Goal: Information Seeking & Learning: Learn about a topic

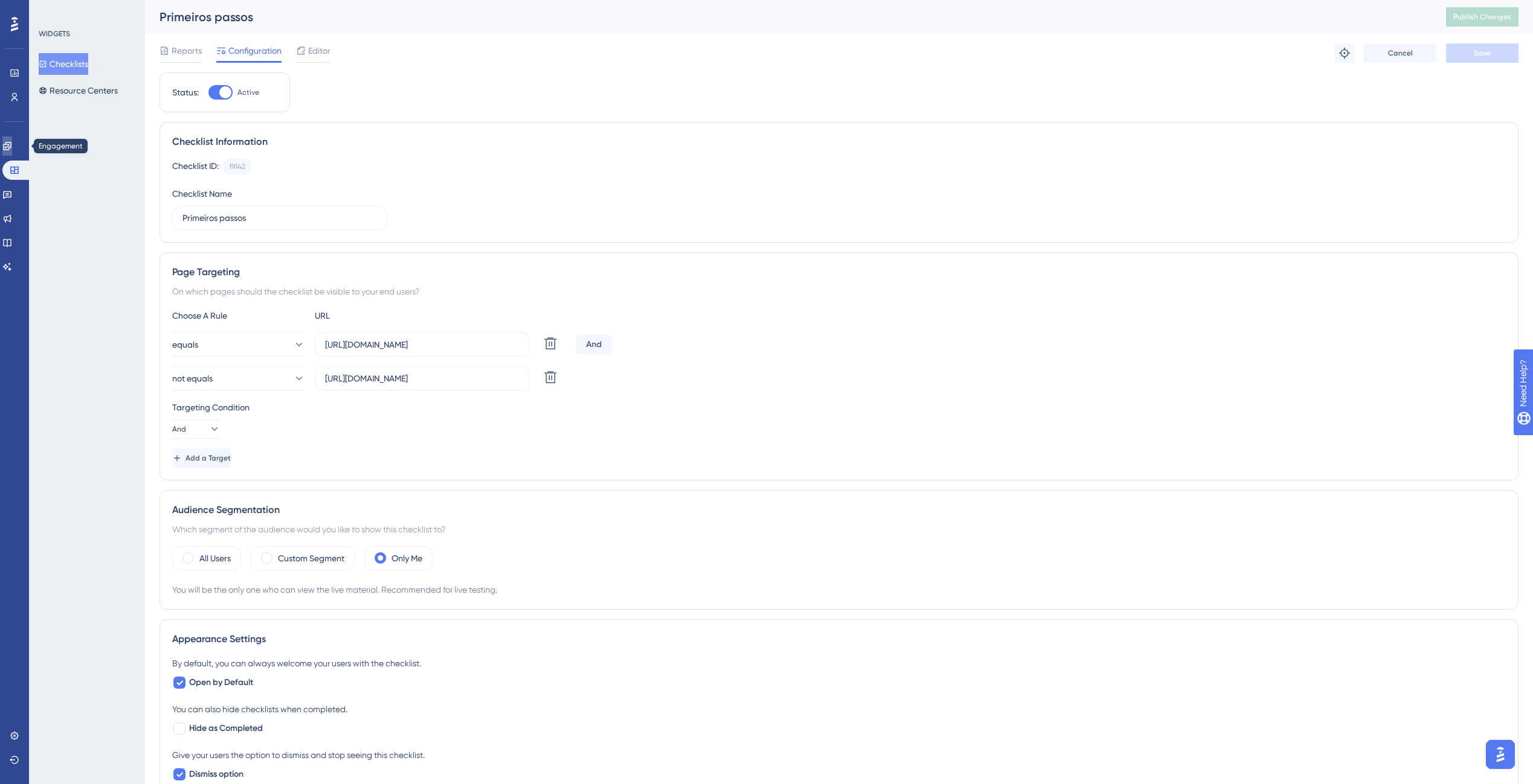
click at [12, 148] on link at bounding box center [7, 146] width 10 height 20
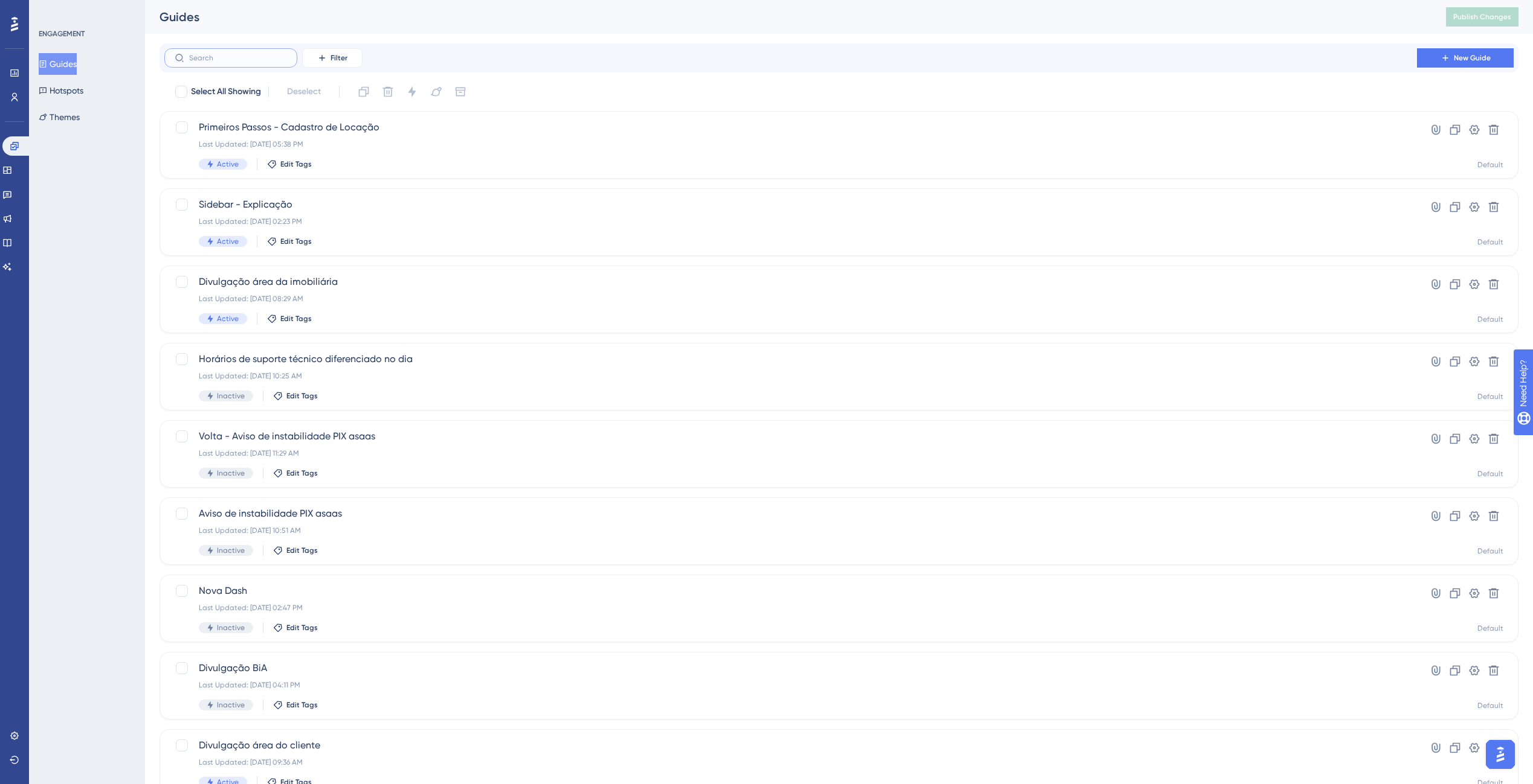
click at [224, 59] on input "text" at bounding box center [238, 57] width 98 height 9
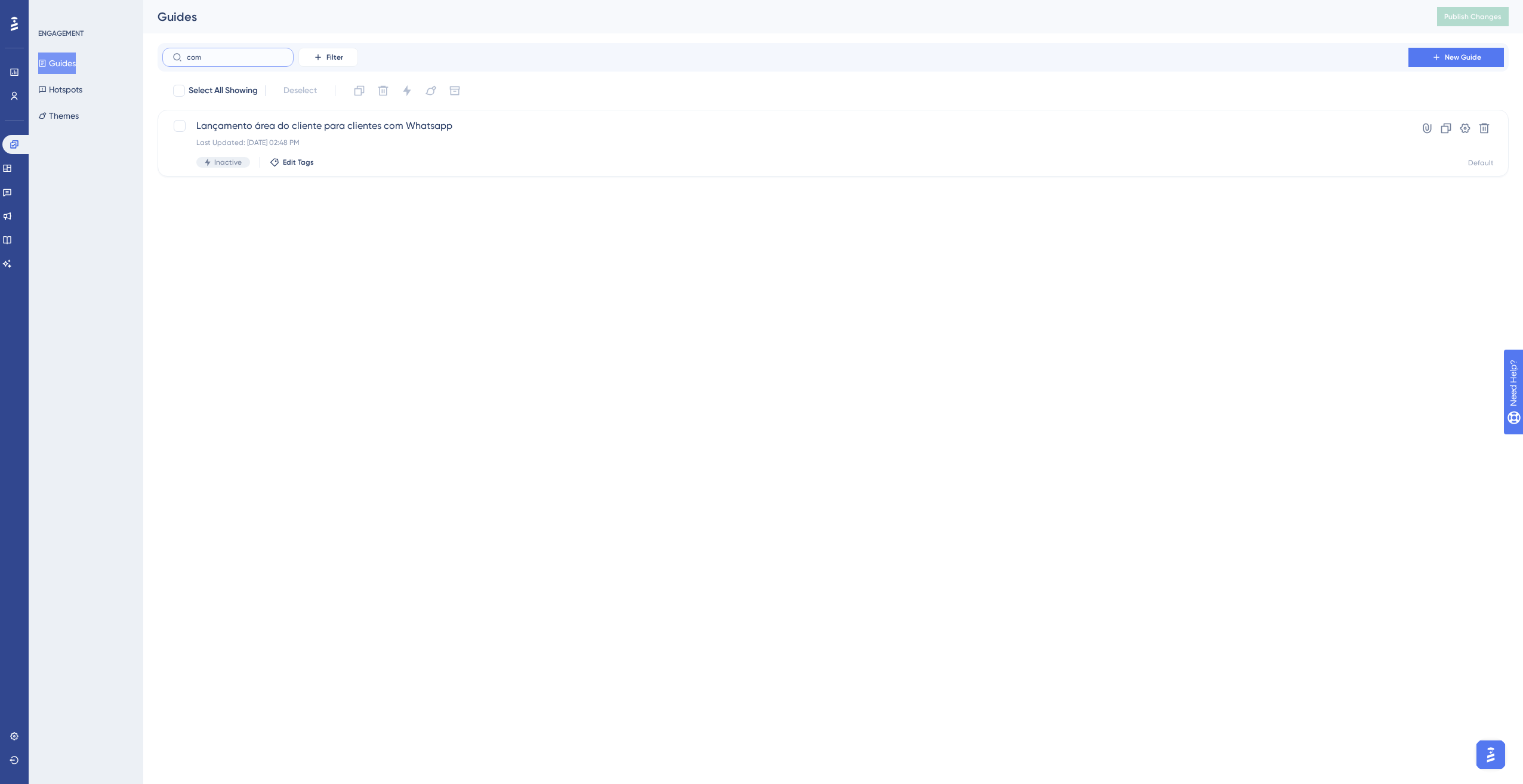
type input "com s"
checkbox input "true"
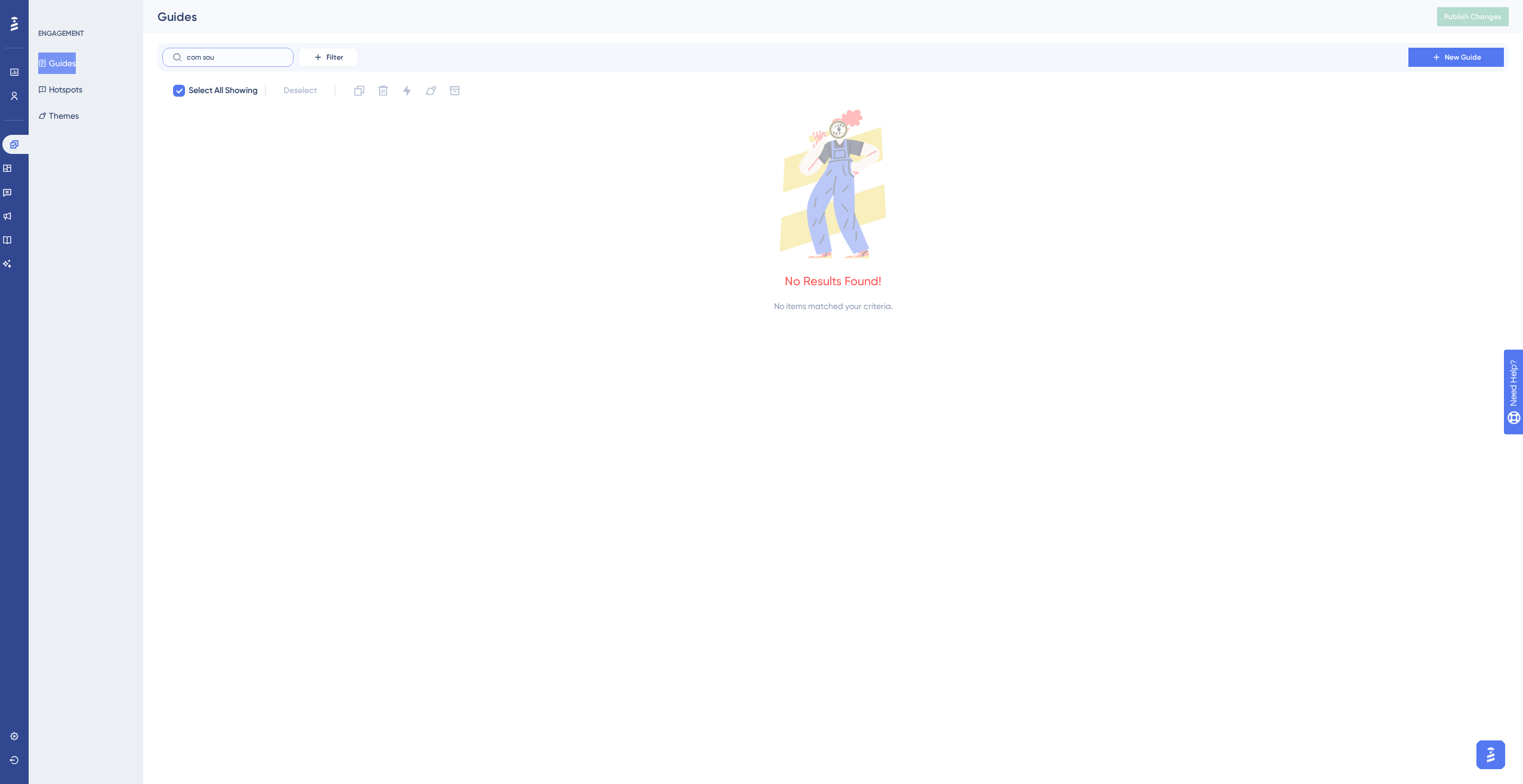
type input "c"
checkbox input "false"
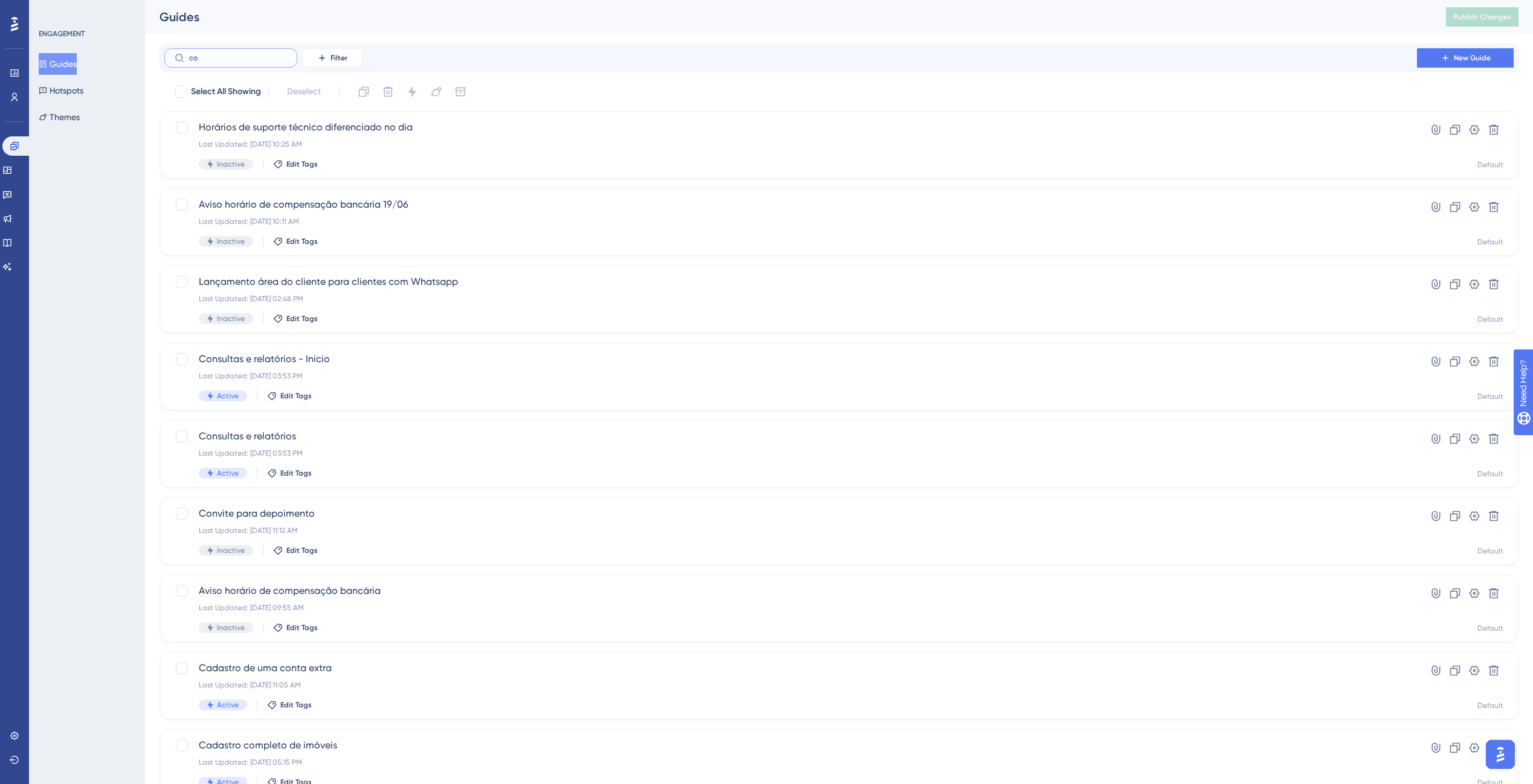
type input "cob"
checkbox input "true"
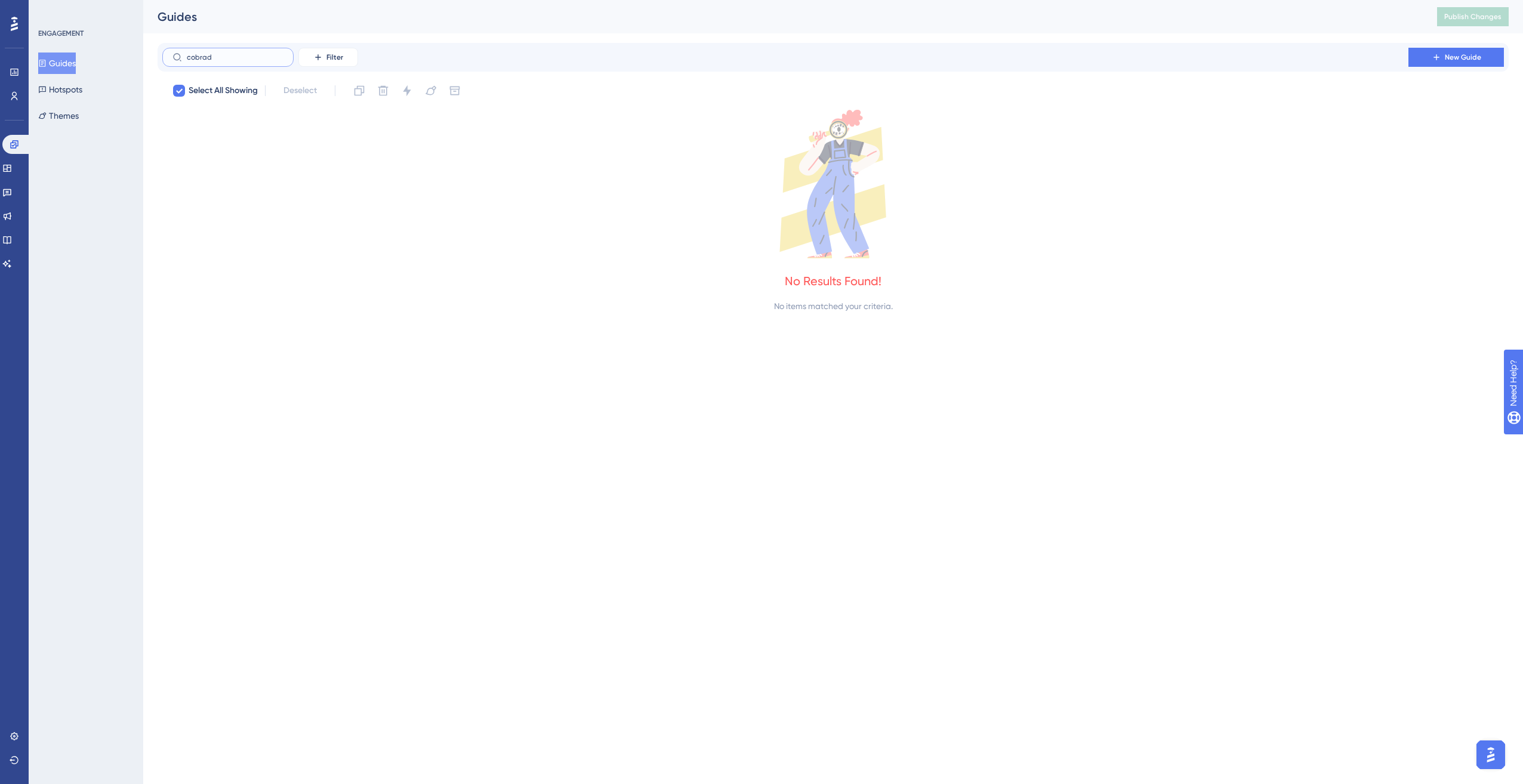
type input "cobrado"
checkbox input "false"
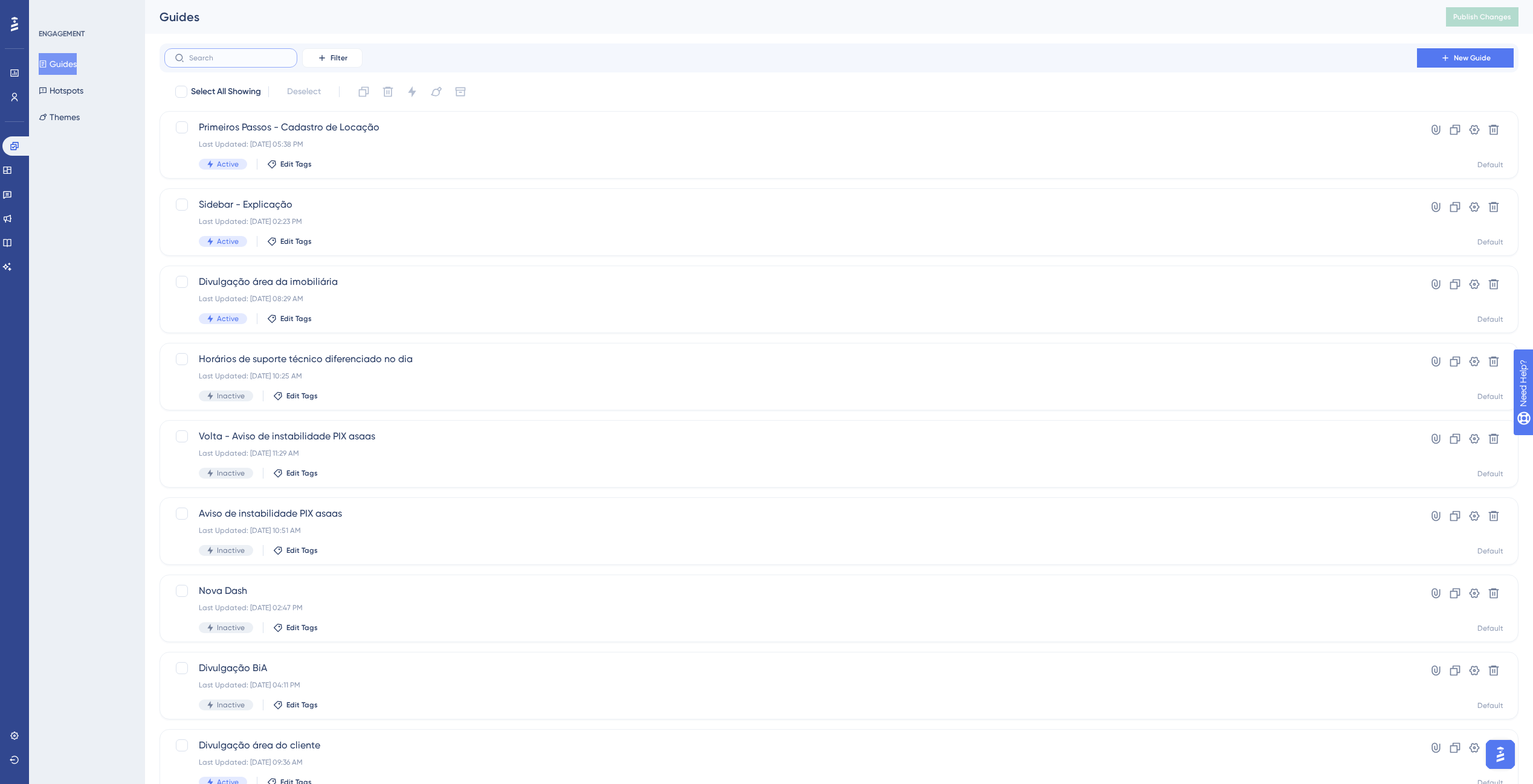
click at [213, 58] on input "text" at bounding box center [238, 57] width 98 height 9
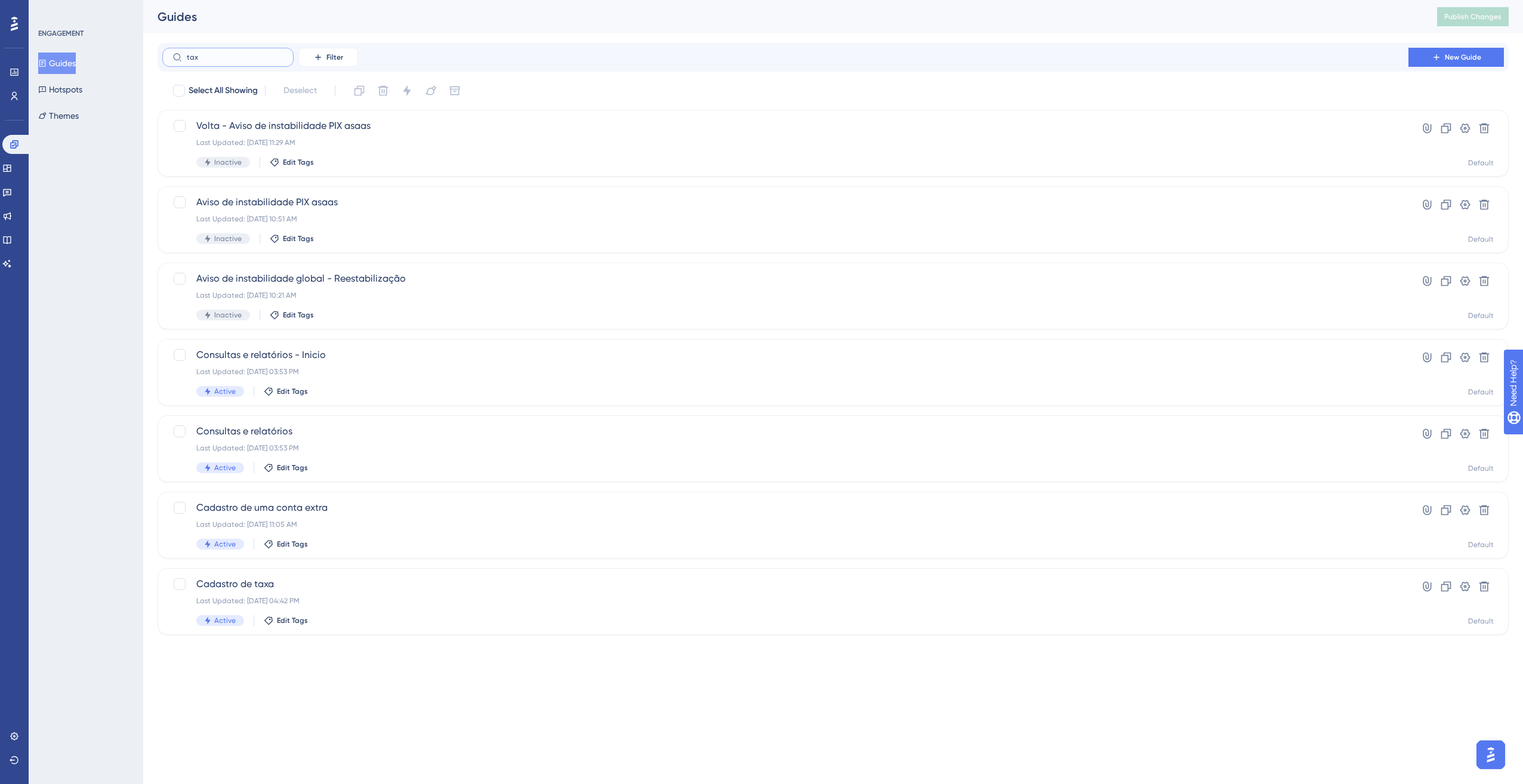
type input "taxa"
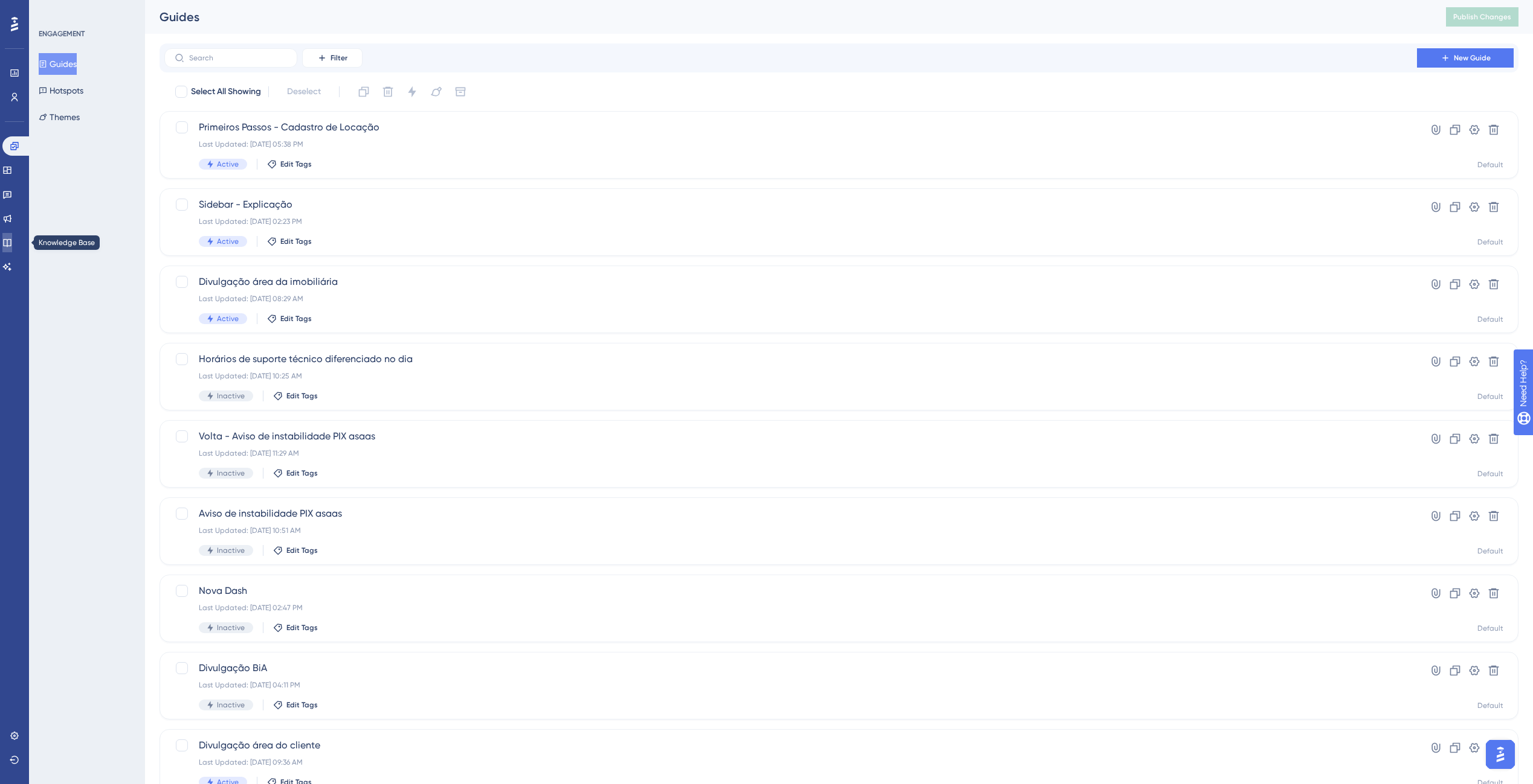
click at [12, 241] on icon at bounding box center [7, 243] width 10 height 10
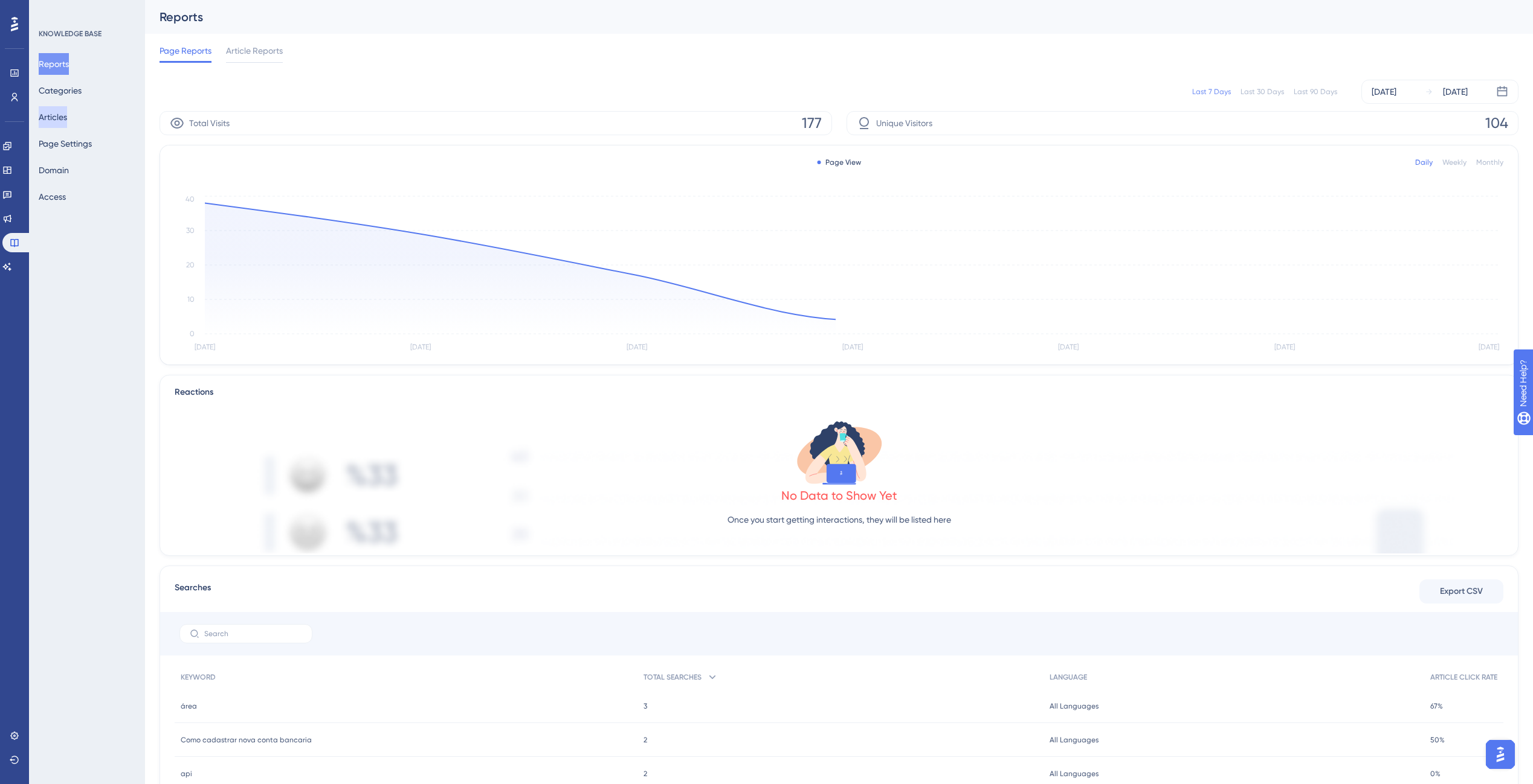
click at [61, 117] on button "Articles" at bounding box center [52, 117] width 29 height 22
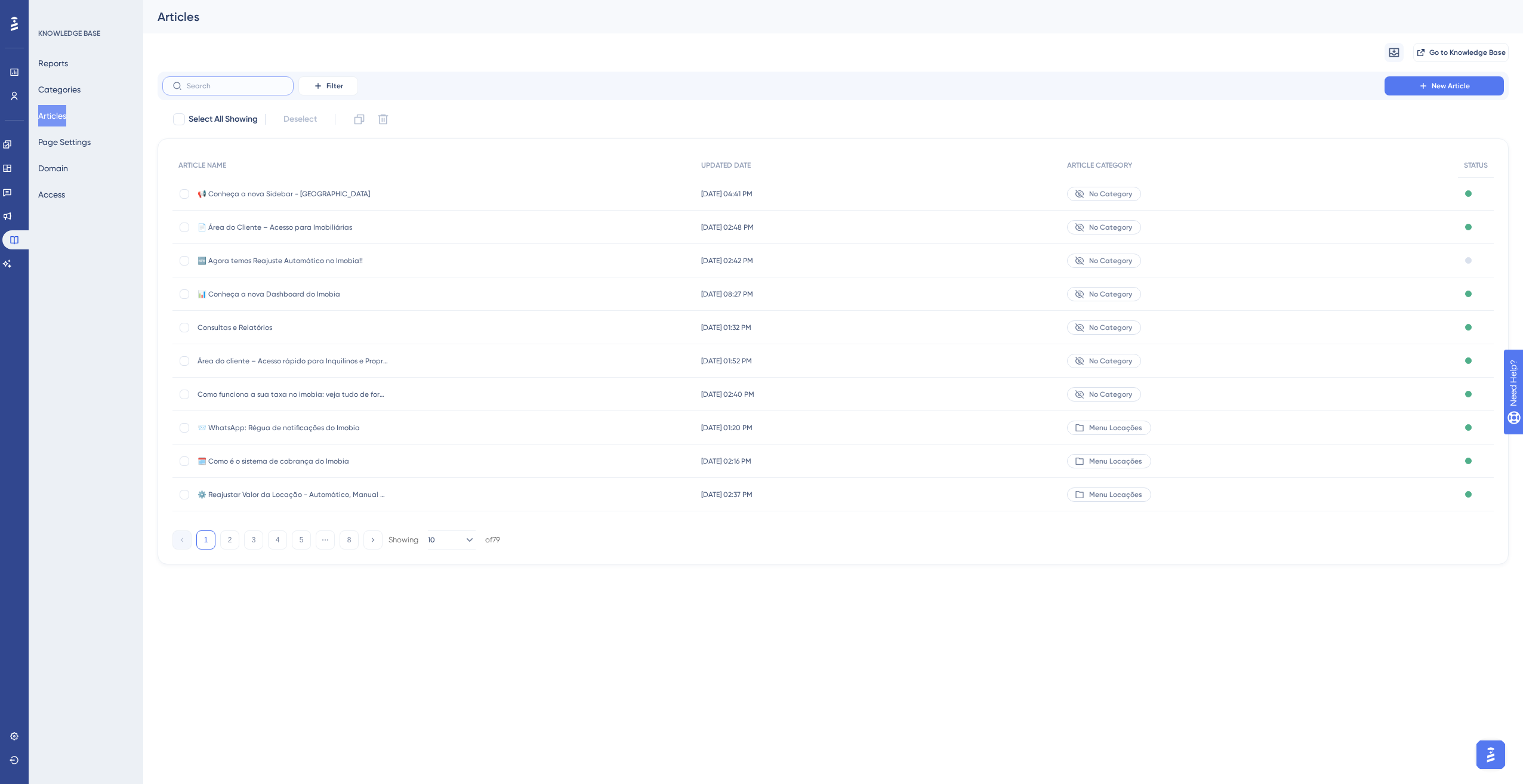
click at [231, 90] on input "text" at bounding box center [235, 86] width 96 height 9
click at [250, 90] on input "text" at bounding box center [235, 86] width 96 height 9
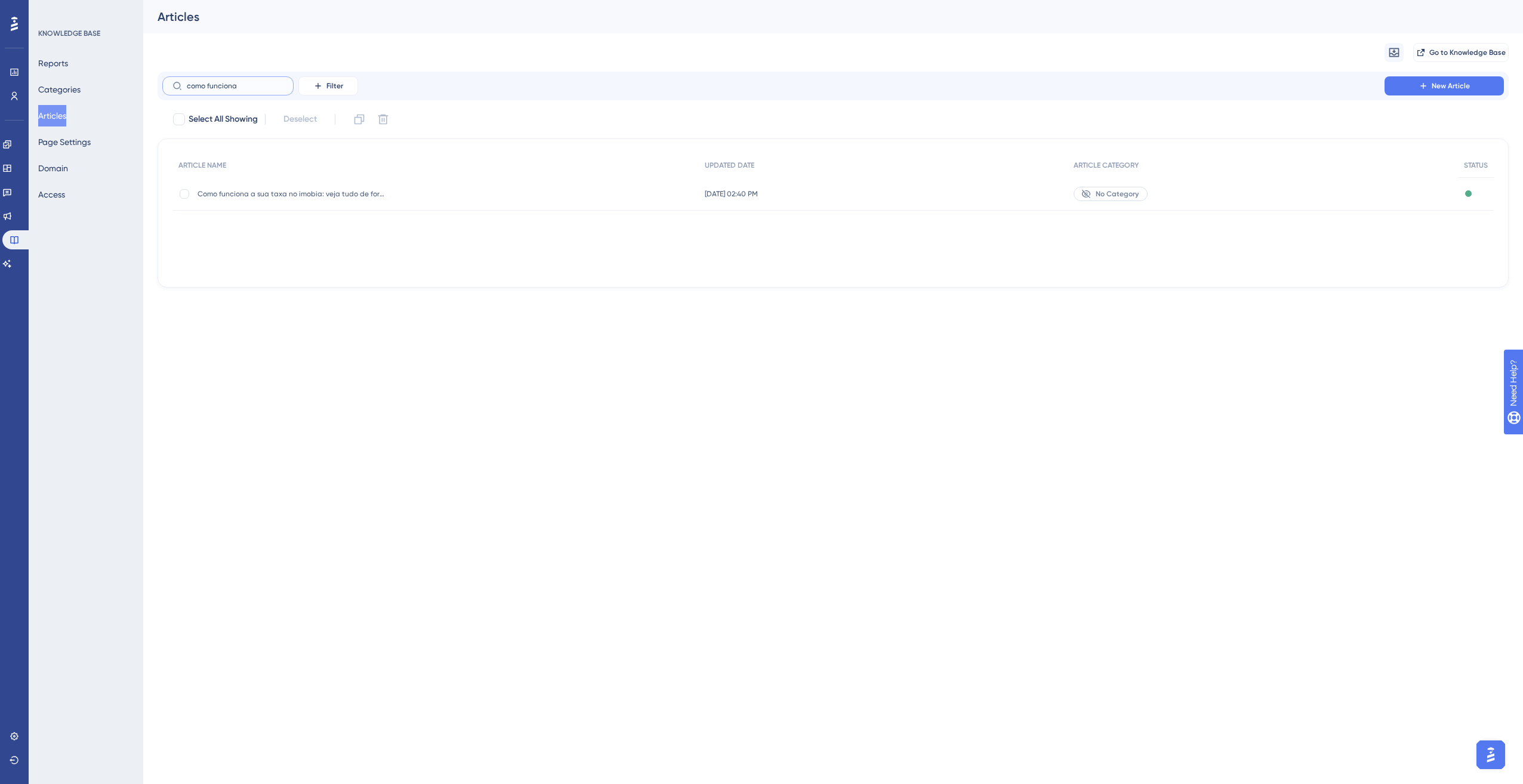
type input "como funciona"
click at [301, 194] on span "Como funciona a sua taxa no imobia: veja tudo de forma simples e transparente" at bounding box center [293, 194] width 191 height 10
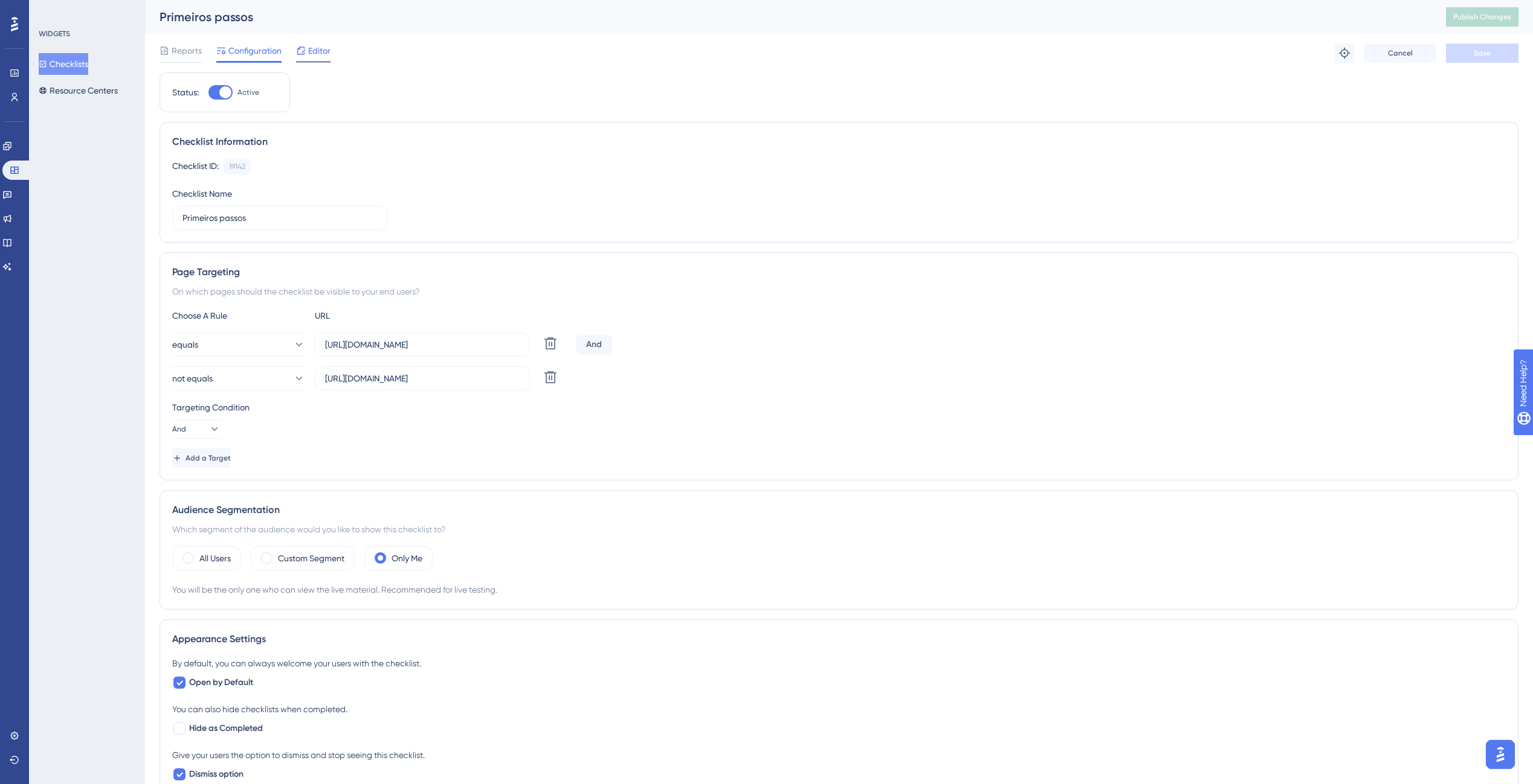
click at [305, 52] on icon at bounding box center [301, 51] width 10 height 10
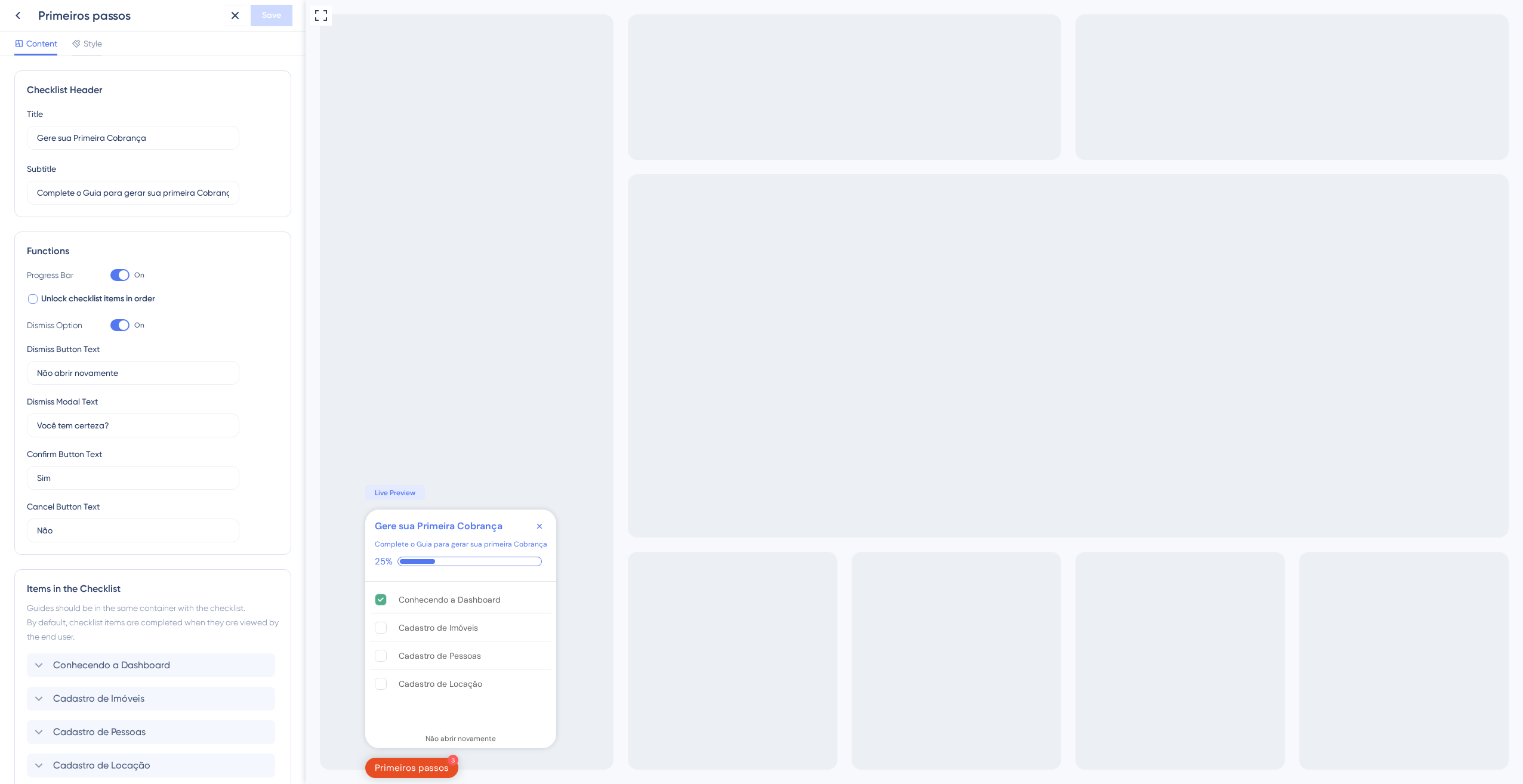
click at [67, 296] on span "Unlock checklist items in order" at bounding box center [97, 298] width 114 height 15
checkbox input "true"
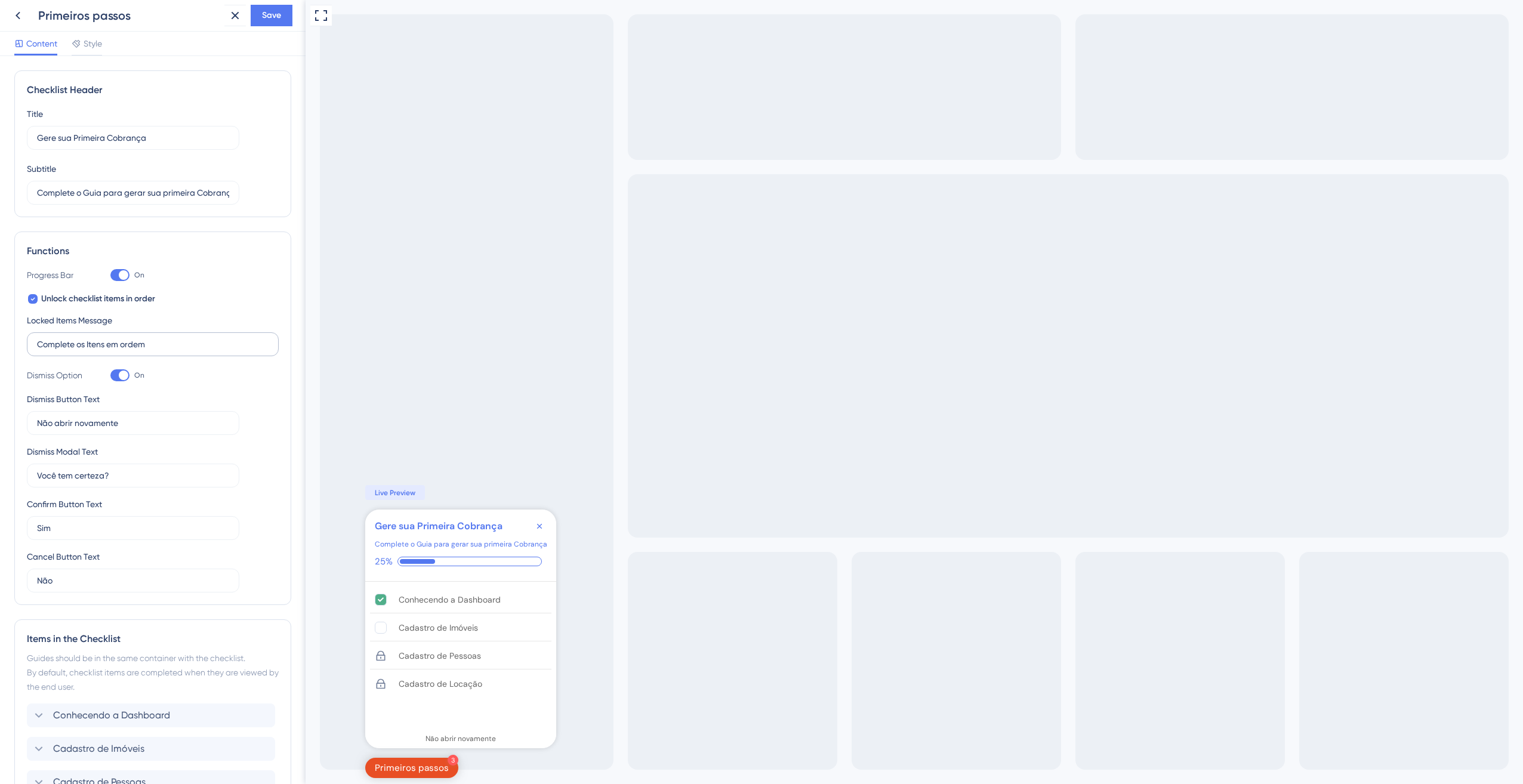
click at [129, 336] on label "Complete os Itens em ordem" at bounding box center [153, 344] width 251 height 23
click at [129, 338] on input "Complete os Itens em ordem" at bounding box center [153, 344] width 232 height 13
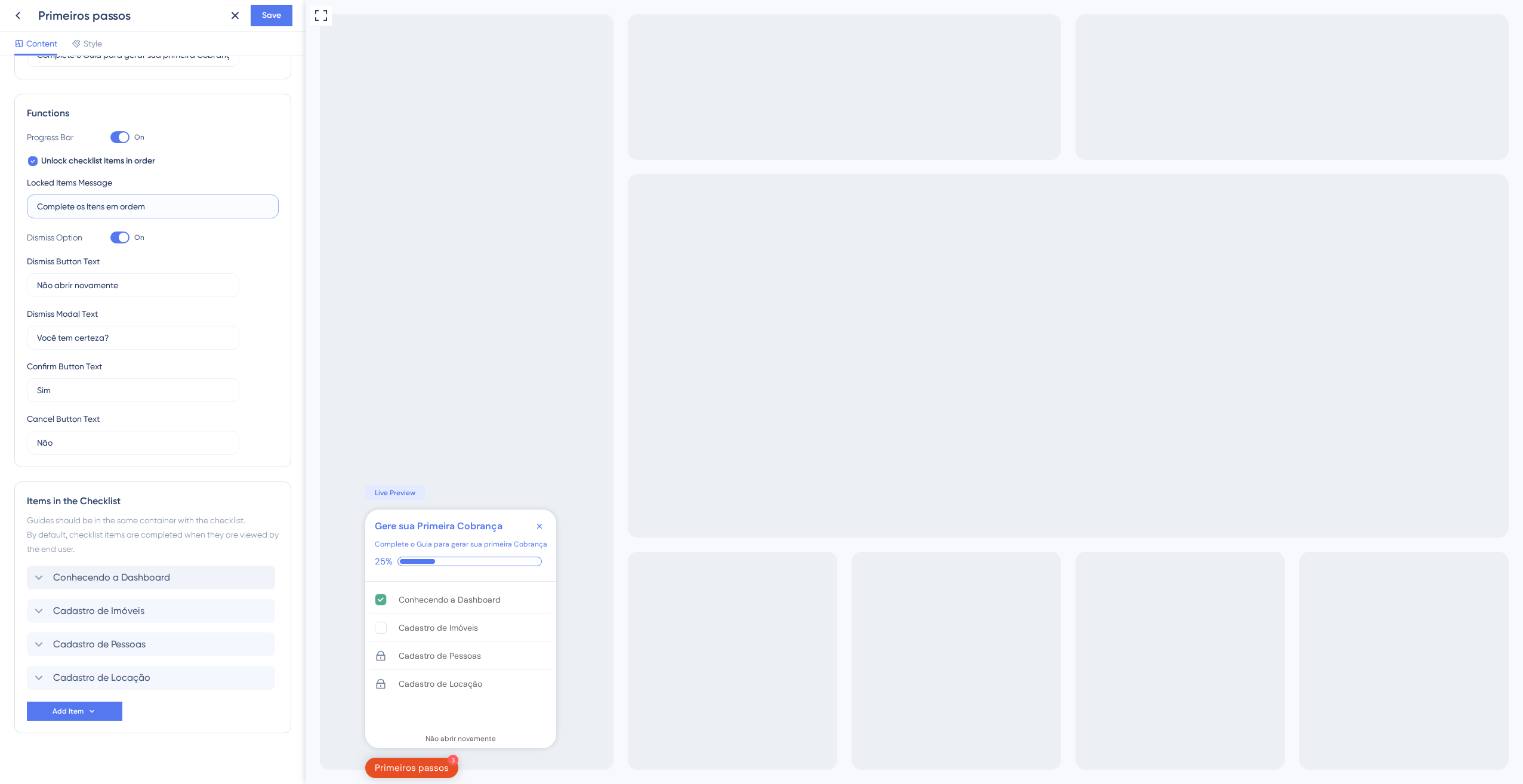
scroll to position [149, 0]
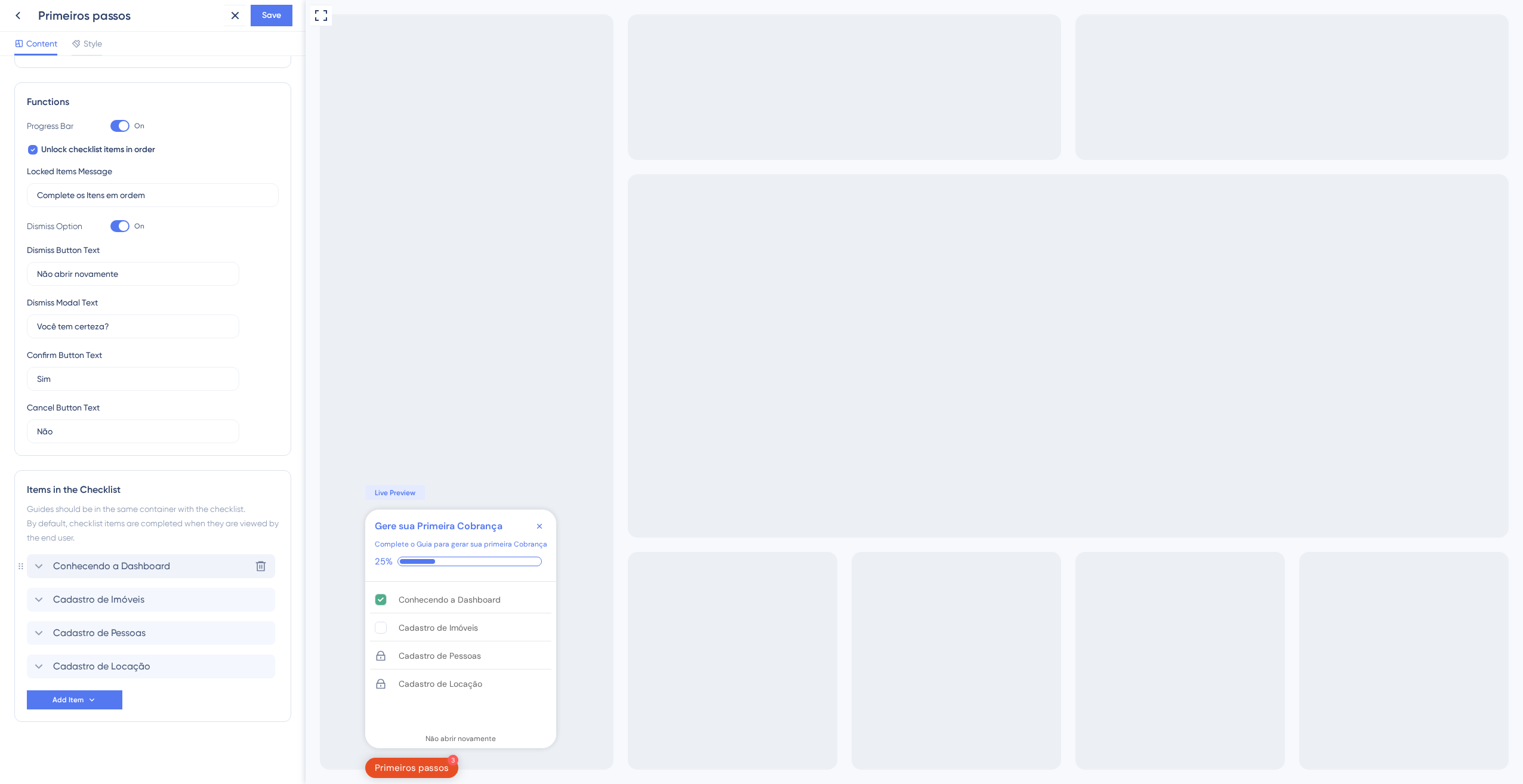
click at [148, 570] on span "Conhecendo a Dashboard" at bounding box center [111, 566] width 117 height 15
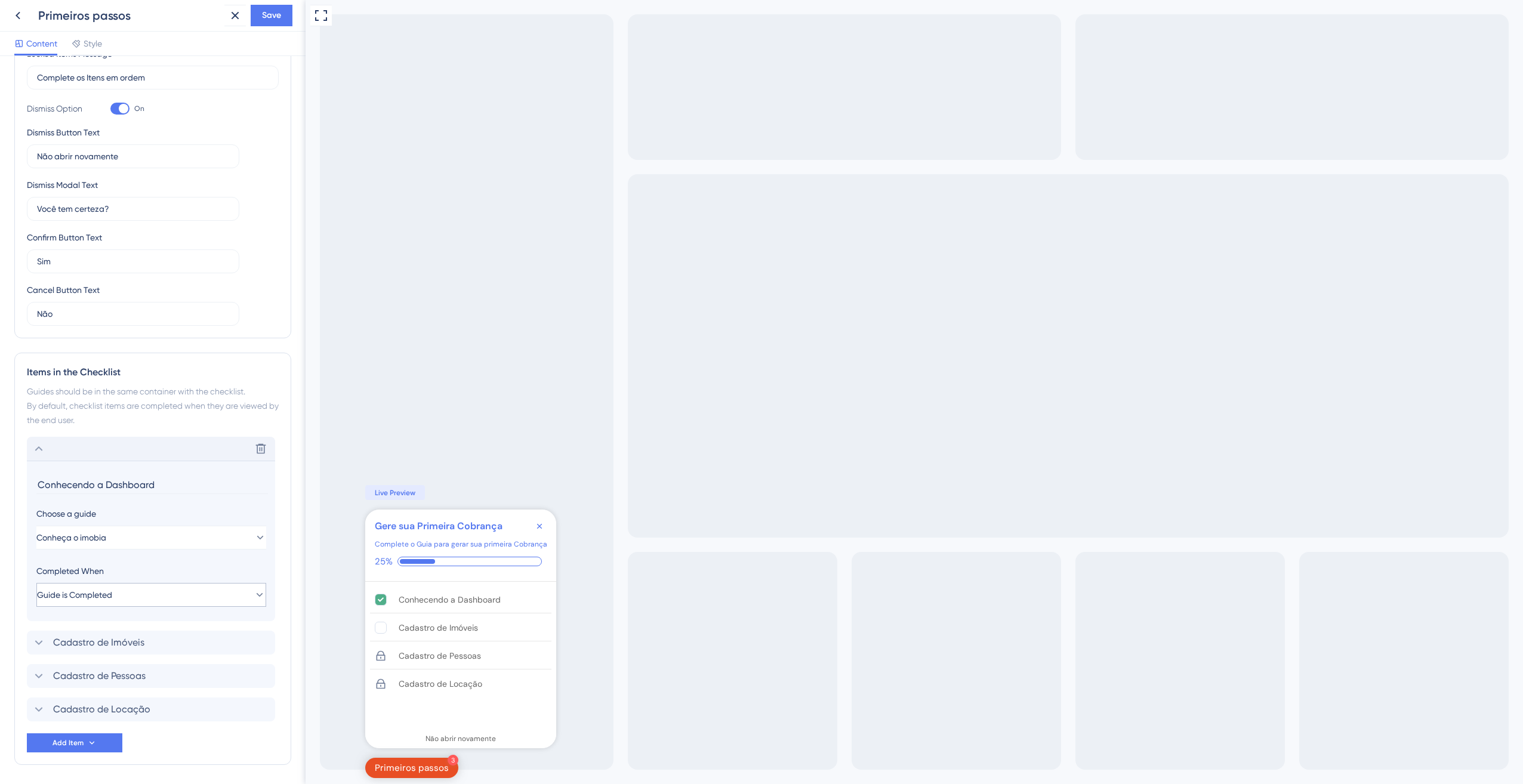
scroll to position [310, 0]
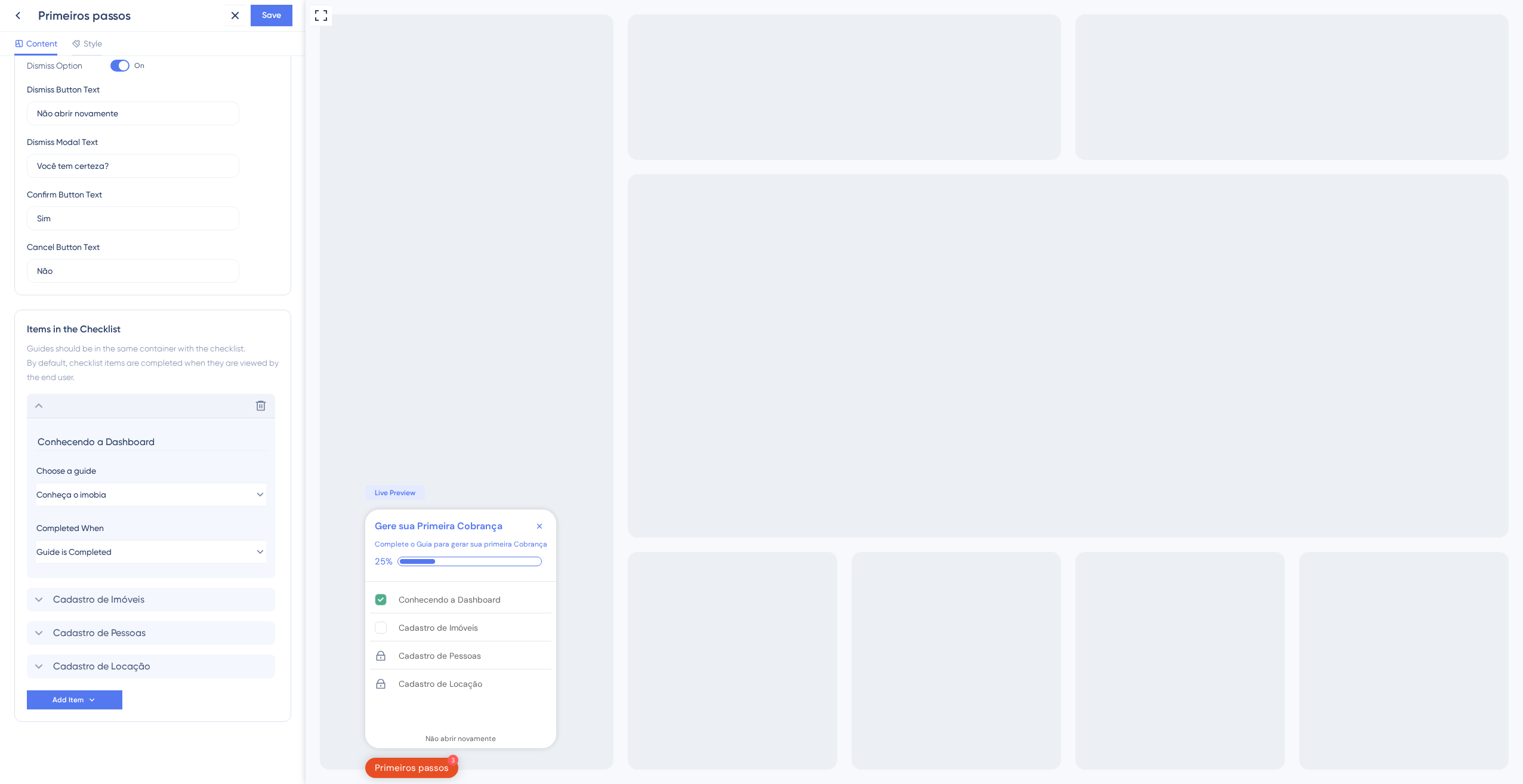
click at [33, 440] on section "Conhecendo a Dashboard Choose a guide Conheça o imobia Completed When Guide is …" at bounding box center [151, 498] width 248 height 161
click at [38, 442] on input "Conhecendo a Dashboard" at bounding box center [152, 441] width 232 height 19
drag, startPoint x: 78, startPoint y: 440, endPoint x: 16, endPoint y: 431, distance: 62.6
click at [16, 431] on div "Items in the Checklist Guides should be in the same container with the checklis…" at bounding box center [153, 515] width 277 height 412
type input "Passo 1 - Conhecendo a Dashboard"
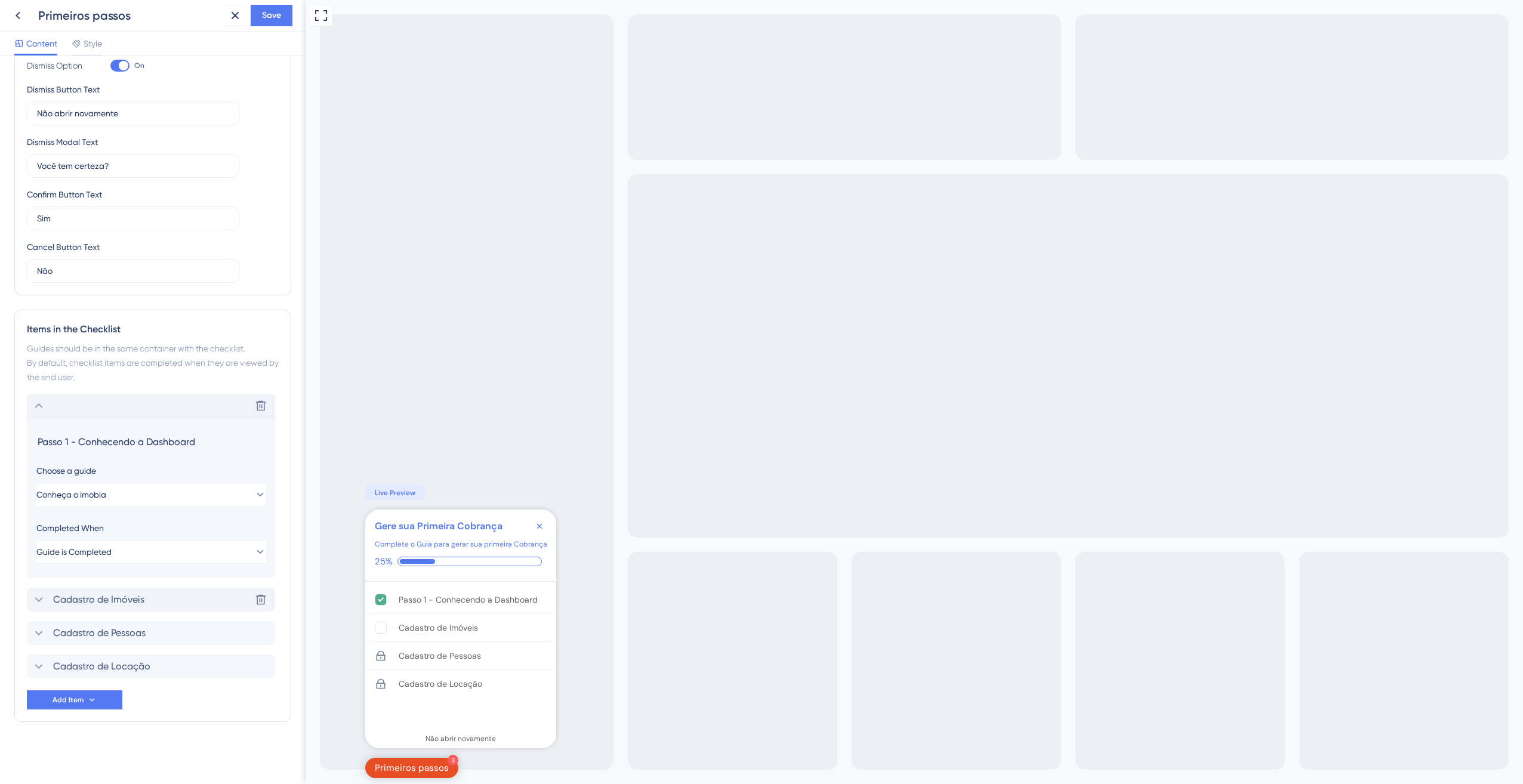
click at [45, 592] on icon at bounding box center [38, 599] width 15 height 15
click at [44, 471] on input "Cadastro de Imóveis" at bounding box center [152, 474] width 232 height 19
click at [44, 470] on input "Cadastro de Imóveis" at bounding box center [152, 474] width 232 height 19
click at [41, 471] on input "Cadastro de Imóveis" at bounding box center [152, 474] width 232 height 19
click at [116, 475] on input "Passo 2 - Cadastro de Imóveis" at bounding box center [152, 474] width 232 height 19
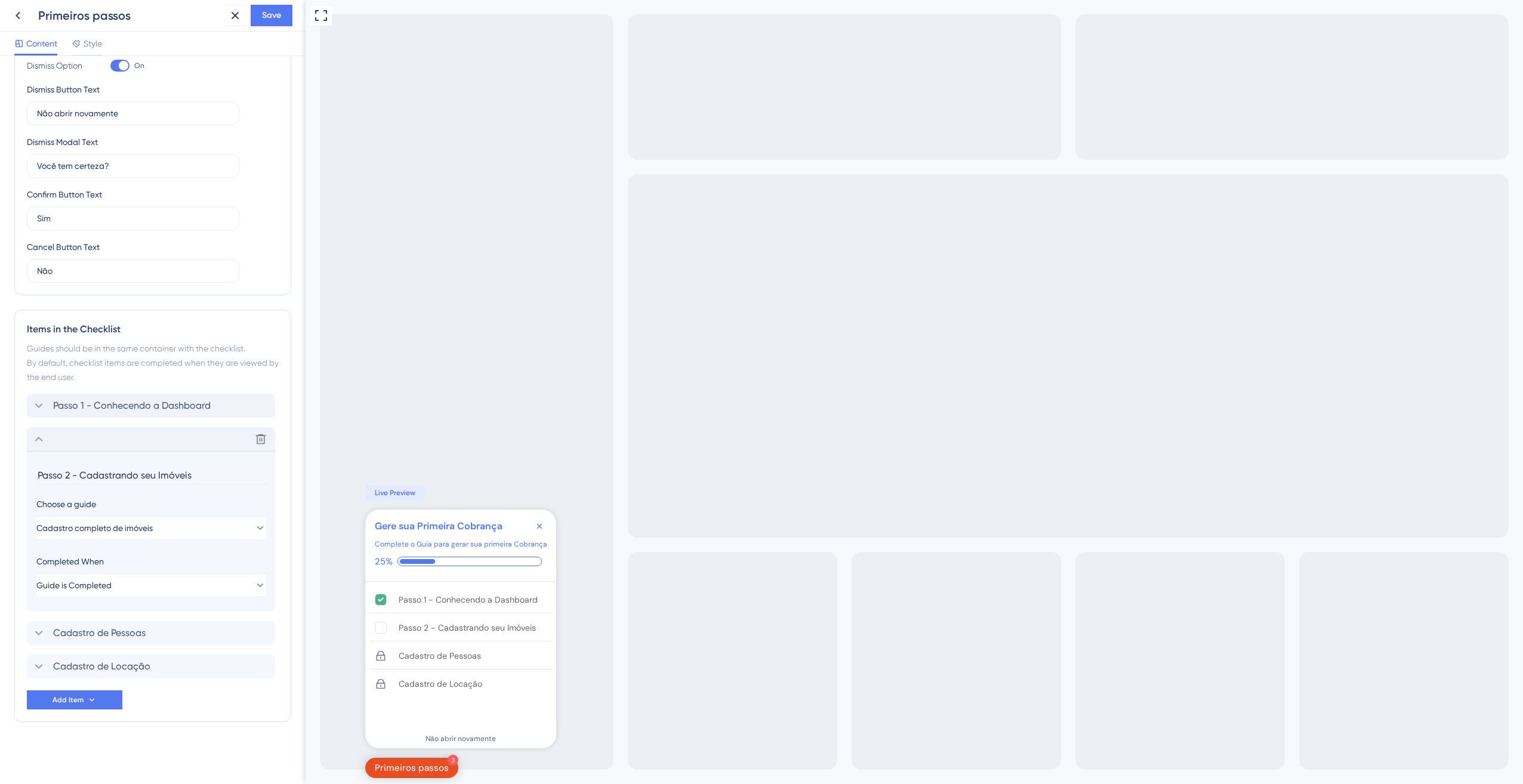
drag, startPoint x: 202, startPoint y: 470, endPoint x: 164, endPoint y: 476, distance: 38.5
click at [164, 476] on input "Passo 2 - Cadastrando seu Imóveis" at bounding box center [152, 474] width 232 height 19
click at [180, 530] on button "Cadastro completo de imóveis" at bounding box center [151, 528] width 230 height 23
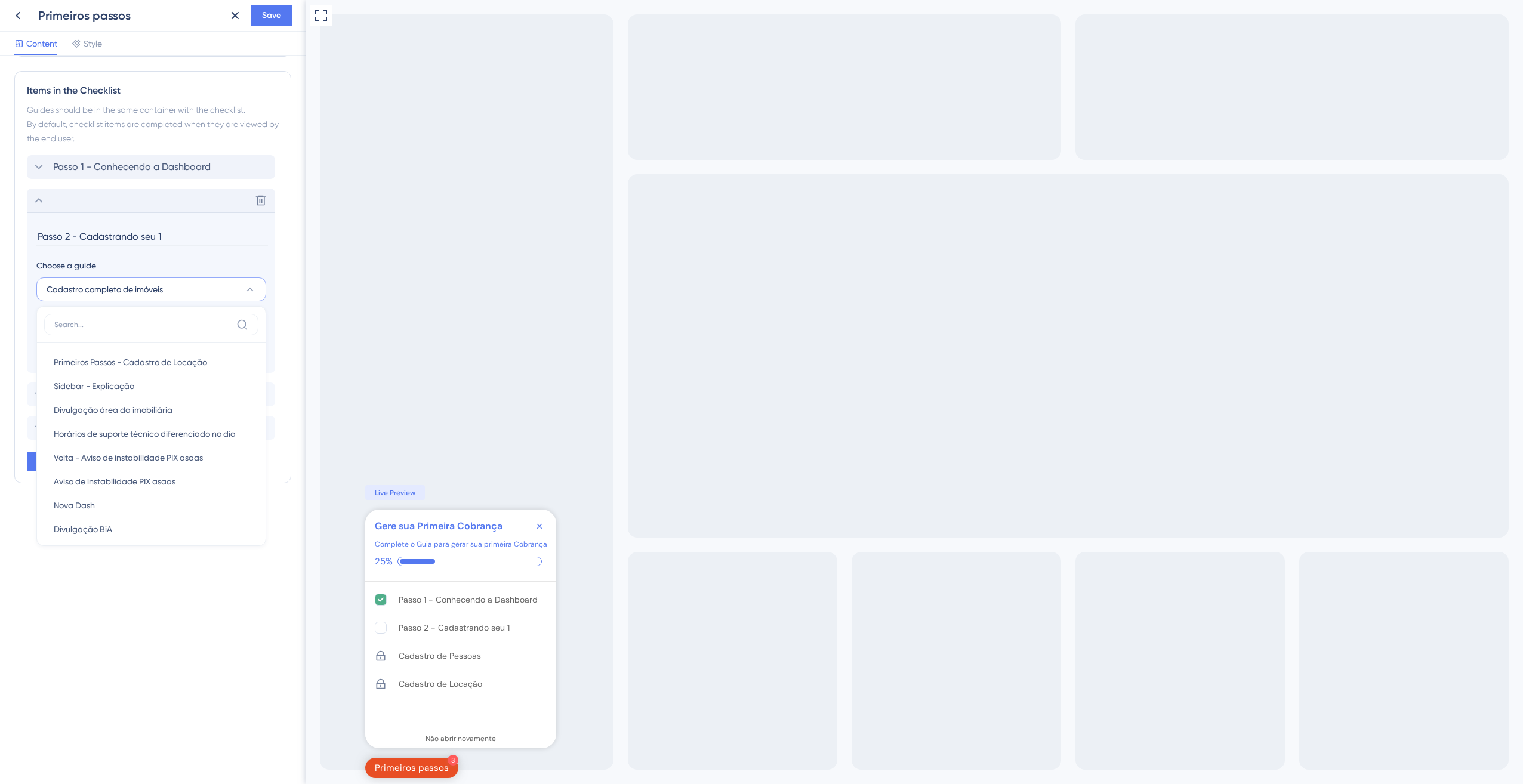
click at [172, 248] on section "Passo 2 - Cadastrando seu 1 Choose a guide Cadastro completo de imóveis Primeir…" at bounding box center [151, 292] width 248 height 161
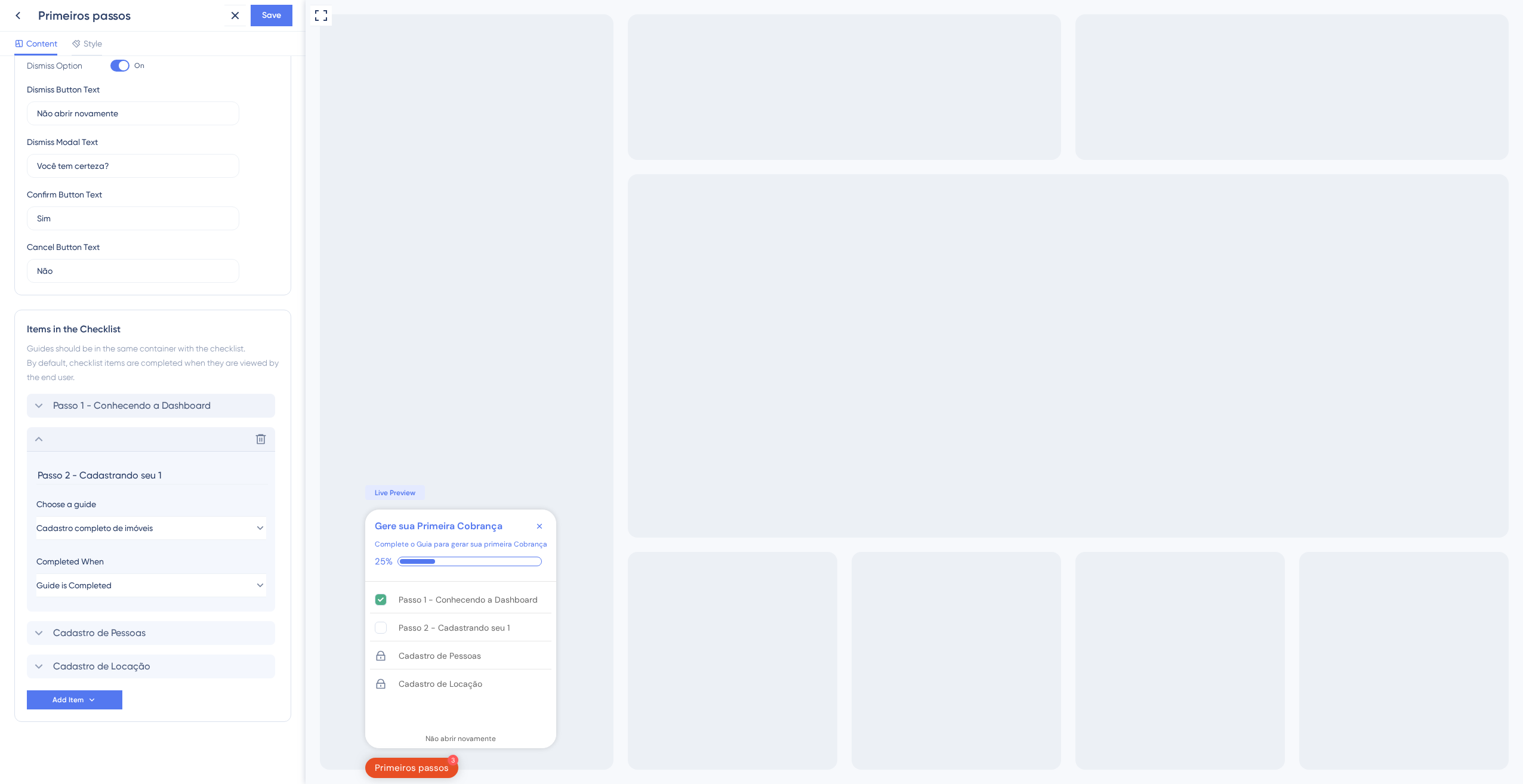
scroll to position [310, 0]
click at [174, 241] on div "Cancel Button Text Não" at bounding box center [133, 261] width 212 height 43
click at [179, 479] on input "Passo 2 - Cadastrando seu 1" at bounding box center [152, 474] width 232 height 19
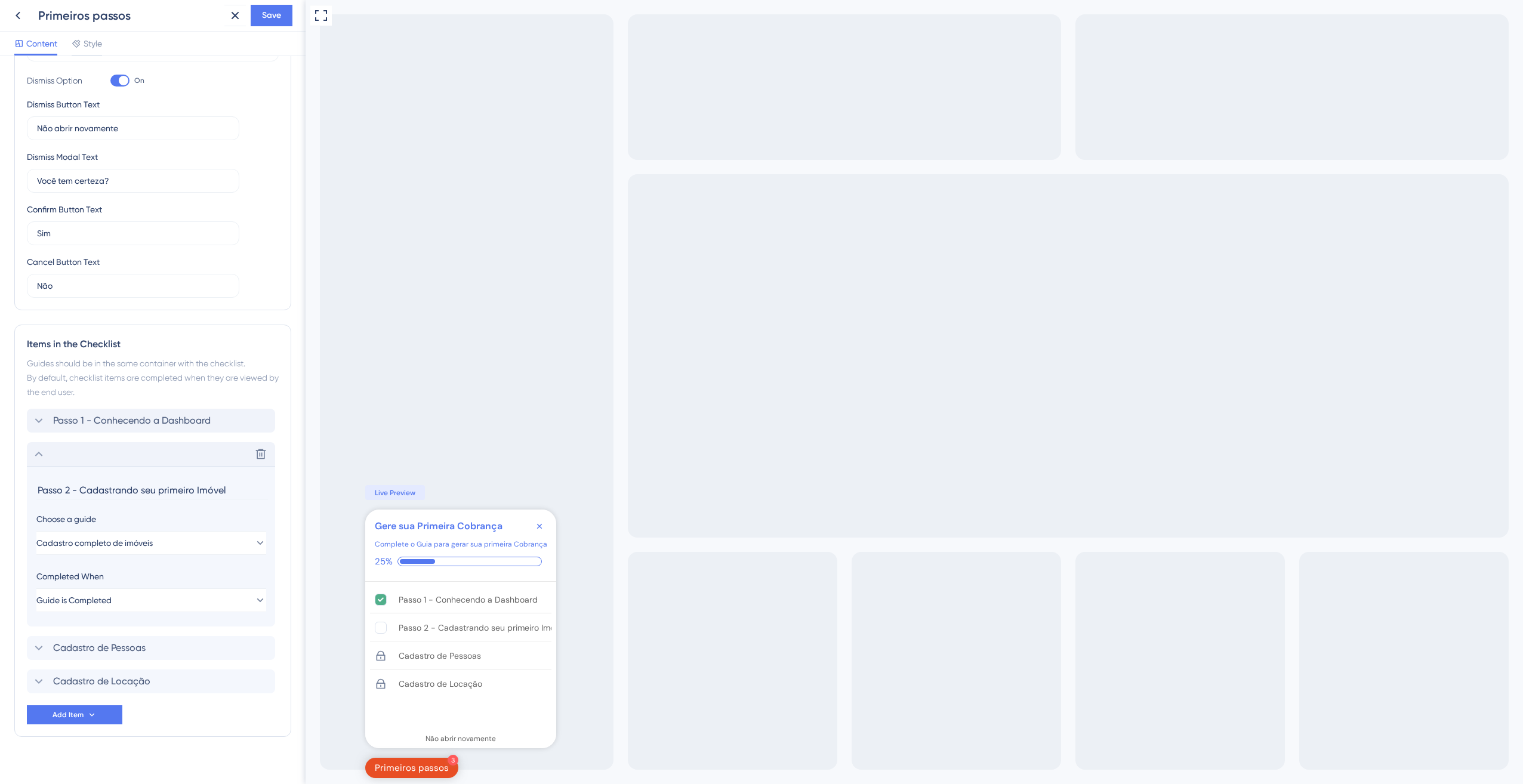
scroll to position [298, 0]
type input "Passo 2 - Cadastrando seu primeiro Imóvel"
click at [40, 636] on div "Cadastro de Pessoas Delete" at bounding box center [151, 644] width 248 height 23
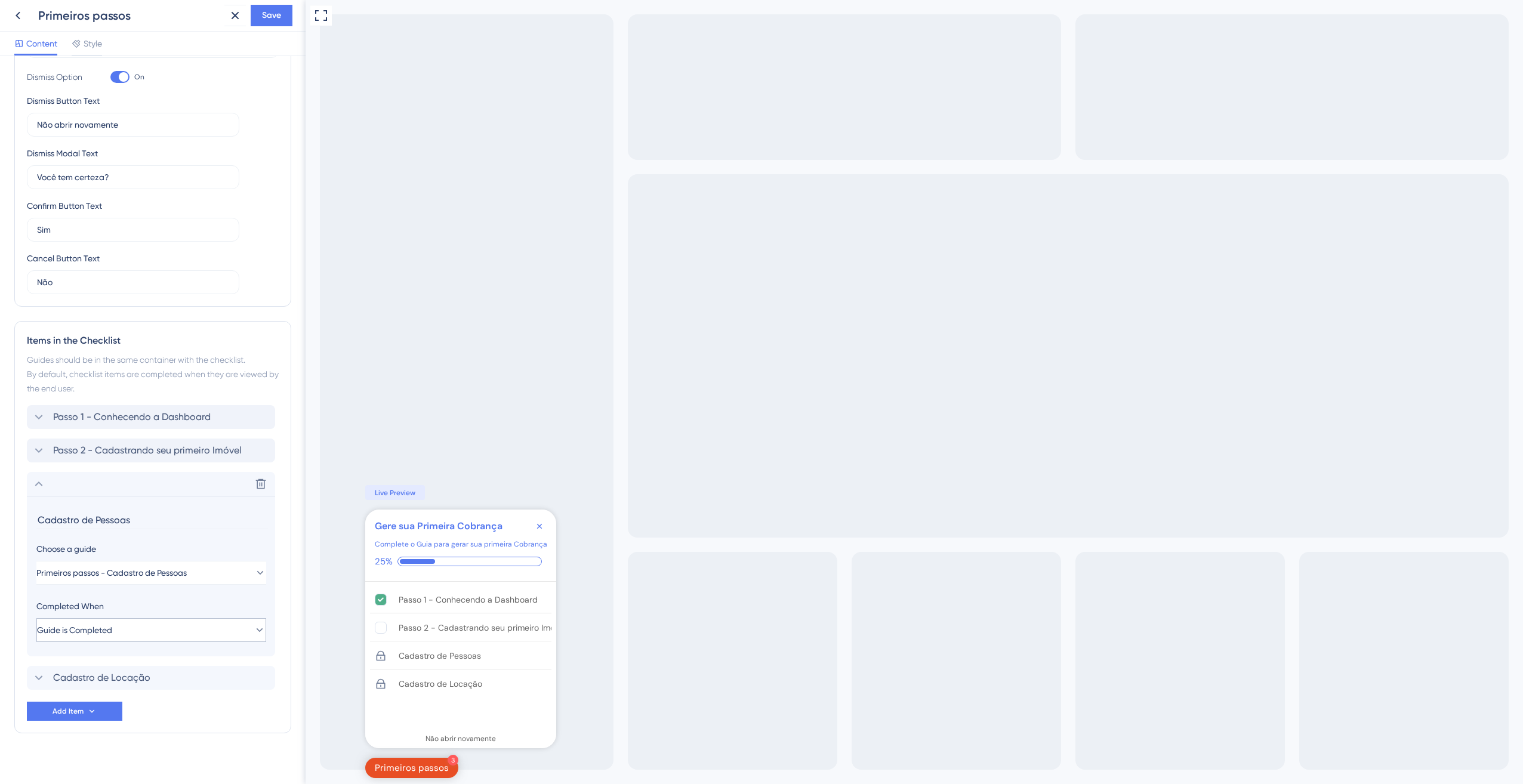
scroll to position [310, 0]
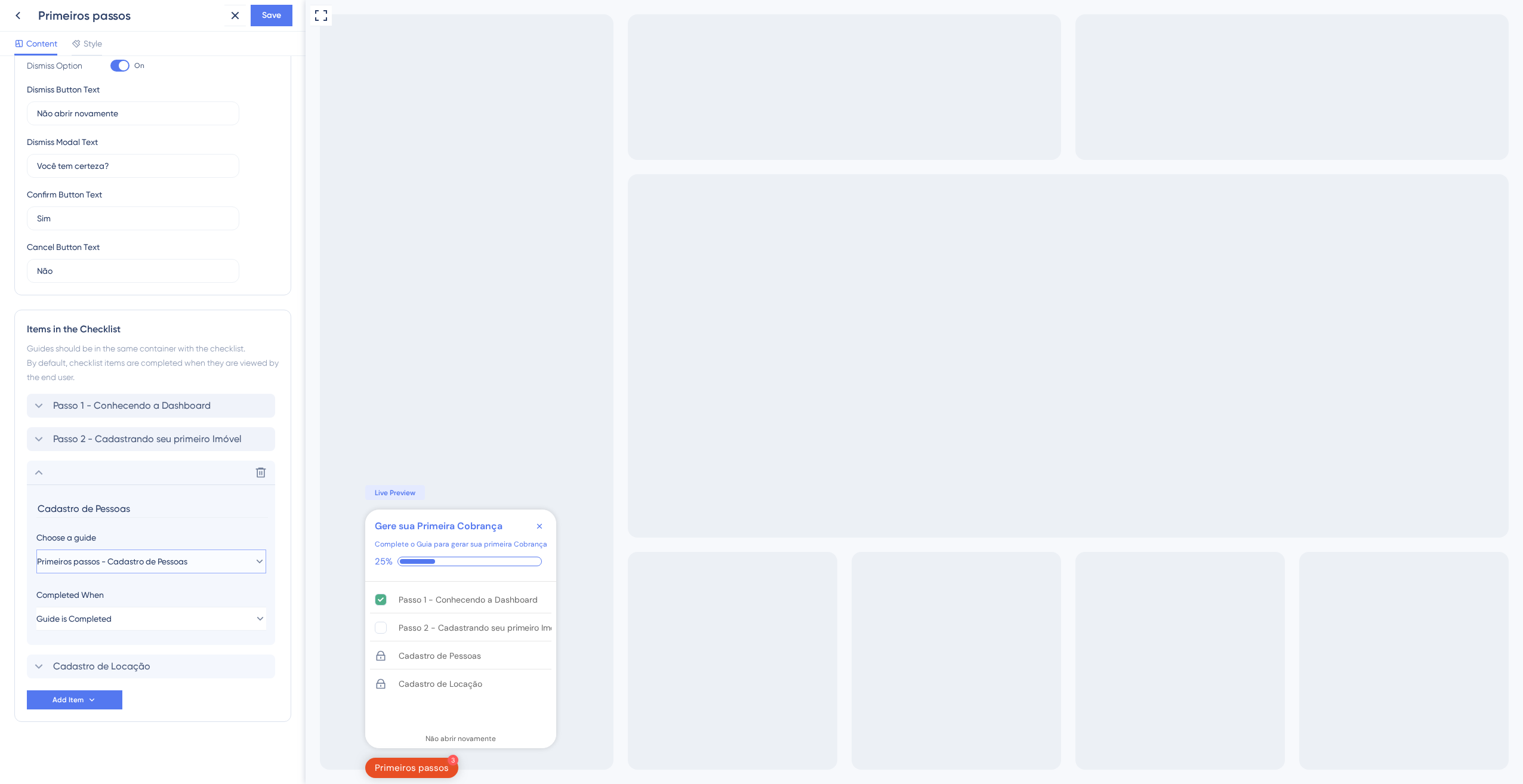
click at [118, 561] on span "Primeiros passos - Cadastro de Pessoas" at bounding box center [112, 561] width 150 height 15
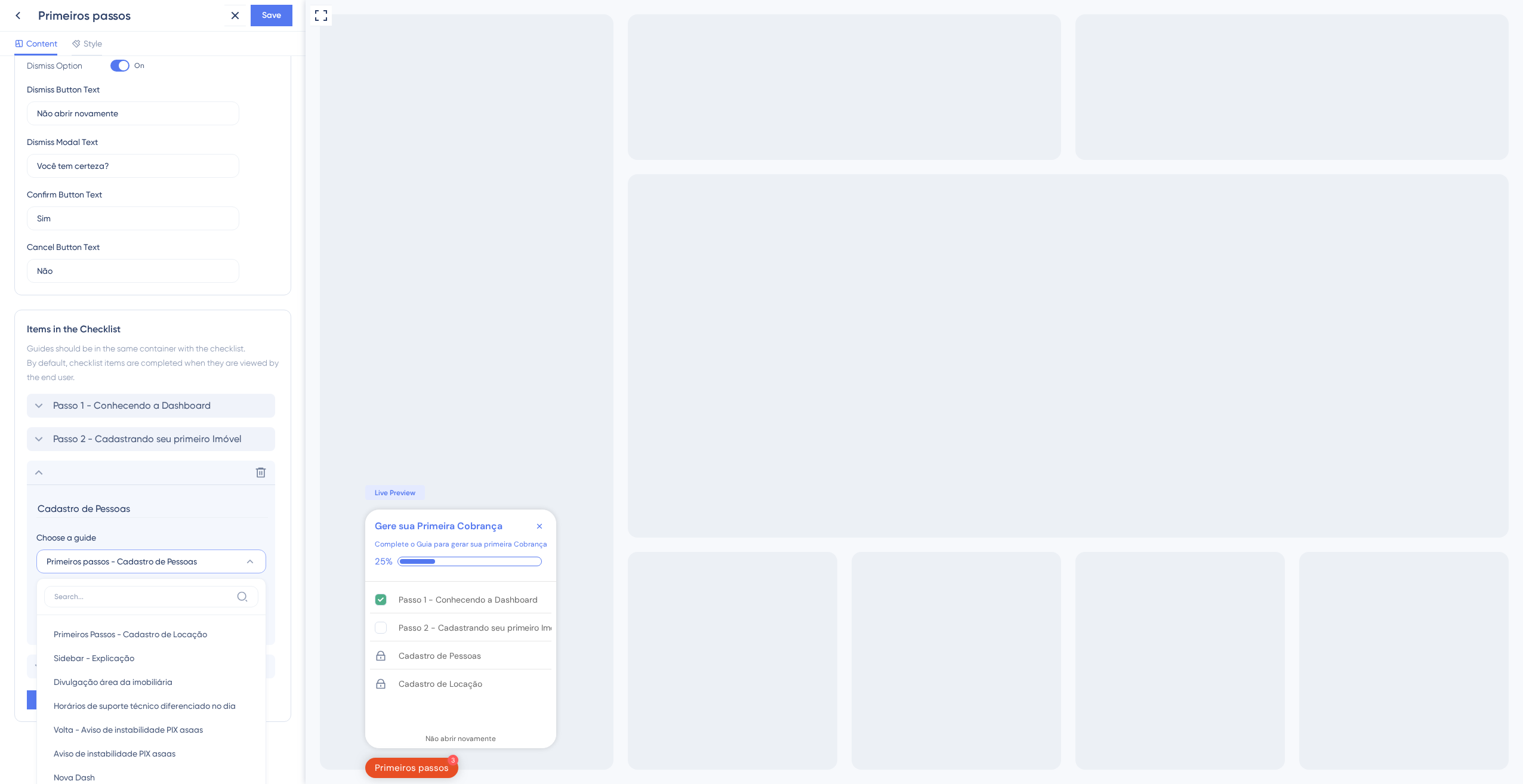
click at [118, 561] on div "Checklist Header Title Gere sua Primeira Cobrança Subtitle Complete o Guia para…" at bounding box center [153, 420] width 306 height 728
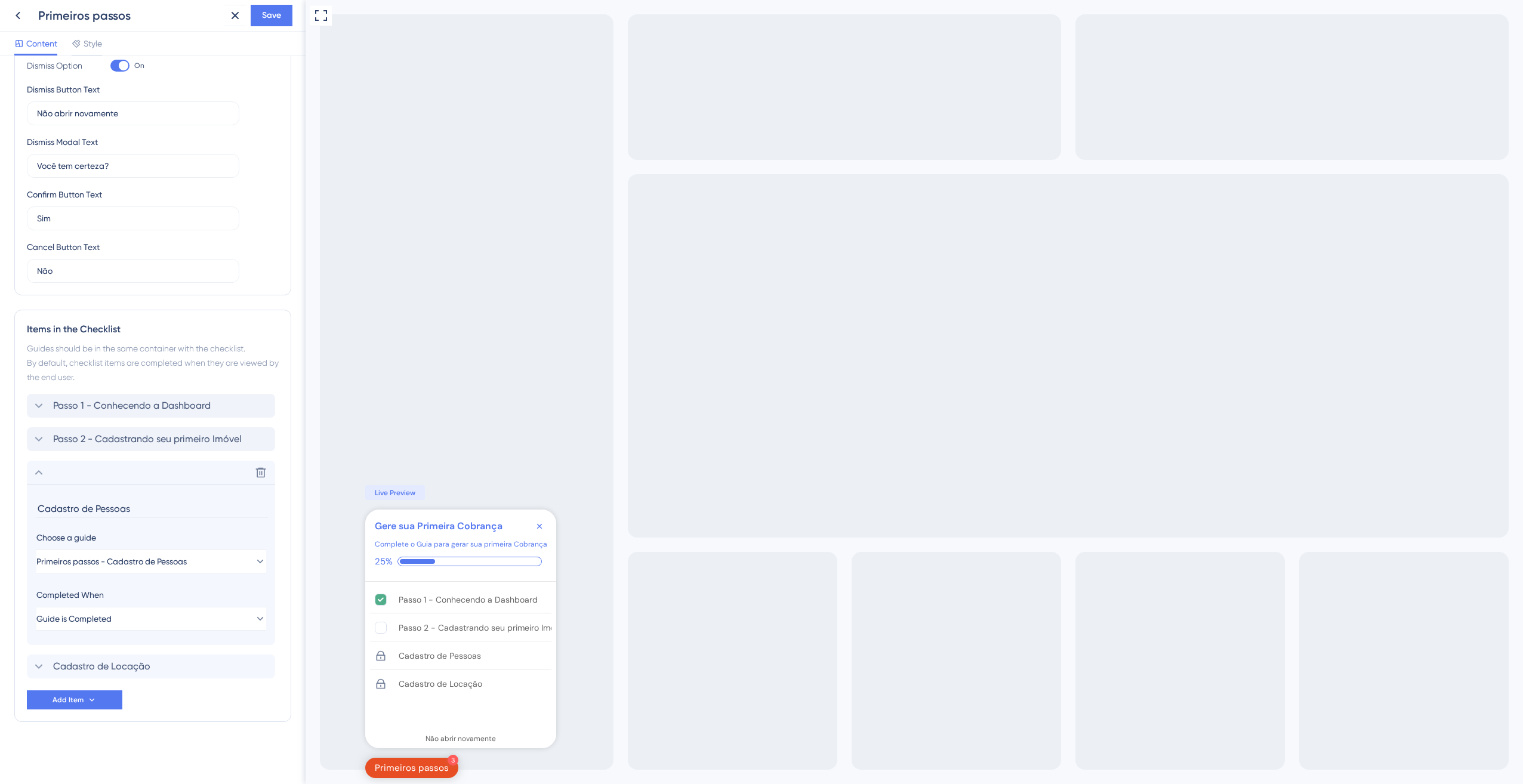
click at [89, 506] on input "Cadastro de Pessoas" at bounding box center [152, 508] width 232 height 19
paste input "Passo 1 -"
click at [39, 510] on input "Cadastro de Pessoas" at bounding box center [152, 508] width 232 height 19
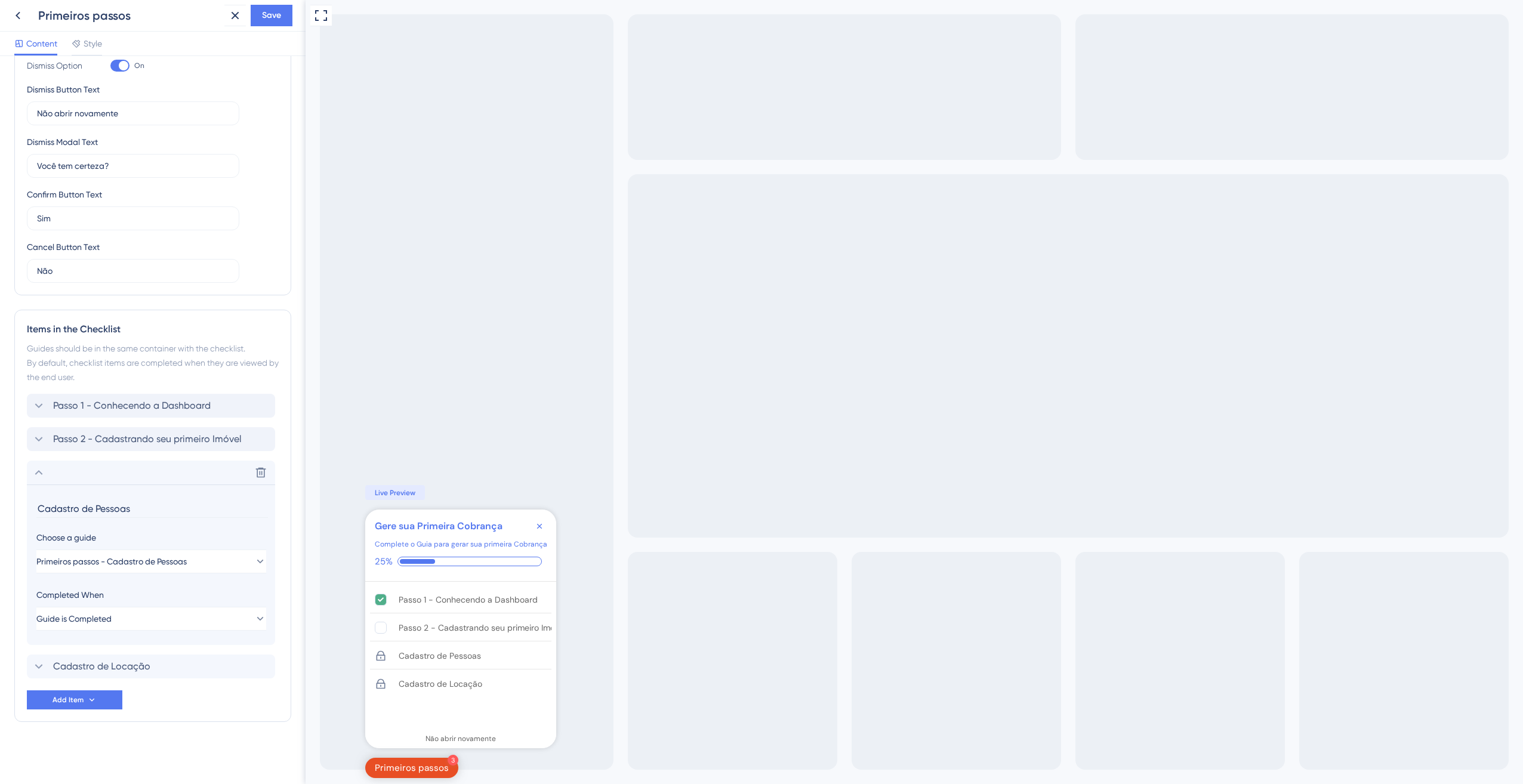
paste input "Passo 1 -"
click at [67, 507] on input "Passo 1 - Cadastro de Pessoas" at bounding box center [152, 508] width 232 height 19
click at [69, 508] on input "Passo 1 - Cadastro de Pessoas" at bounding box center [152, 508] width 232 height 19
drag, startPoint x: 137, startPoint y: 510, endPoint x: 221, endPoint y: 506, distance: 84.1
click at [225, 506] on input "Passo 3 - Cadastro de Pessoas" at bounding box center [152, 508] width 232 height 19
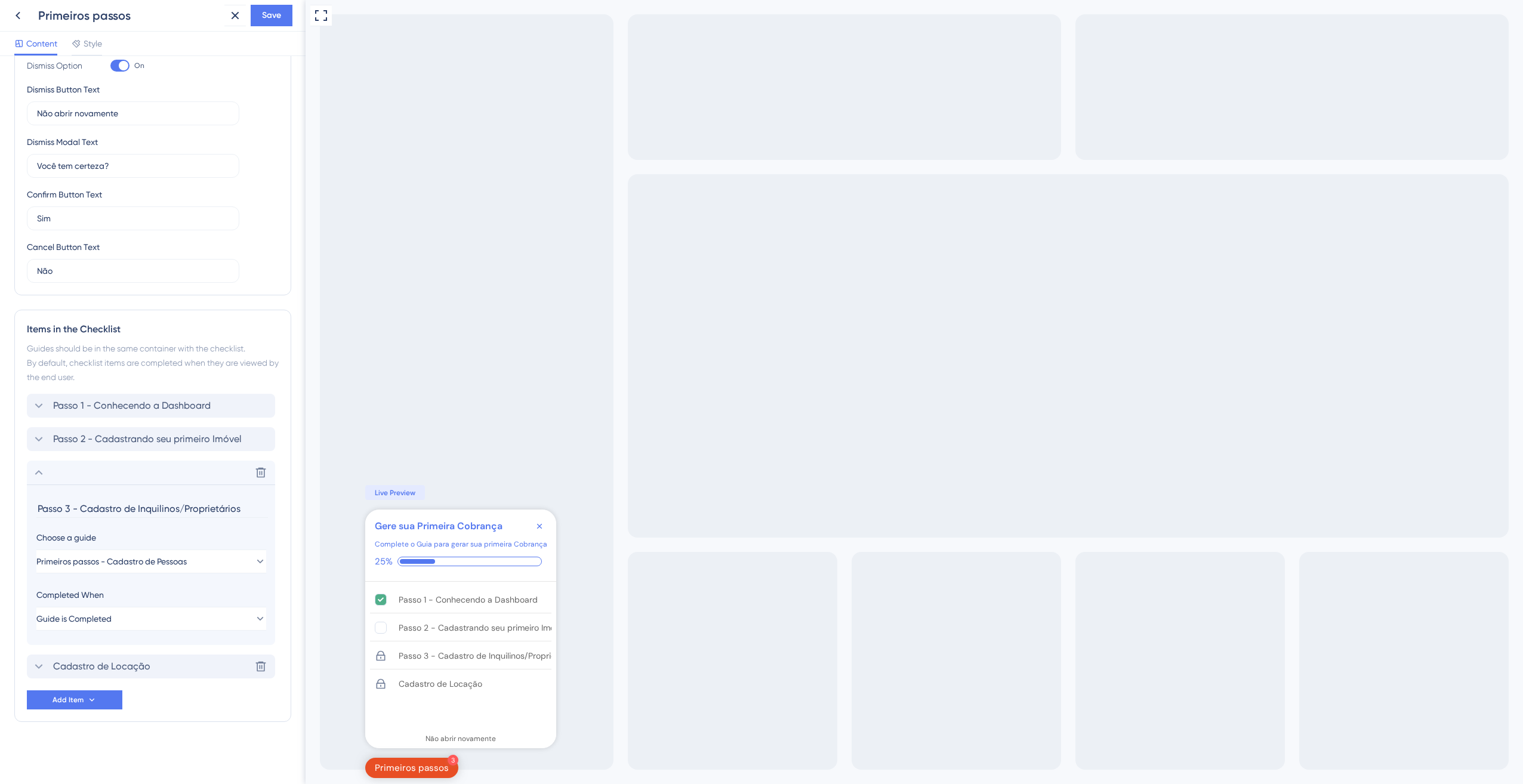
type input "Passo 3 - Cadastro de Inquilinos/Proprietários"
click at [105, 667] on span "Cadastro de Locação" at bounding box center [101, 666] width 97 height 15
drag, startPoint x: 159, startPoint y: 541, endPoint x: -2, endPoint y: 525, distance: 161.8
click at [0, 0] on html "Primeiros passos Save Content Style Checklist Header Title Gere sua Primeira Co…" at bounding box center [761, 0] width 1523 height 0
click at [64, 541] on input "Passo 1 -" at bounding box center [152, 541] width 232 height 19
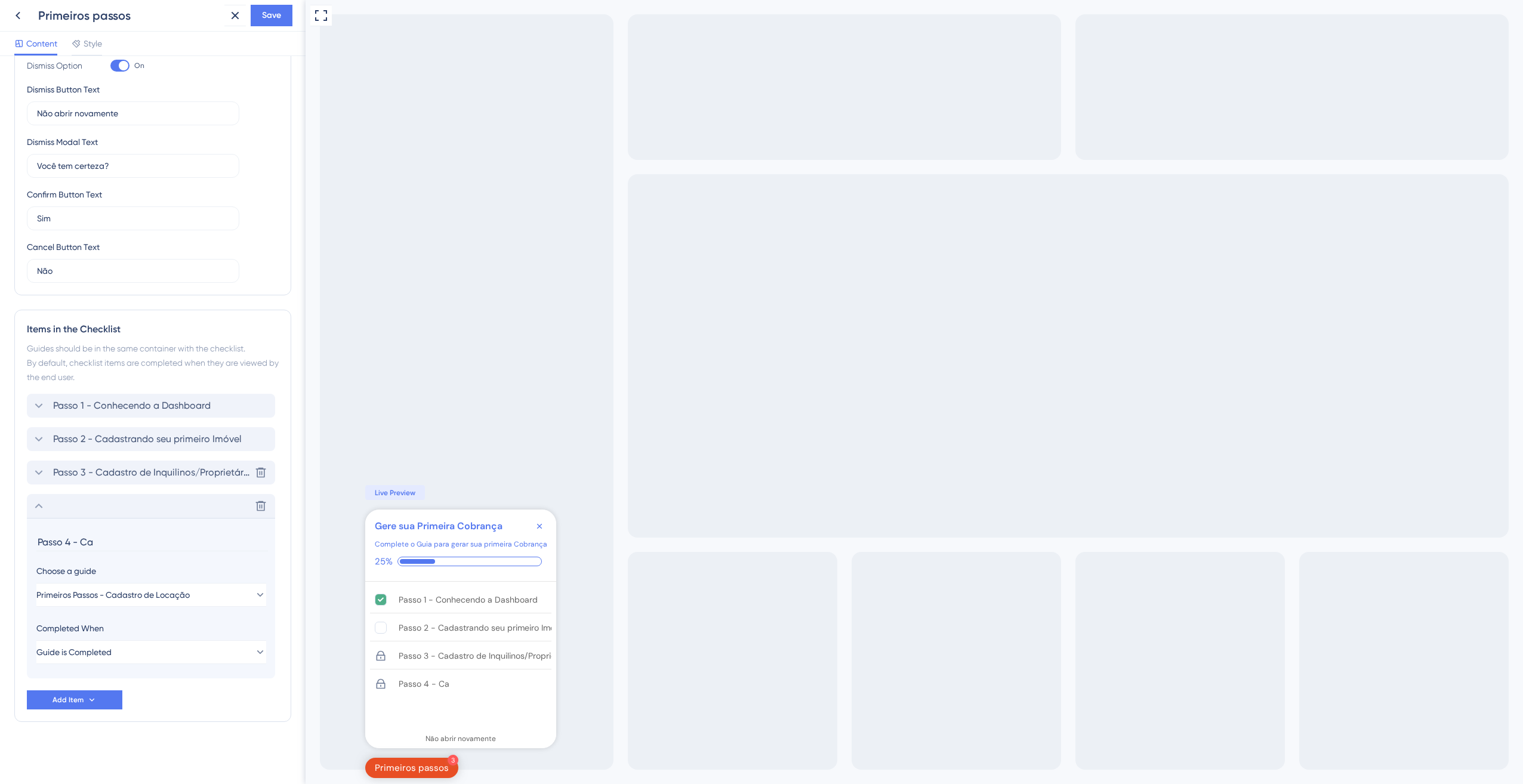
type input "Passo 4 - Ca"
click at [133, 474] on span "Passo 3 - Cadastro de Inquilinos/Proprietários" at bounding box center [151, 472] width 197 height 15
click at [46, 474] on div "Delete" at bounding box center [151, 472] width 248 height 23
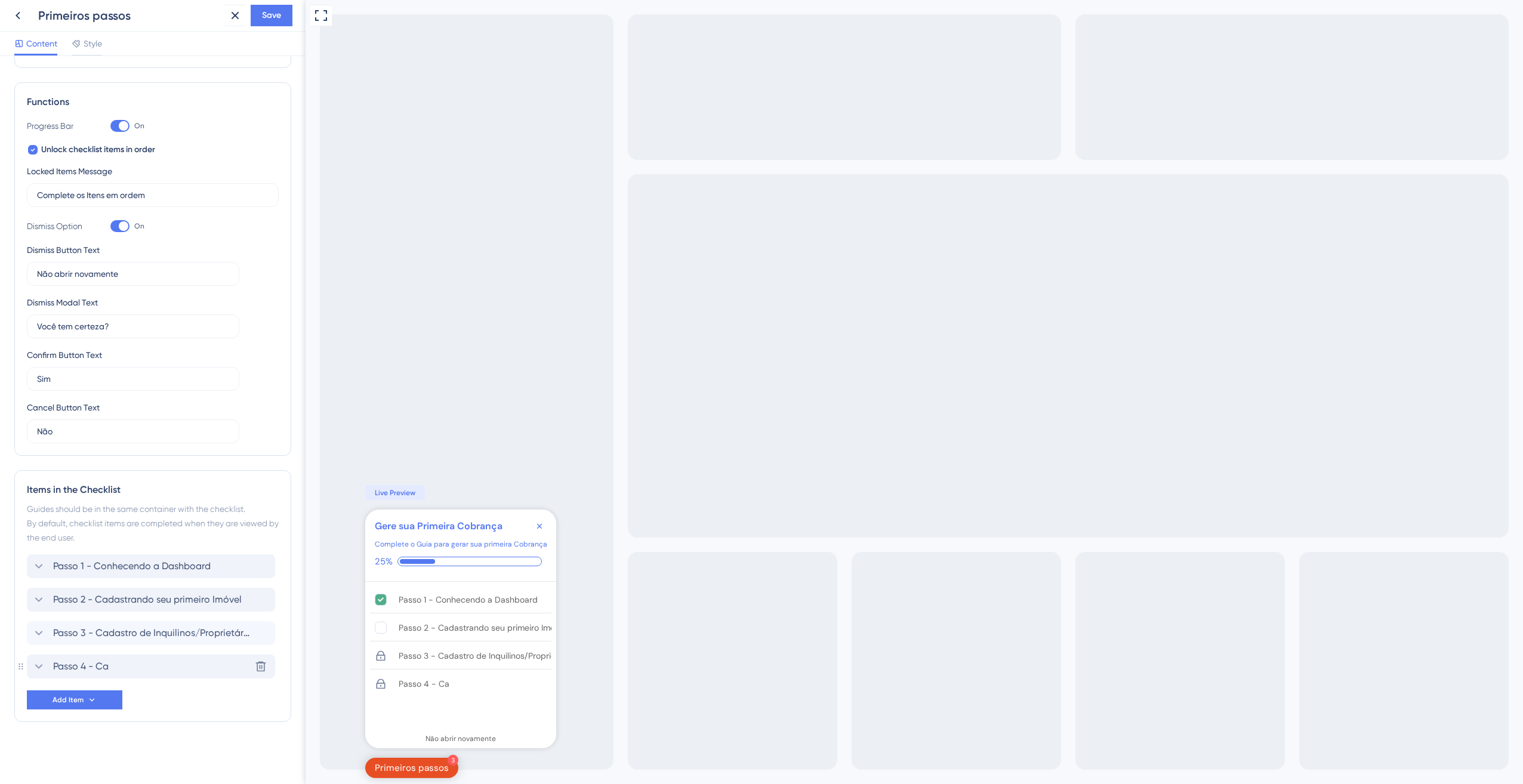
click at [137, 670] on div "Passo 4 - Ca Delete" at bounding box center [151, 666] width 248 height 23
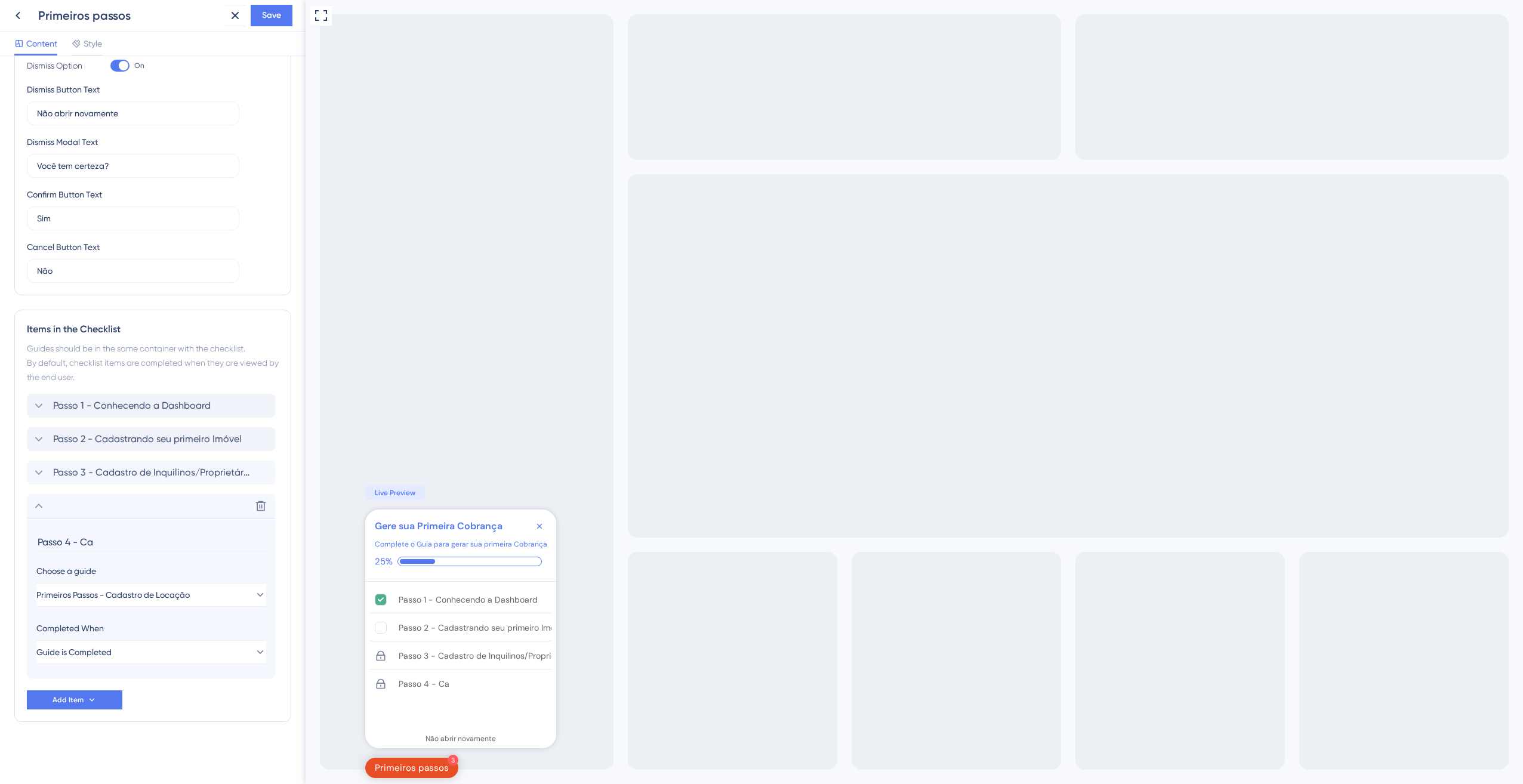
click at [129, 539] on input "Passo 4 - Ca" at bounding box center [152, 541] width 232 height 19
type input "Passo 4 - Cadastrando sua primeira Locação"
click at [88, 45] on span "Style" at bounding box center [93, 43] width 19 height 15
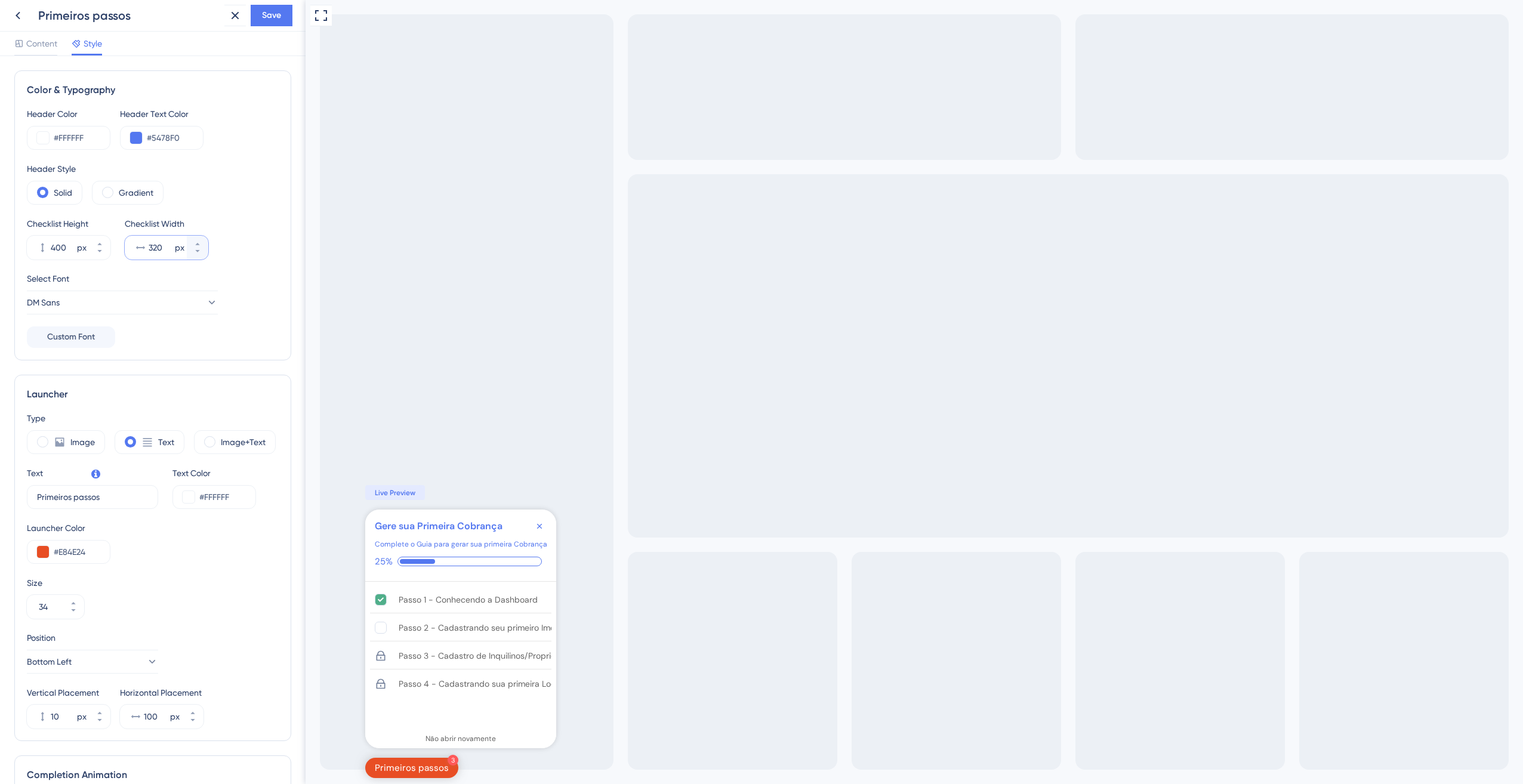
click at [162, 247] on input "320" at bounding box center [160, 247] width 23 height 15
drag, startPoint x: 166, startPoint y: 248, endPoint x: 133, endPoint y: 246, distance: 33.1
click at [133, 246] on div "320 px" at bounding box center [156, 247] width 62 height 23
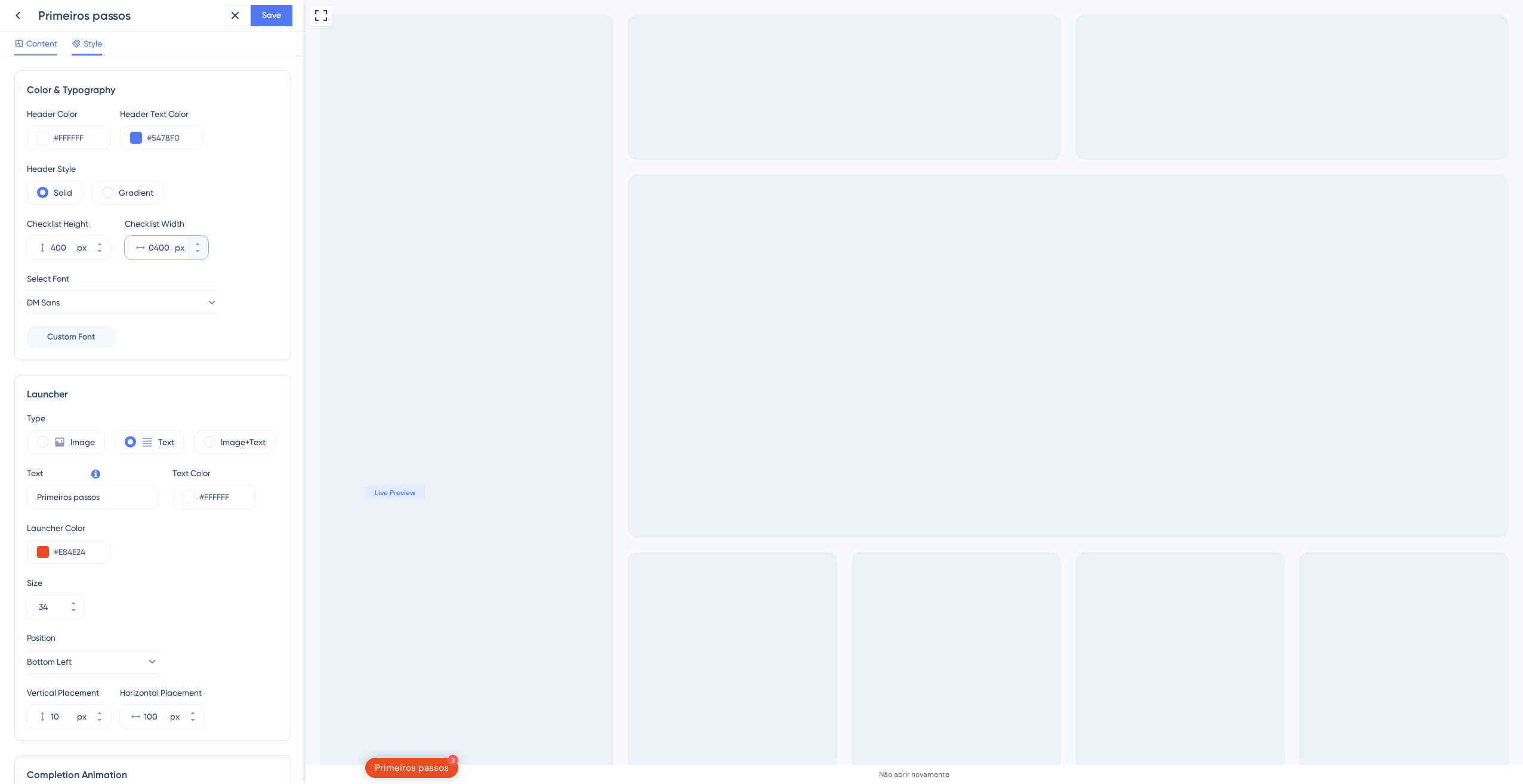
type input "0400"
click at [29, 39] on span "Content" at bounding box center [42, 43] width 31 height 15
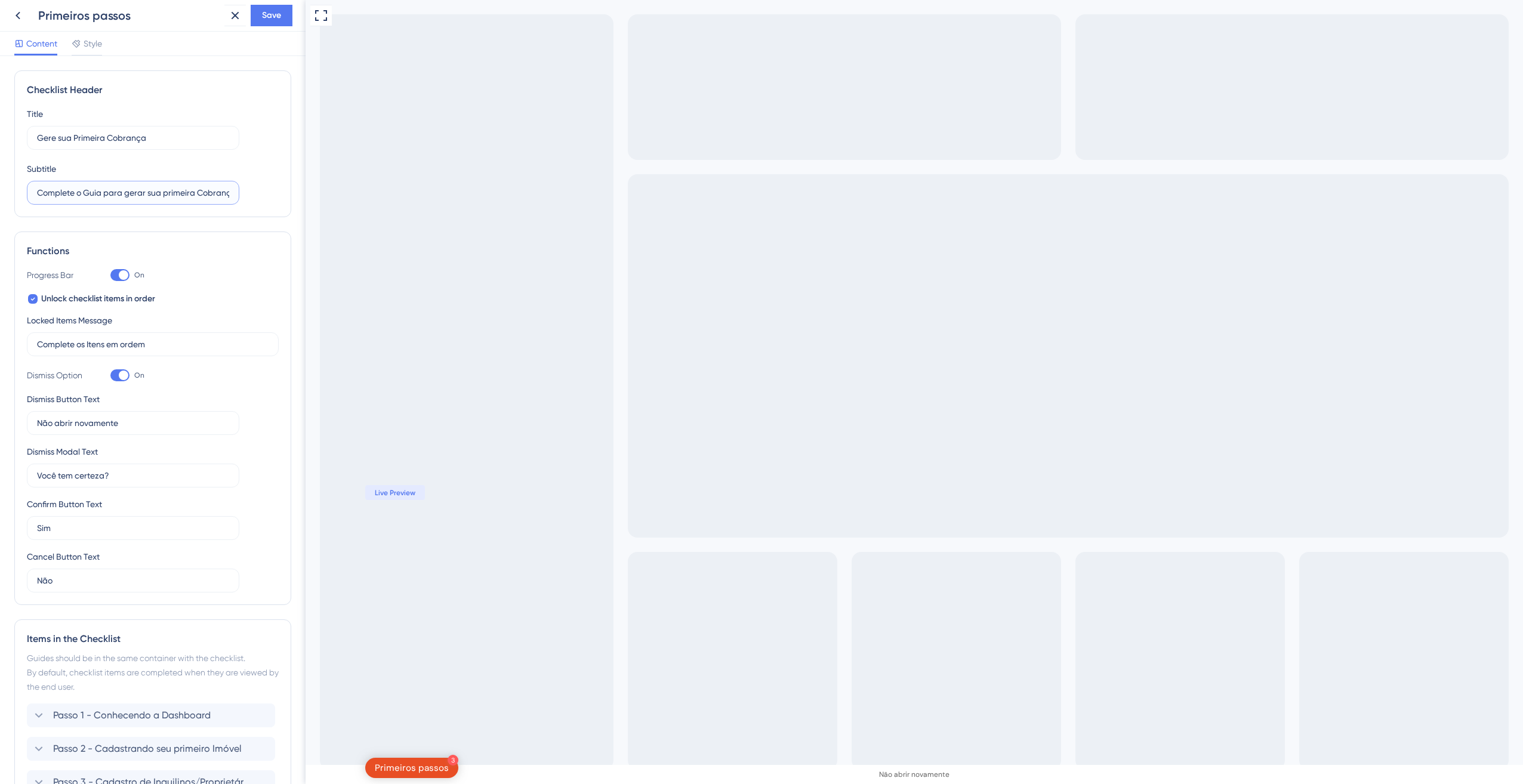
click at [121, 198] on input "Complete o Guia para gerar sua primeira Cobrança" at bounding box center [133, 192] width 192 height 13
click at [124, 197] on input "Complete o Guia para gerar sua primeira Cobrança" at bounding box center [133, 192] width 192 height 13
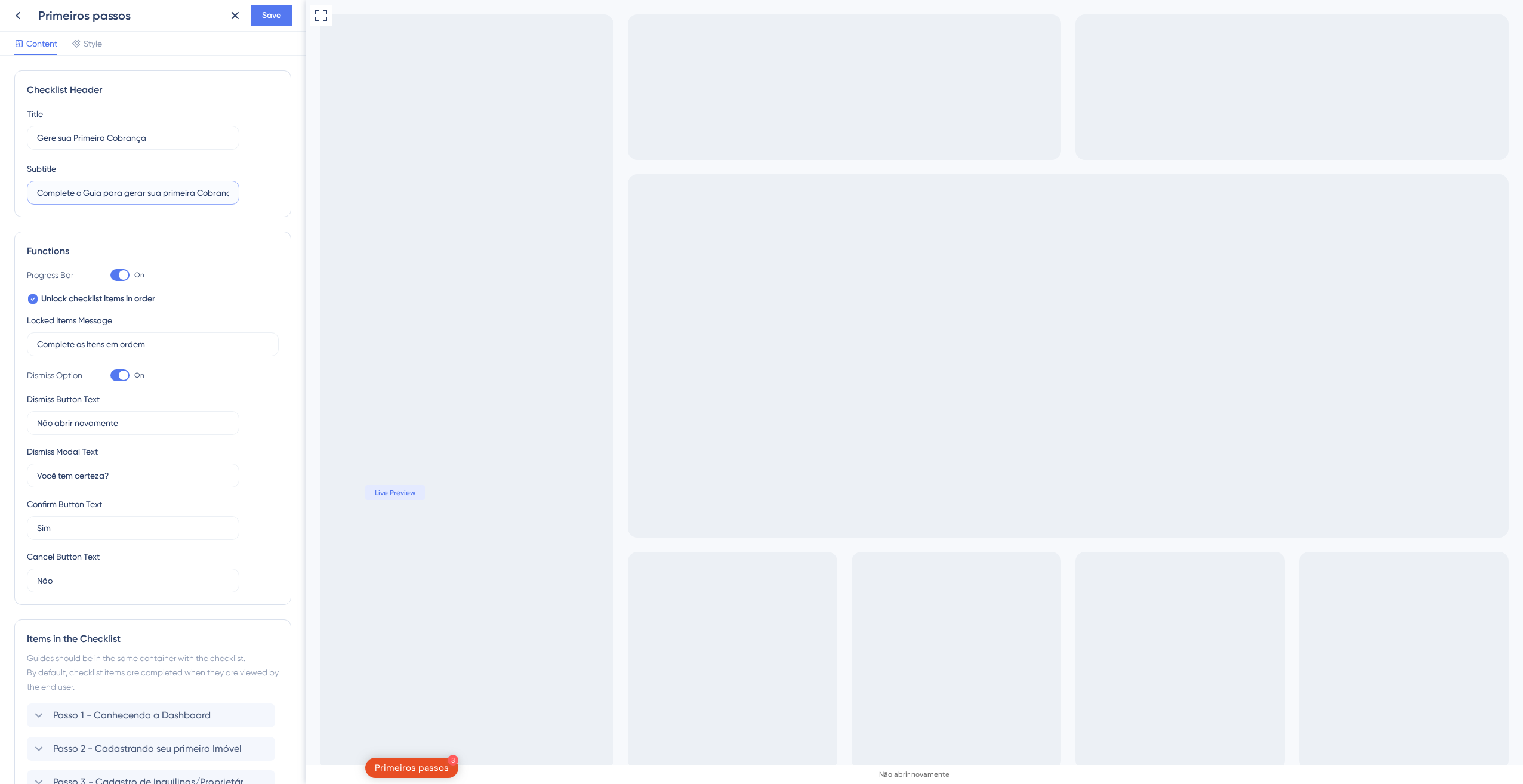
click at [124, 196] on input "Complete o Guia para gerar sua primeira Cobrança" at bounding box center [133, 192] width 192 height 13
type input "c"
type input "Com estes 5 passos você já consegue gerar sua primeira cobrança"
click at [95, 48] on span "Style" at bounding box center [93, 43] width 19 height 15
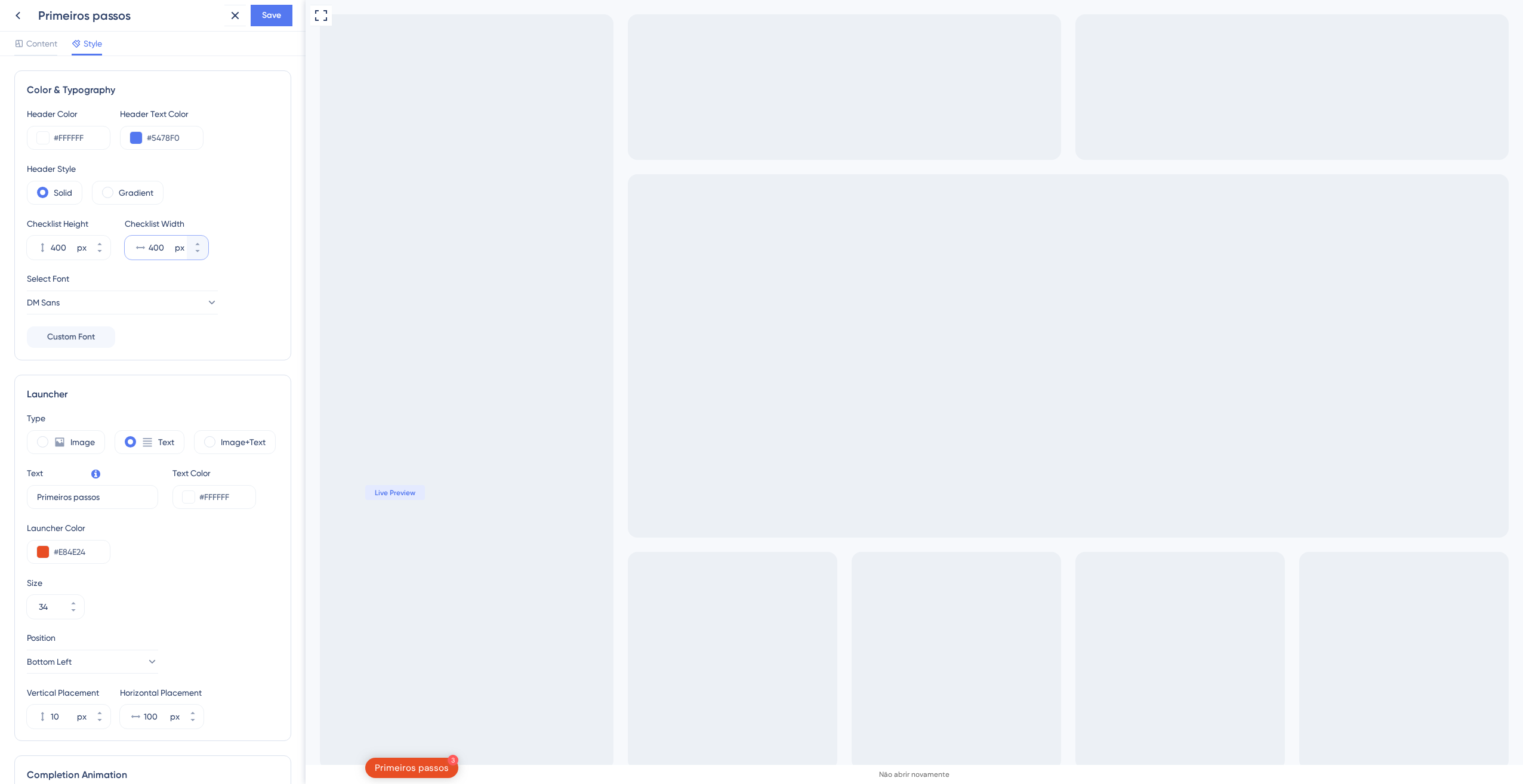
click at [159, 248] on input "400" at bounding box center [160, 247] width 23 height 15
type input "420"
click at [26, 44] on span "Content" at bounding box center [42, 43] width 31 height 15
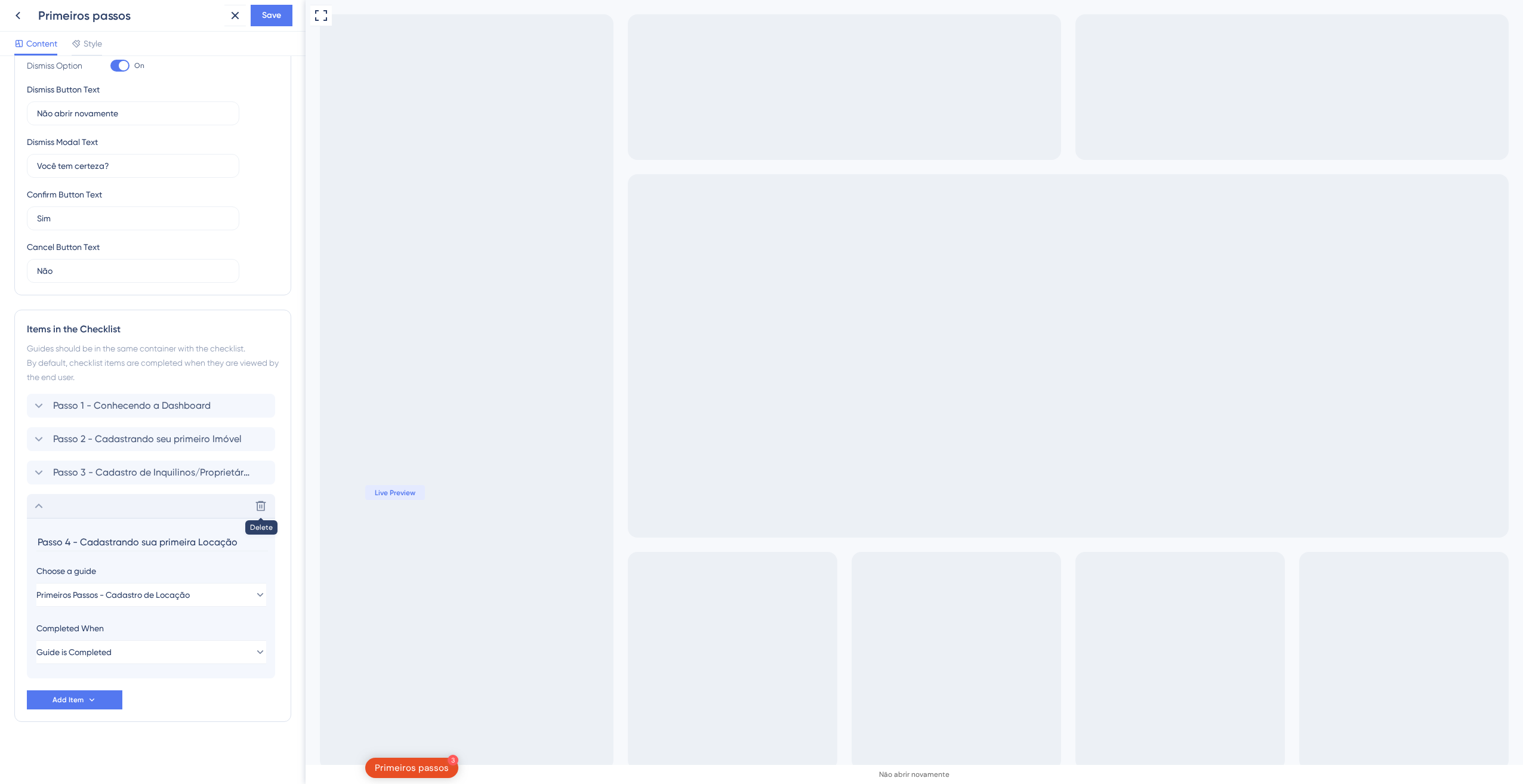
click at [44, 506] on icon at bounding box center [38, 505] width 15 height 15
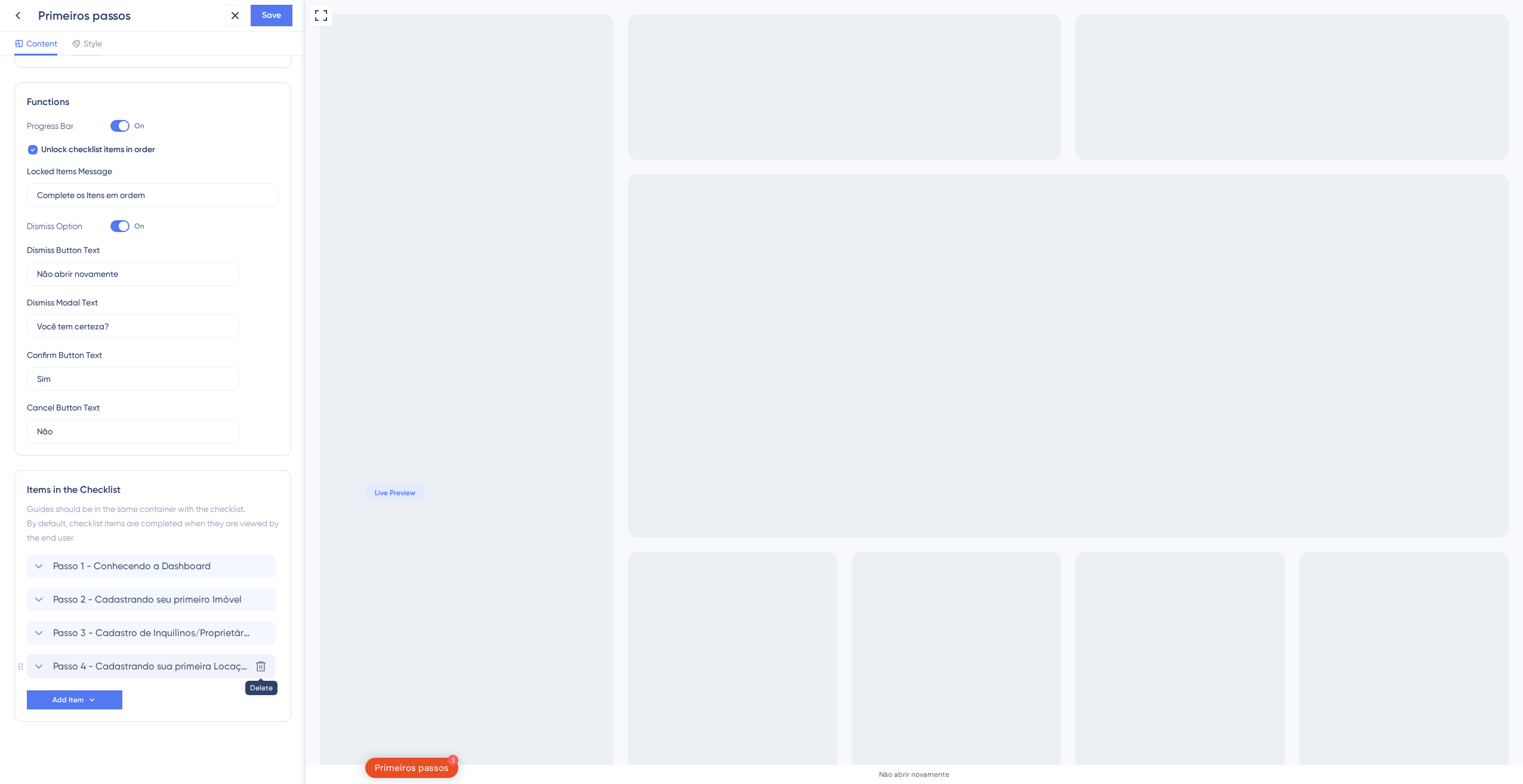
scroll to position [149, 0]
click at [99, 698] on button "Add Item" at bounding box center [75, 699] width 95 height 19
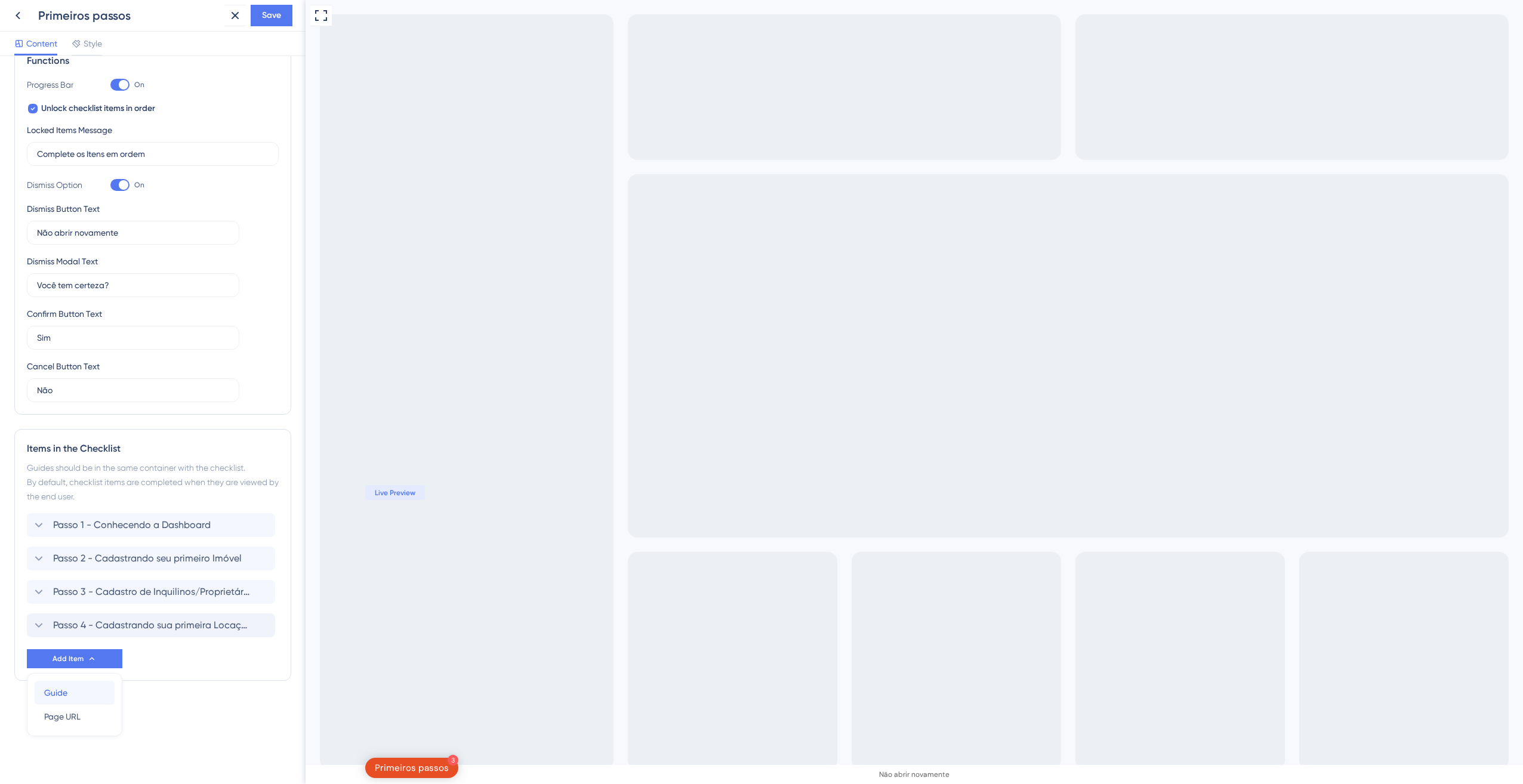
click at [73, 689] on div "Guide Guide" at bounding box center [74, 692] width 60 height 23
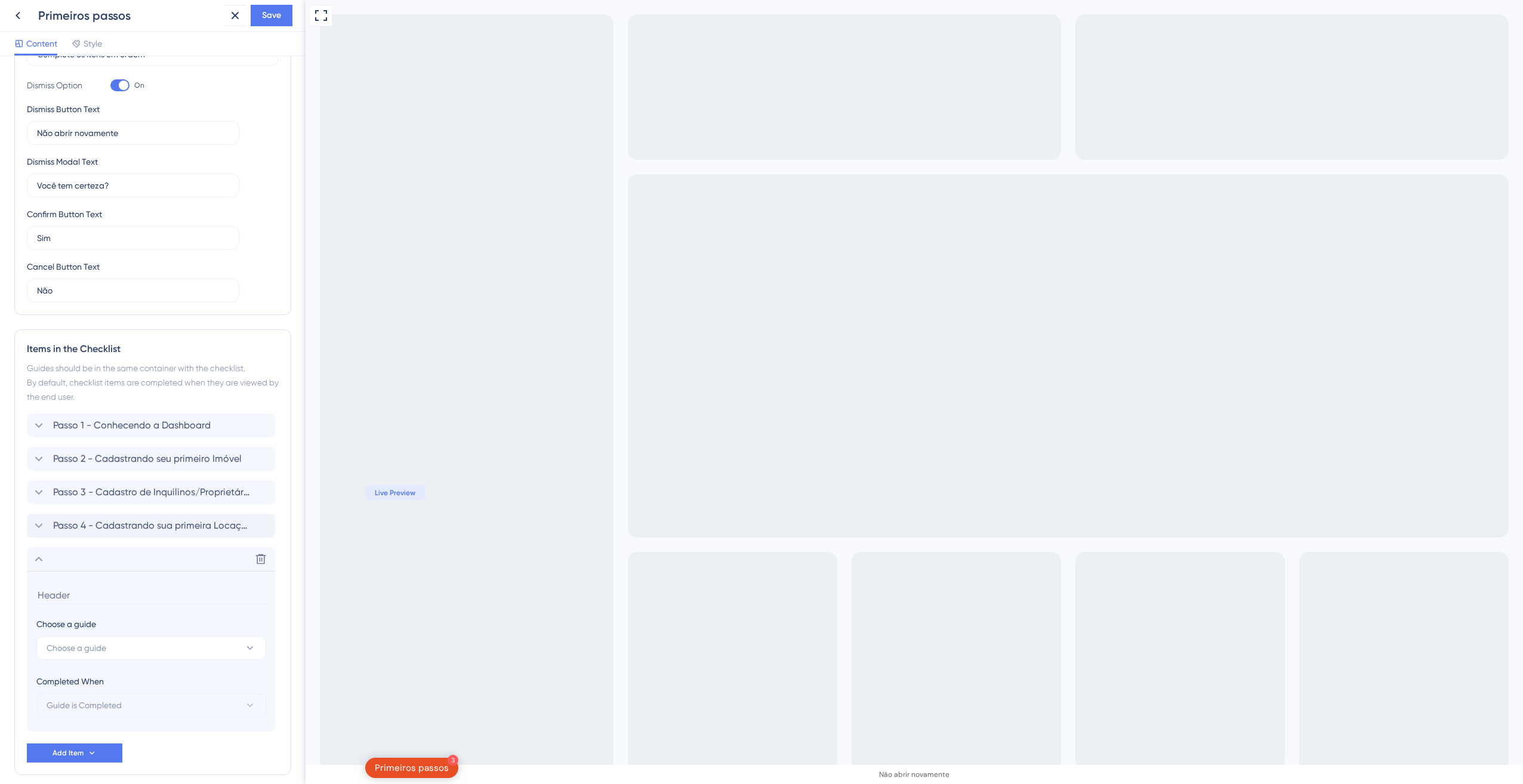
scroll to position [343, 0]
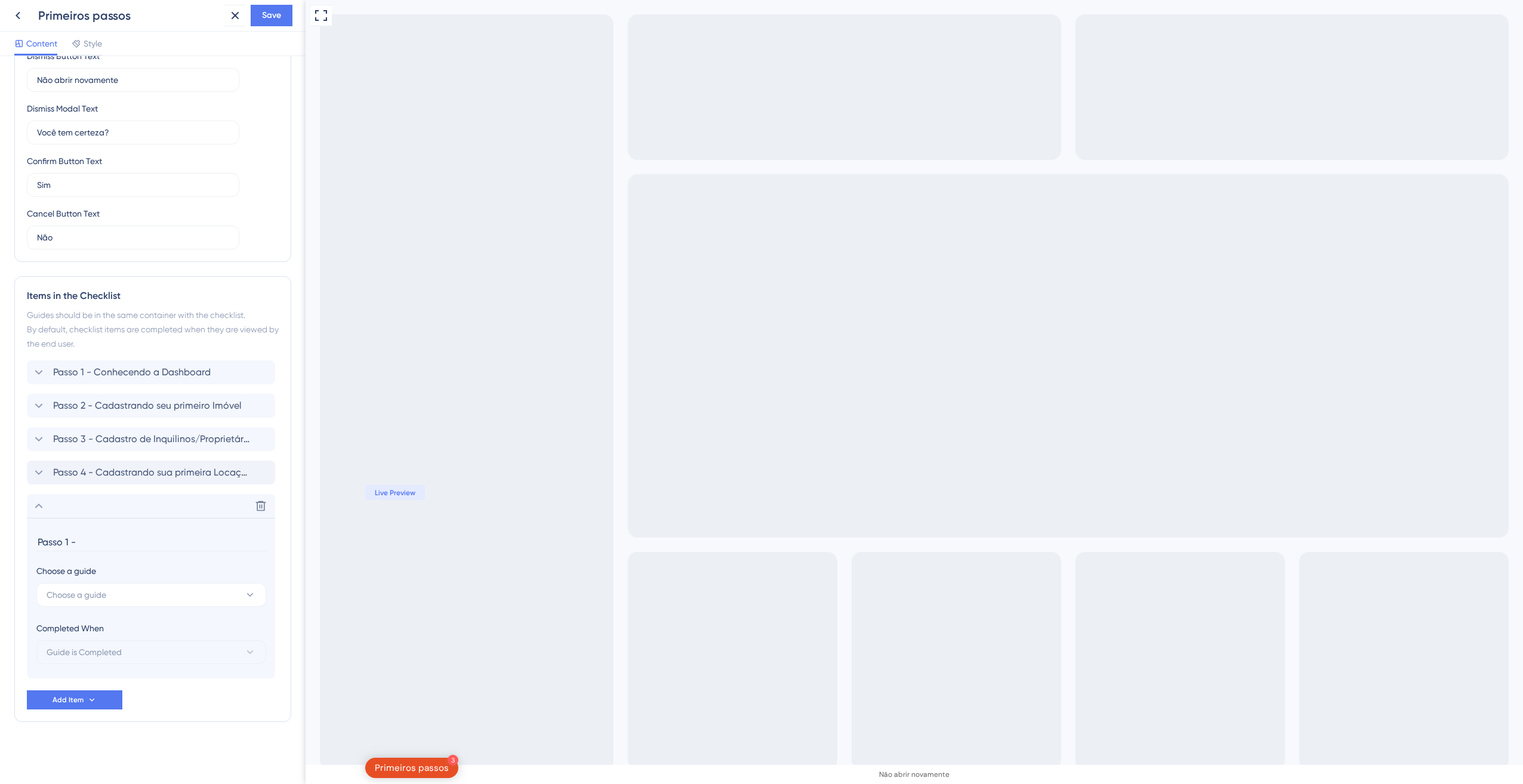
click at [69, 543] on input "Passo 1 -" at bounding box center [152, 541] width 232 height 19
click at [97, 537] on input "Passo 5 -" at bounding box center [152, 541] width 232 height 19
type input "Passo 5 - Geração da Cobrança"
click at [255, 501] on icon at bounding box center [260, 505] width 12 height 12
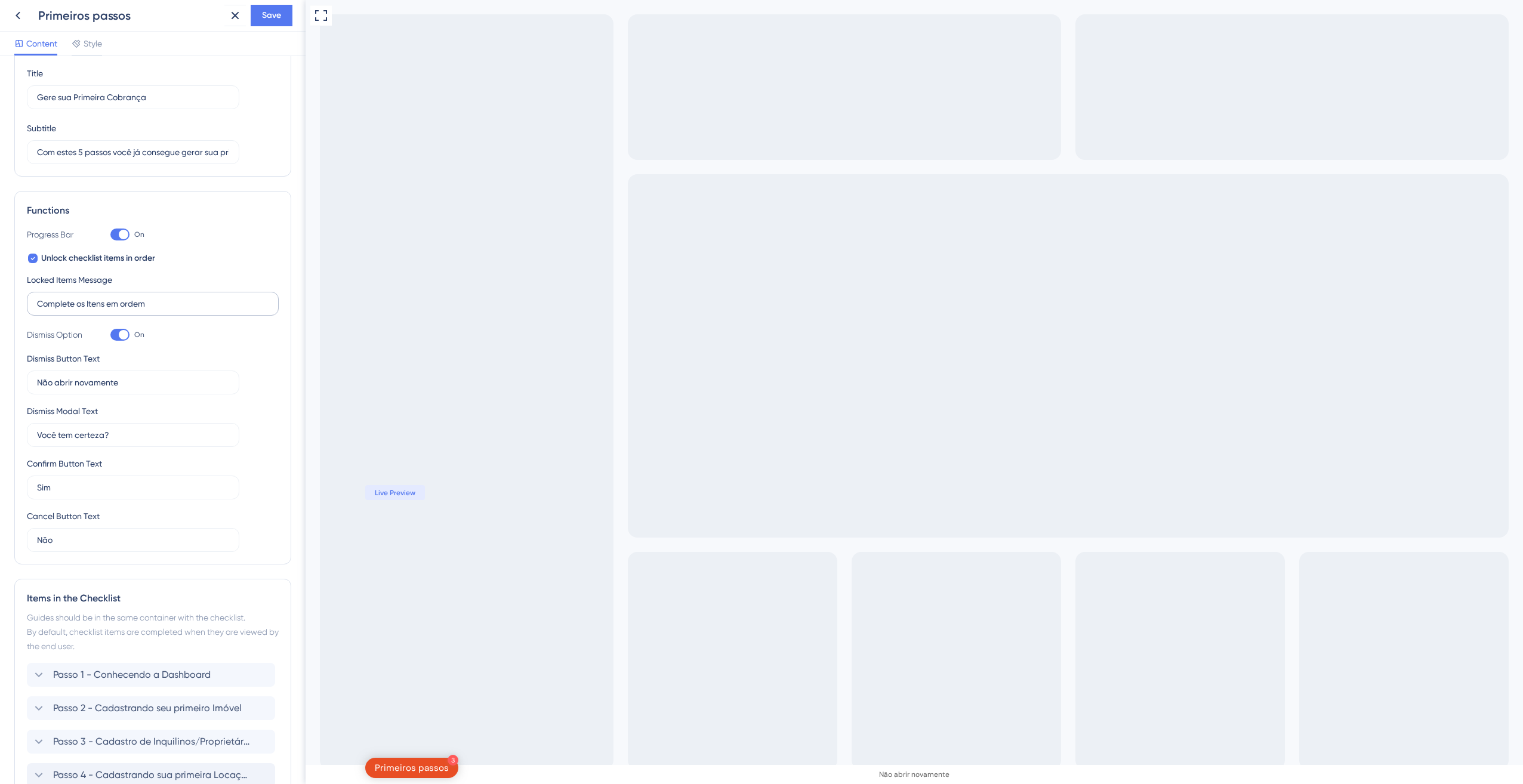
scroll to position [0, 0]
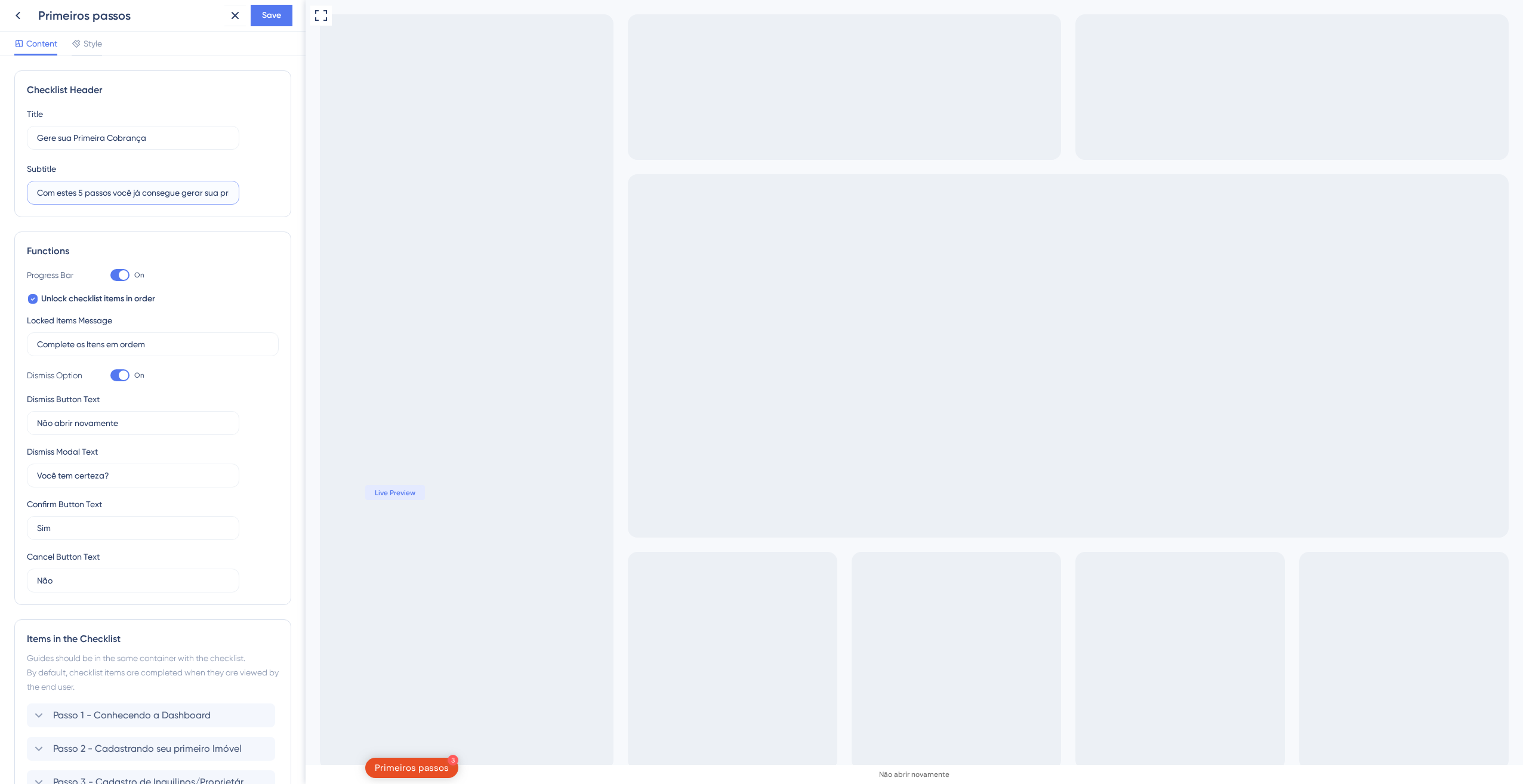
click at [83, 191] on input "Com estes 5 passos você já consegue gerar sua primeira cobrança" at bounding box center [133, 192] width 192 height 13
drag, startPoint x: 85, startPoint y: 193, endPoint x: 78, endPoint y: 195, distance: 7.3
click at [78, 195] on input "Com estes 4 passos você já consegue gerar sua primeira cobrança" at bounding box center [133, 192] width 192 height 13
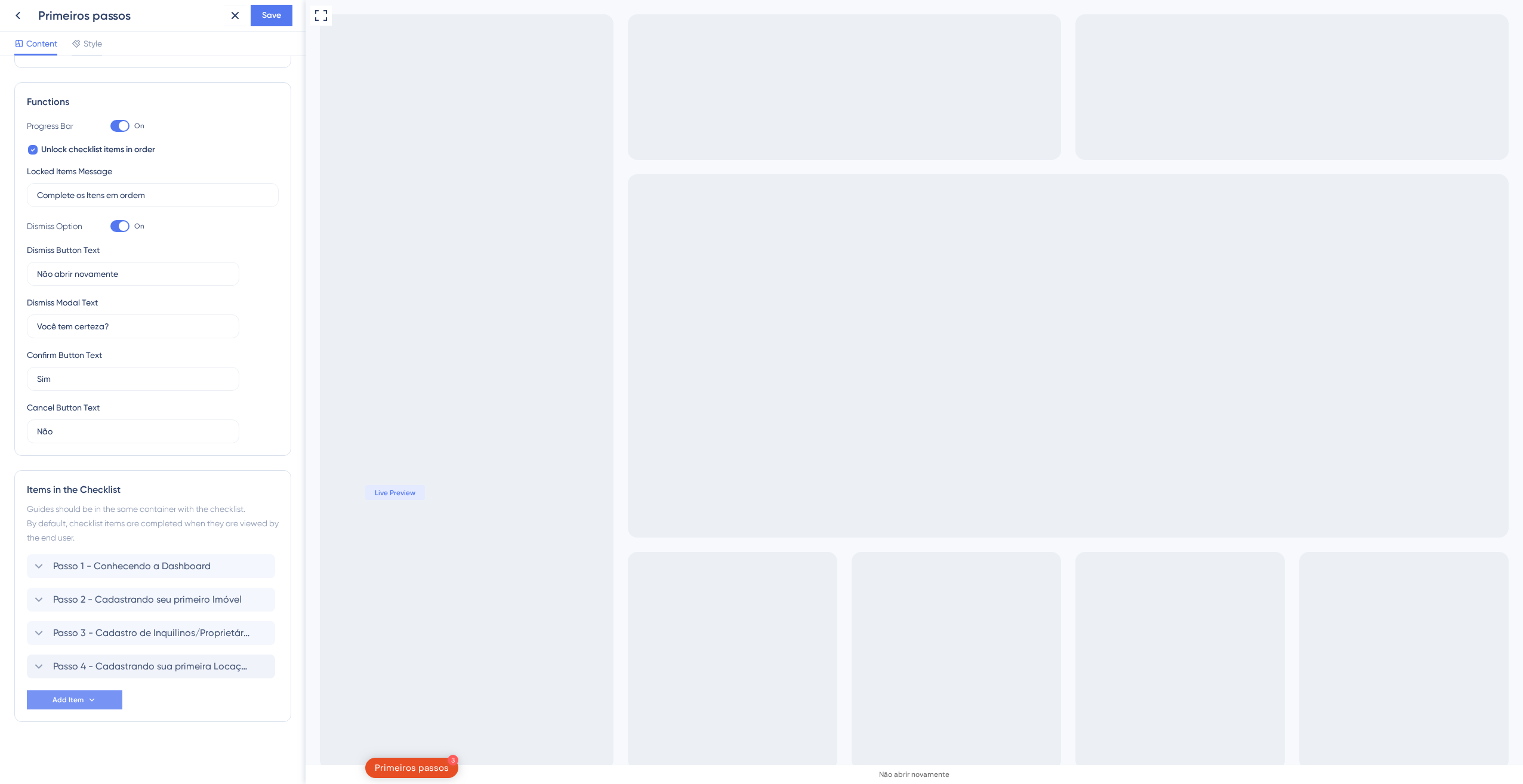
type input "Com estes 5 passos você já consegue gerar sua primeira cobrança"
click at [62, 704] on button "Add Item" at bounding box center [75, 699] width 95 height 19
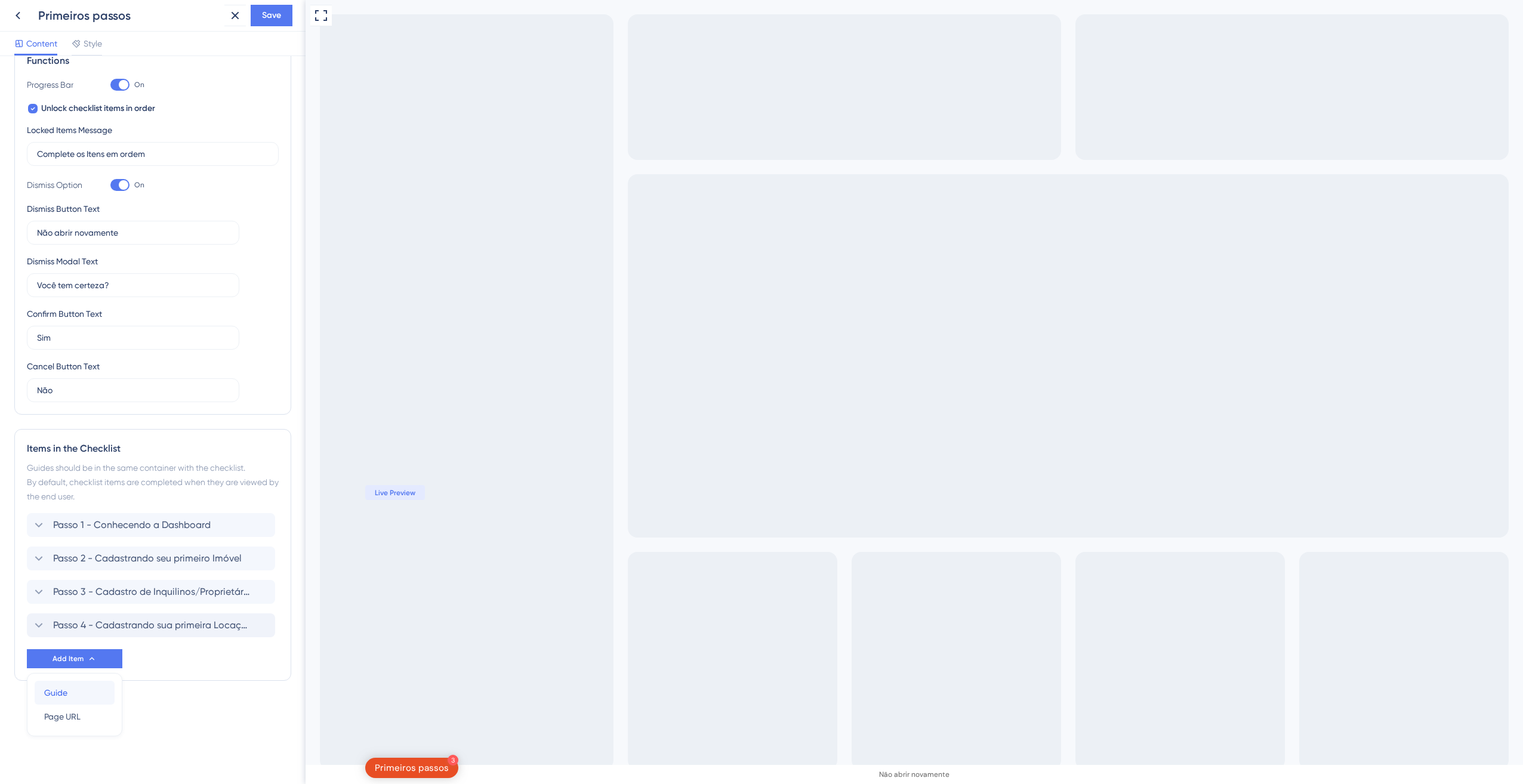
click at [57, 693] on span "Guide" at bounding box center [56, 692] width 23 height 15
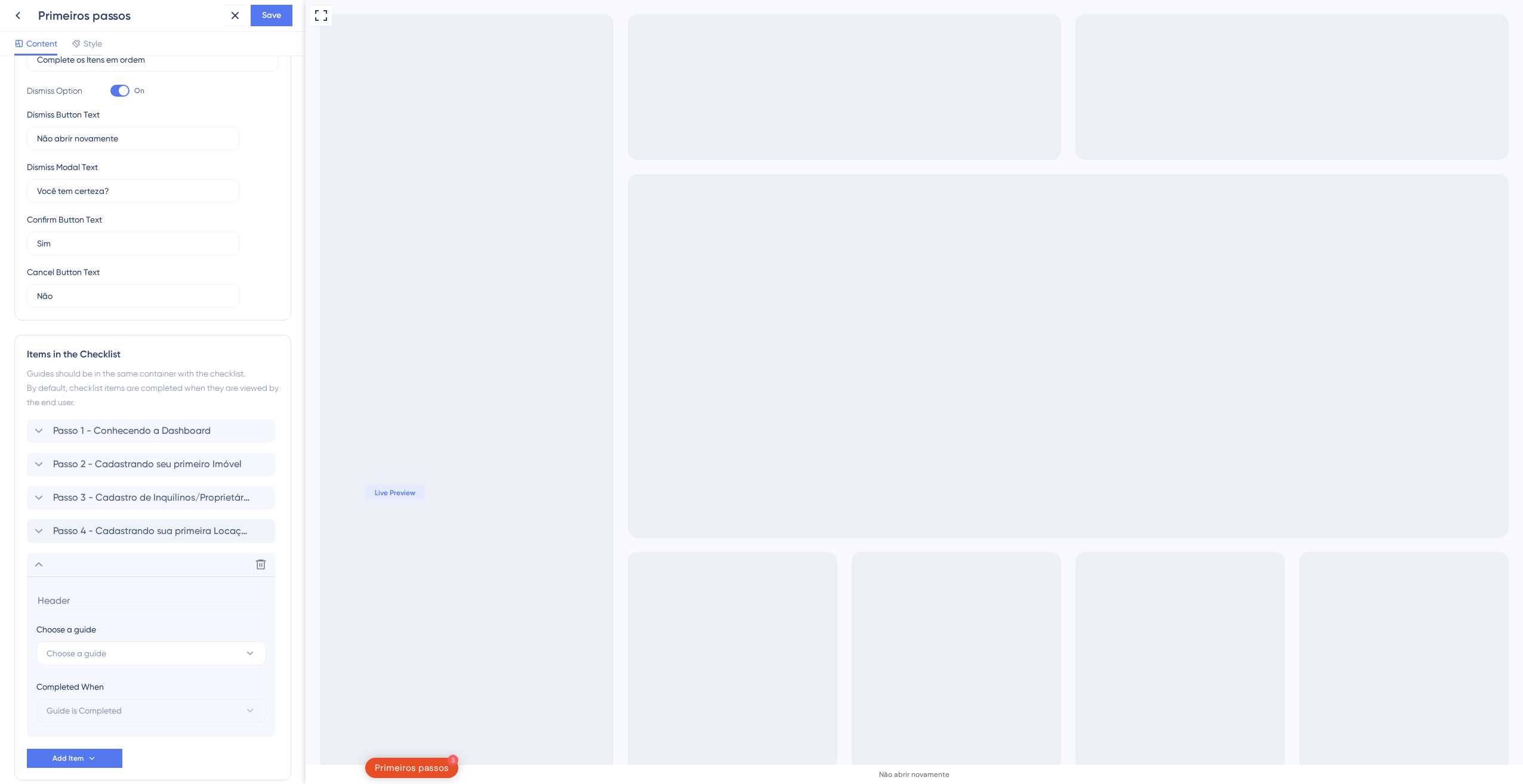
scroll to position [343, 0]
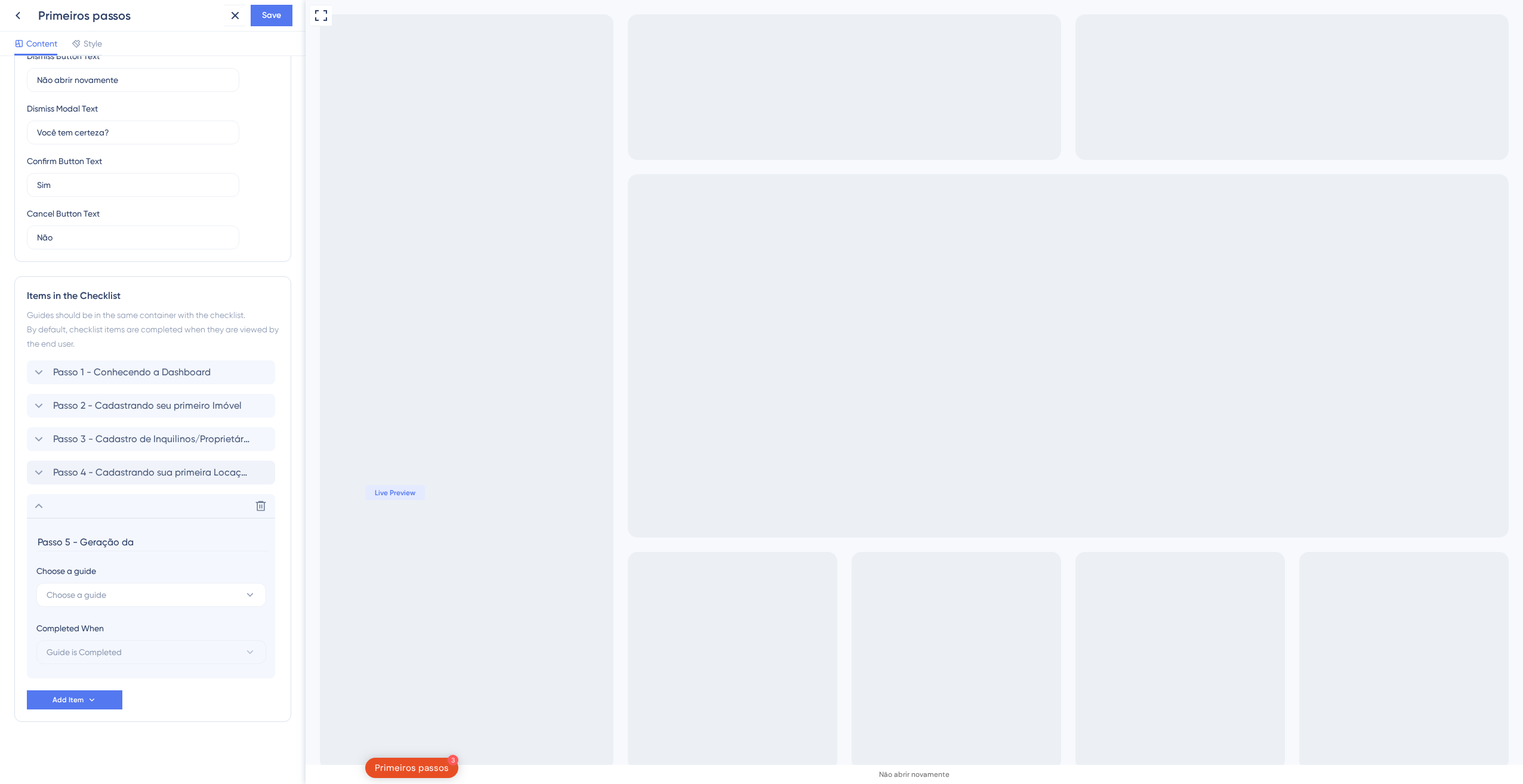
click at [156, 539] on input "Passo 5 - Geração da" at bounding box center [152, 541] width 232 height 19
type input "Passo 5 - Geração da Cobrança"
click at [110, 588] on button "Choose a guide" at bounding box center [151, 594] width 230 height 23
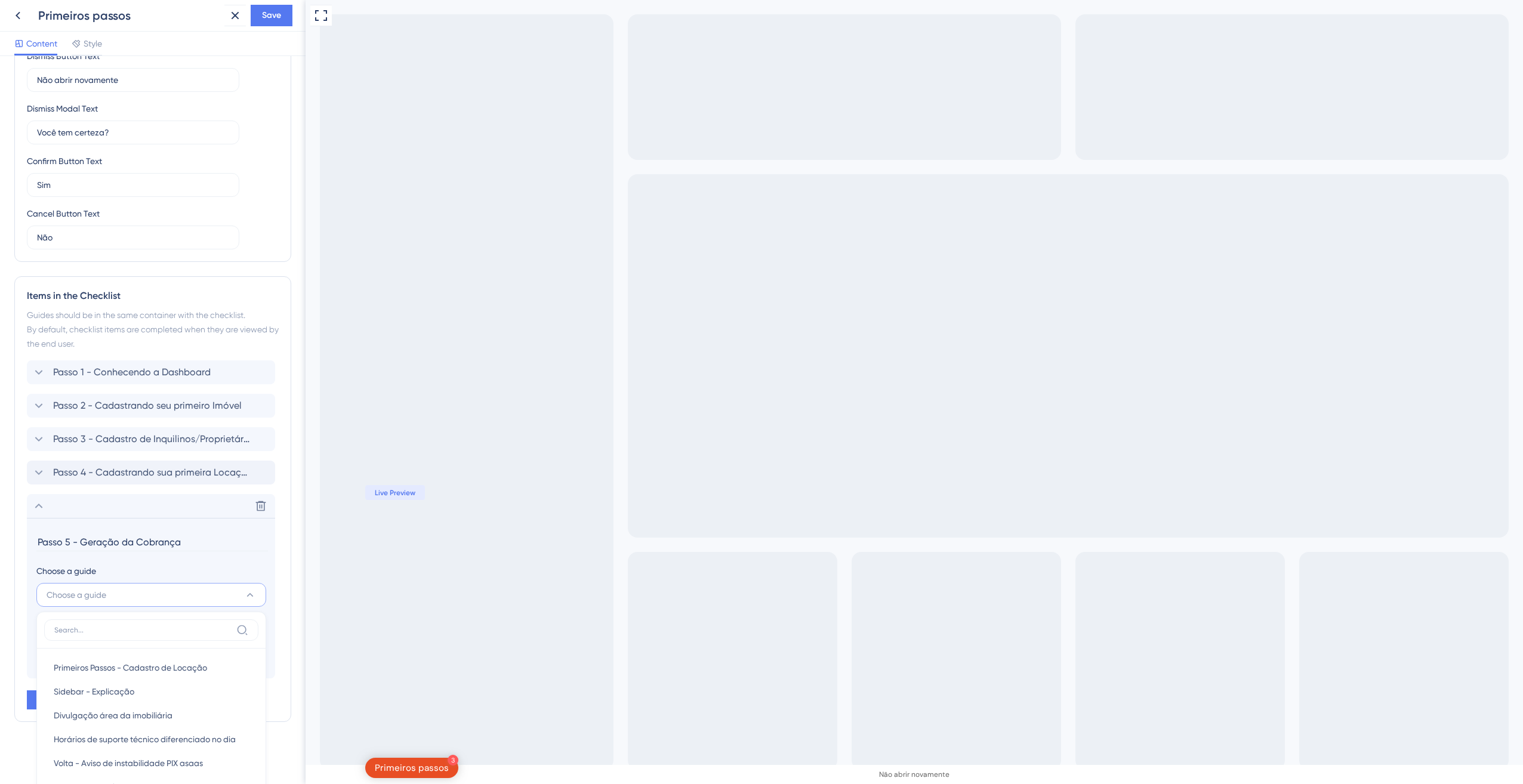
scroll to position [653, 0]
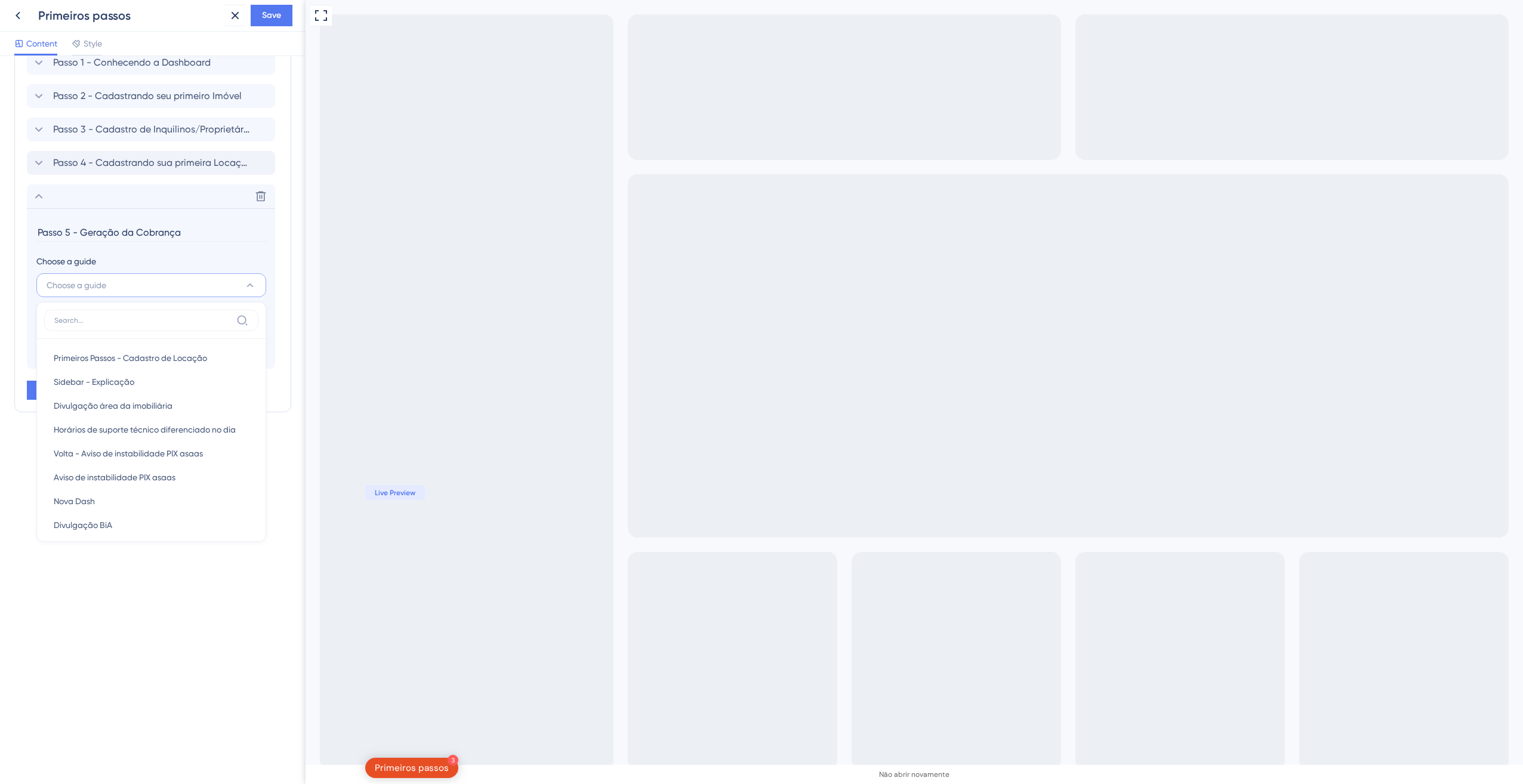
click at [151, 295] on button "Choose a guide" at bounding box center [151, 284] width 230 height 23
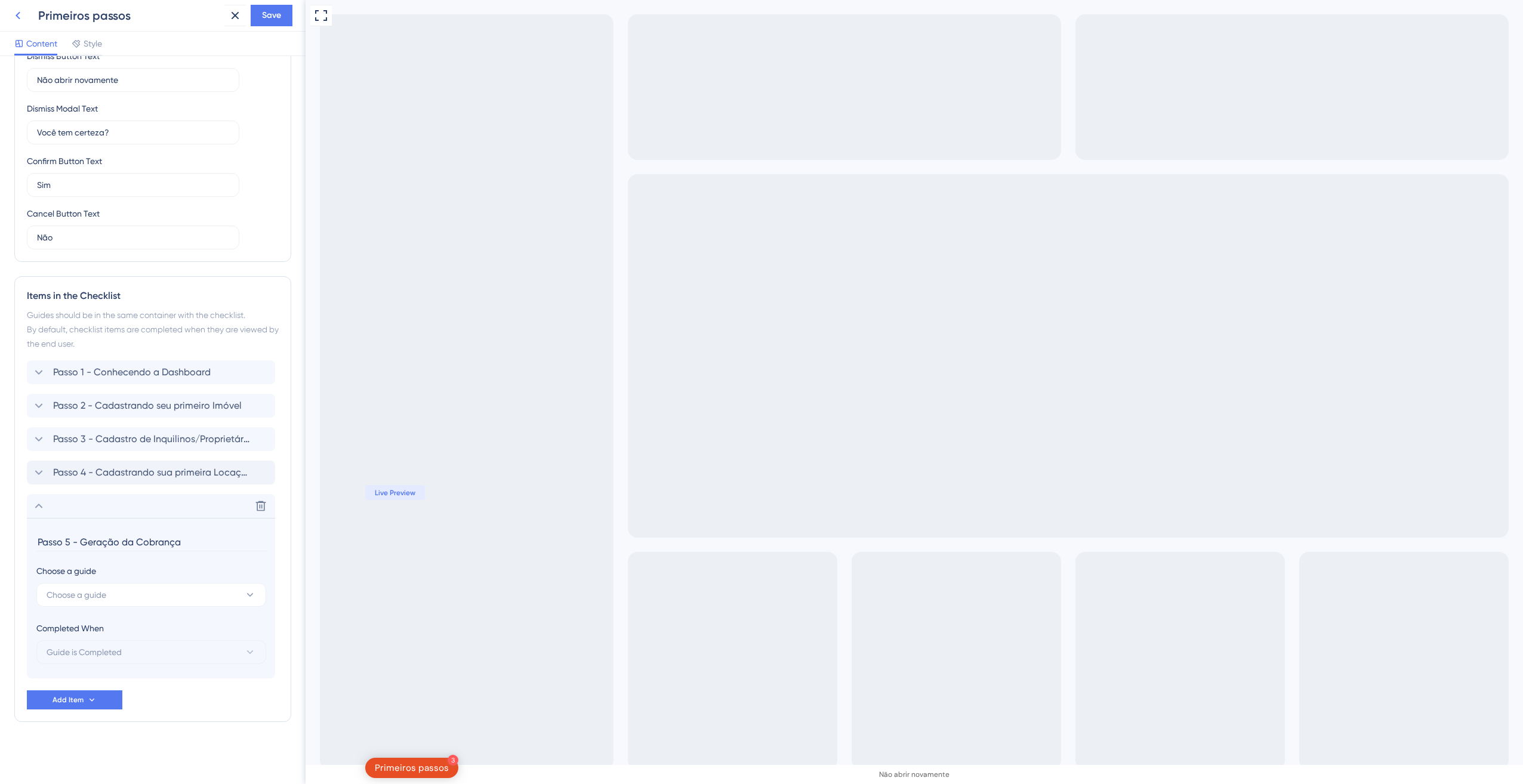
click at [19, 11] on icon at bounding box center [18, 16] width 15 height 15
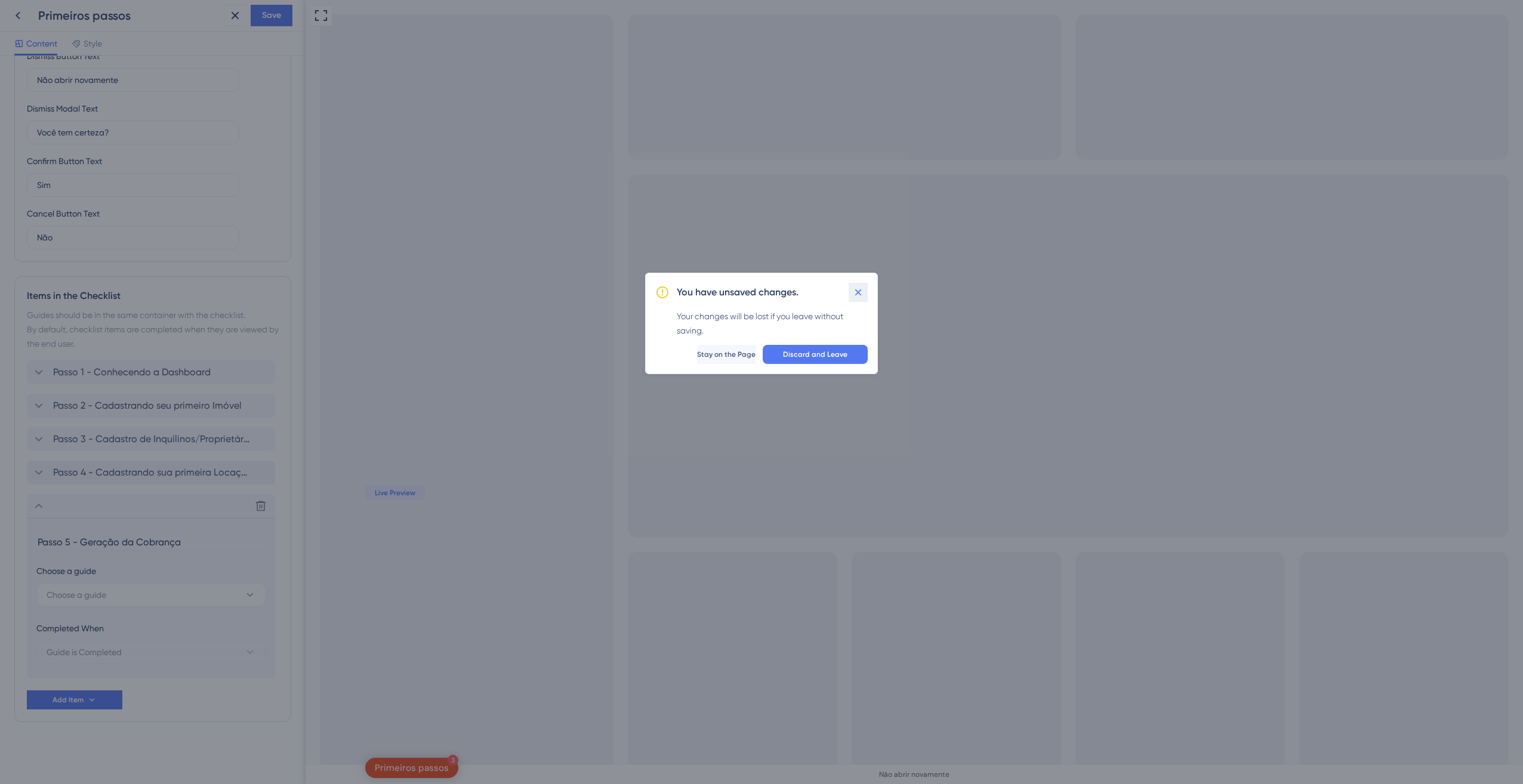
click at [854, 290] on icon at bounding box center [857, 292] width 12 height 12
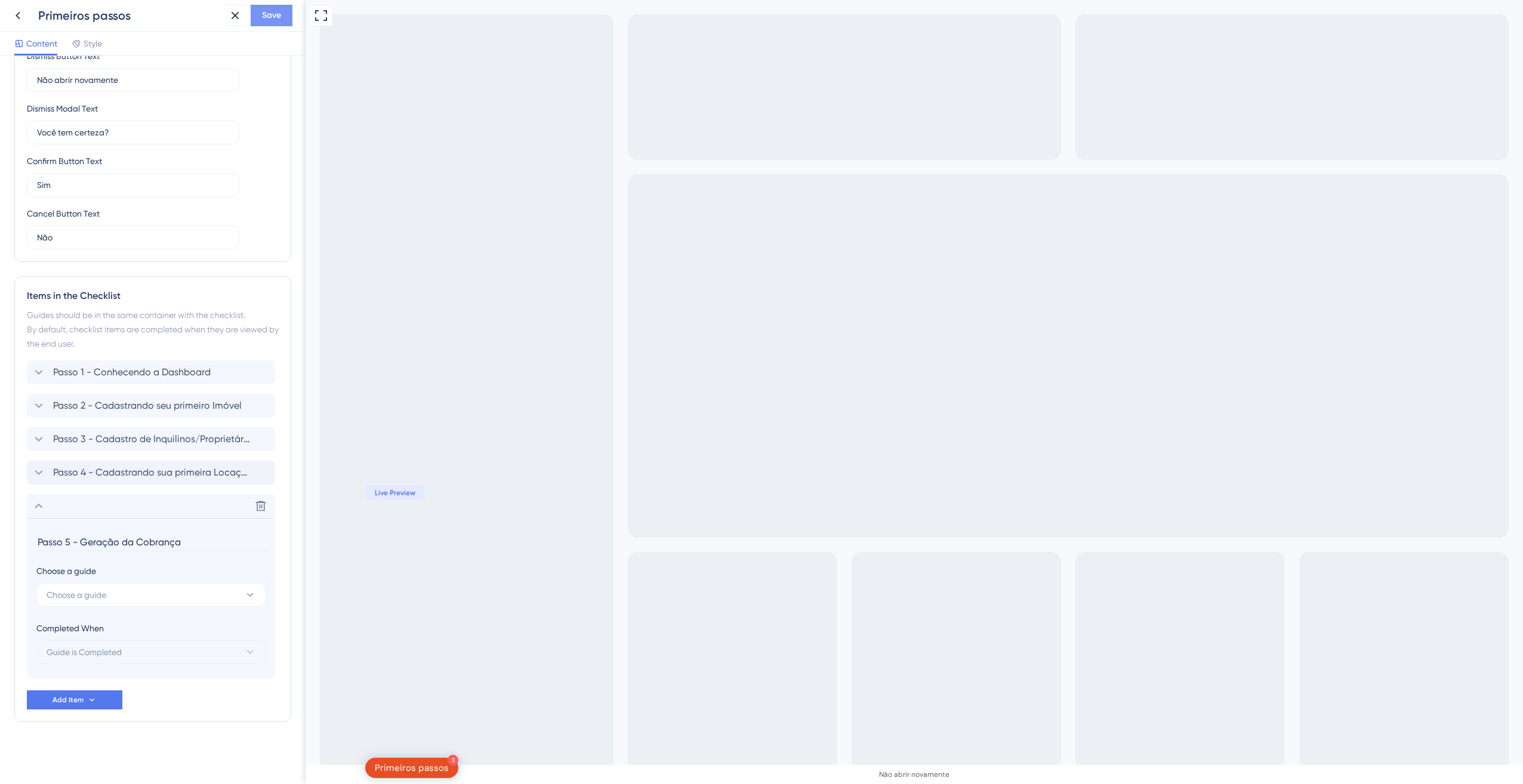
click at [267, 15] on span "Save" at bounding box center [272, 16] width 19 height 15
click at [229, 24] on icon at bounding box center [226, 22] width 7 height 7
click at [262, 503] on icon at bounding box center [261, 505] width 10 height 10
click at [254, 510] on button at bounding box center [261, 505] width 19 height 19
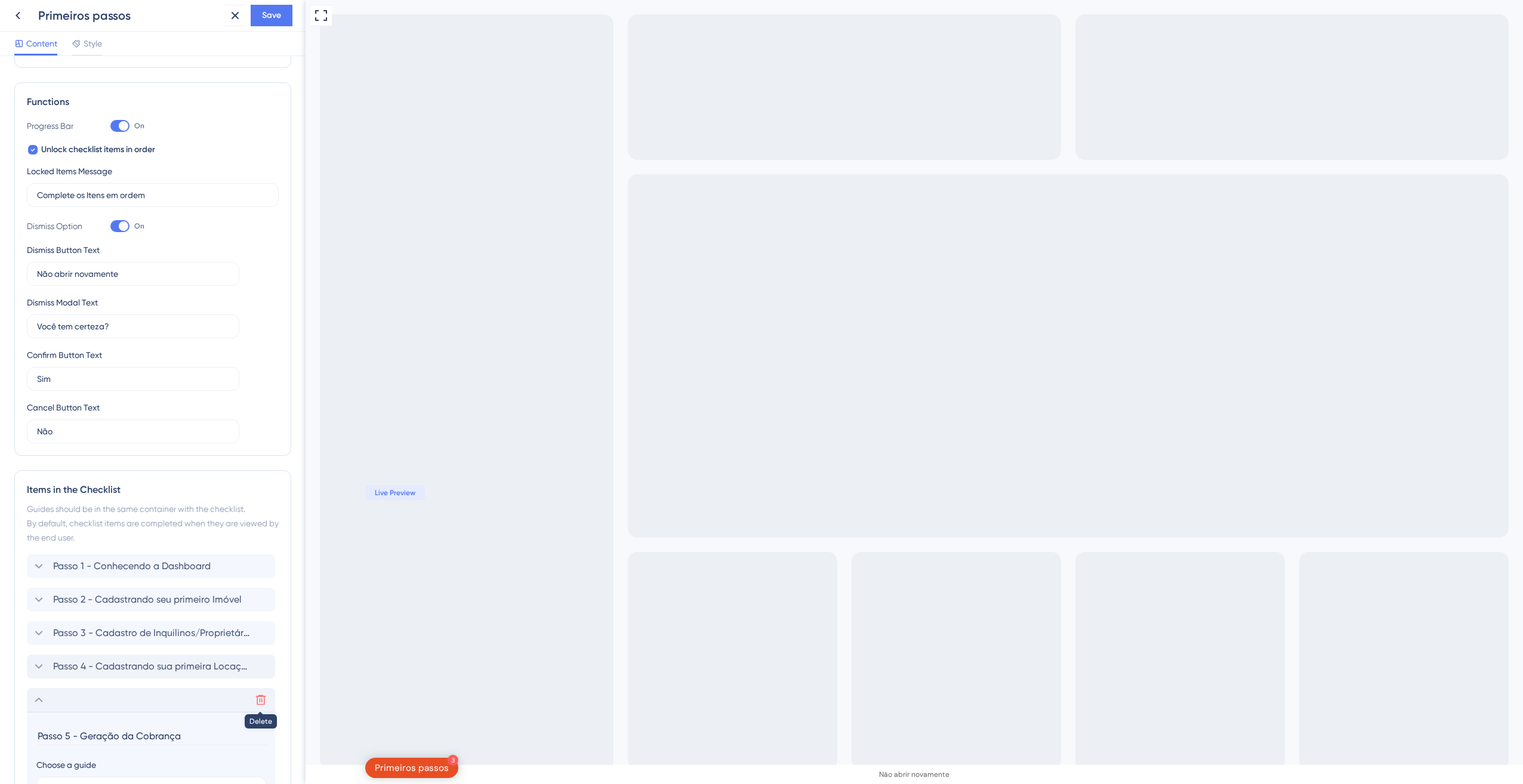
scroll to position [0, 0]
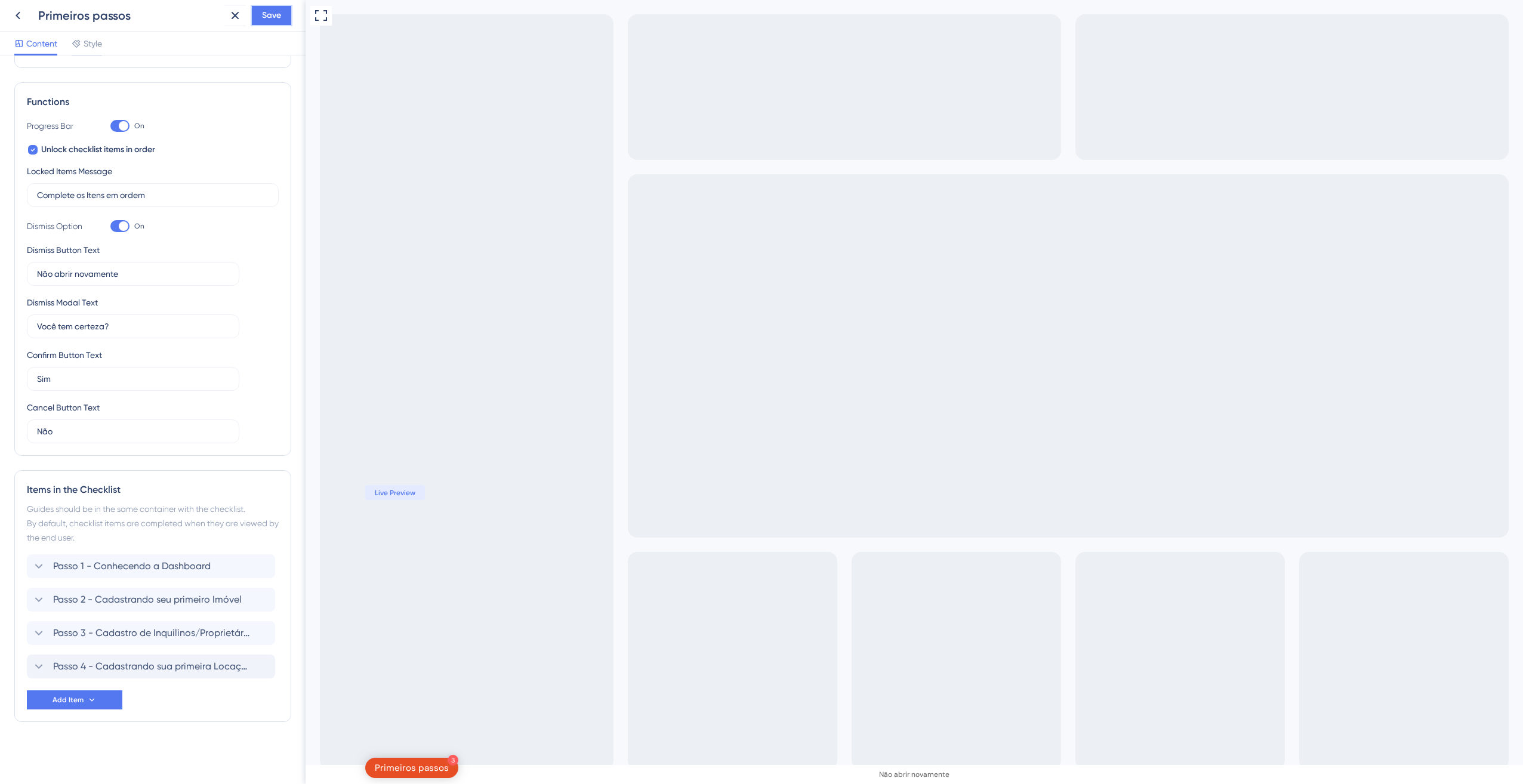
click at [259, 19] on button "Save" at bounding box center [271, 16] width 42 height 21
click at [222, 18] on icon at bounding box center [227, 22] width 12 height 12
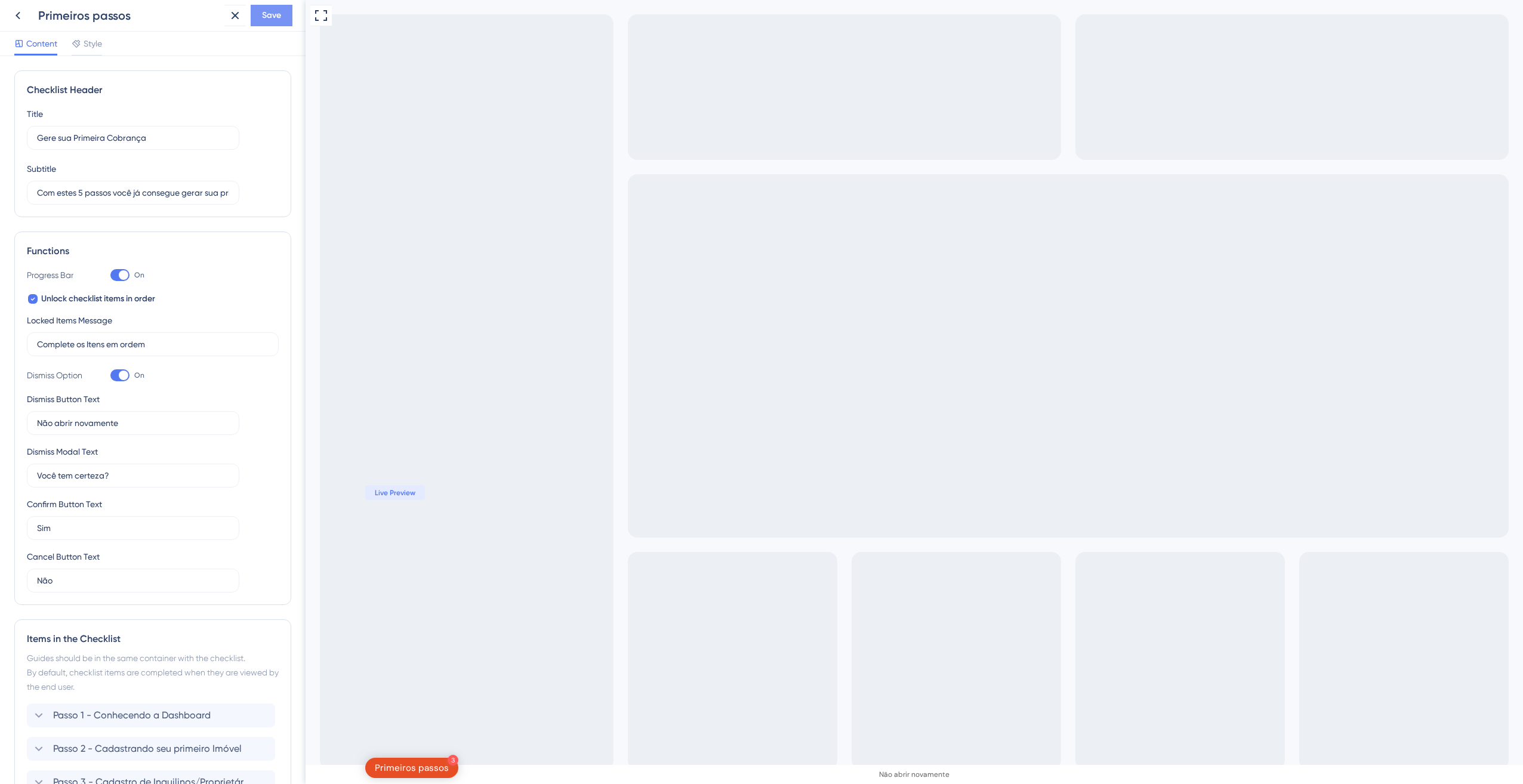
drag, startPoint x: 249, startPoint y: 19, endPoint x: 257, endPoint y: 17, distance: 8.2
click at [250, 19] on div "Save" at bounding box center [258, 16] width 68 height 21
click at [258, 17] on button "Save" at bounding box center [271, 16] width 42 height 21
drag, startPoint x: 16, startPoint y: 16, endPoint x: 29, endPoint y: 4, distance: 17.7
click at [16, 15] on div "Checklist updated." at bounding box center [131, 22] width 232 height 25
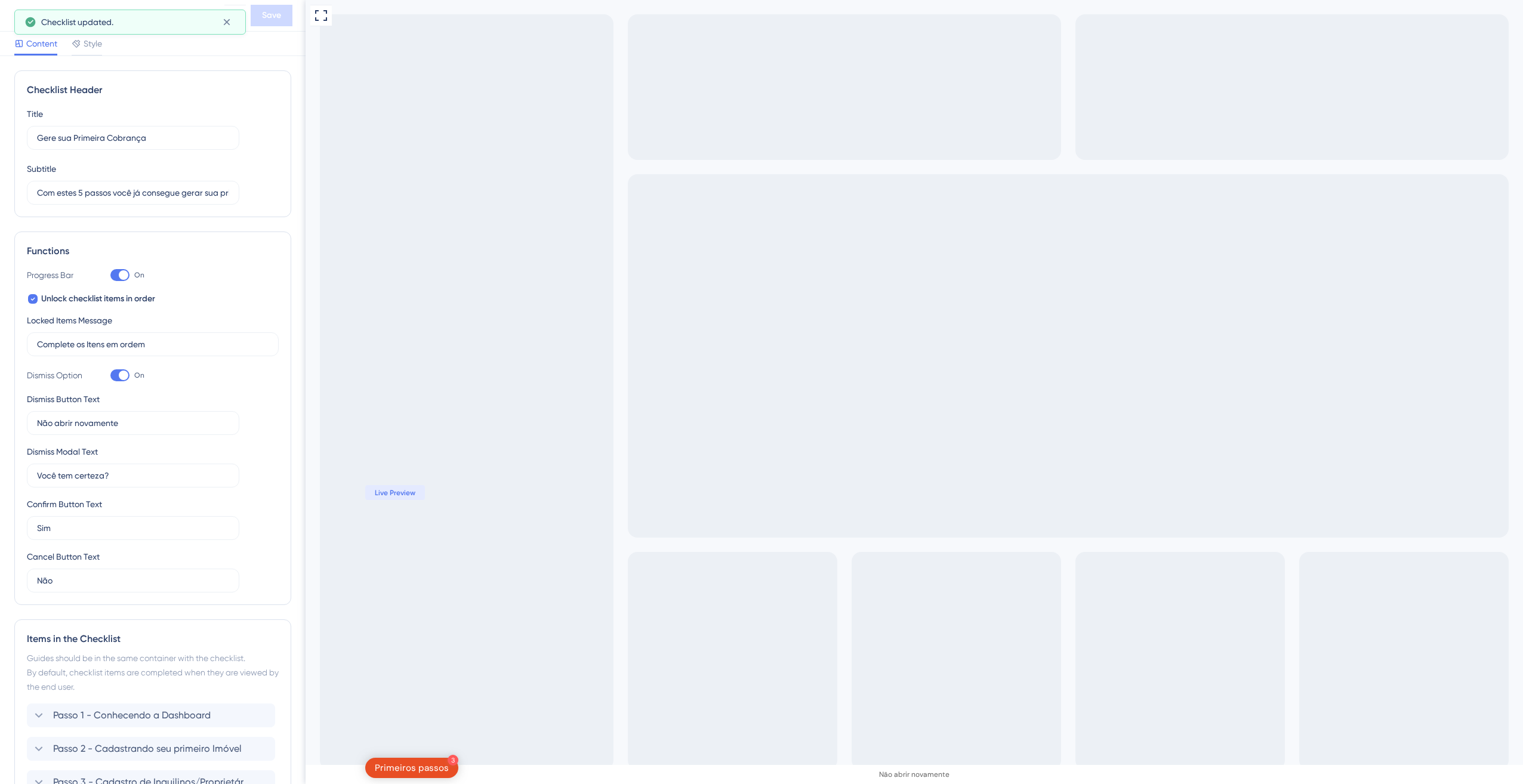
click at [29, 4] on div "Primeiros passos Save" at bounding box center [153, 16] width 306 height 31
click at [20, 13] on div "Checklist updated." at bounding box center [131, 22] width 232 height 25
click at [21, 4] on div "Primeiros passos Save" at bounding box center [153, 16] width 306 height 31
click at [20, 9] on icon at bounding box center [18, 16] width 15 height 15
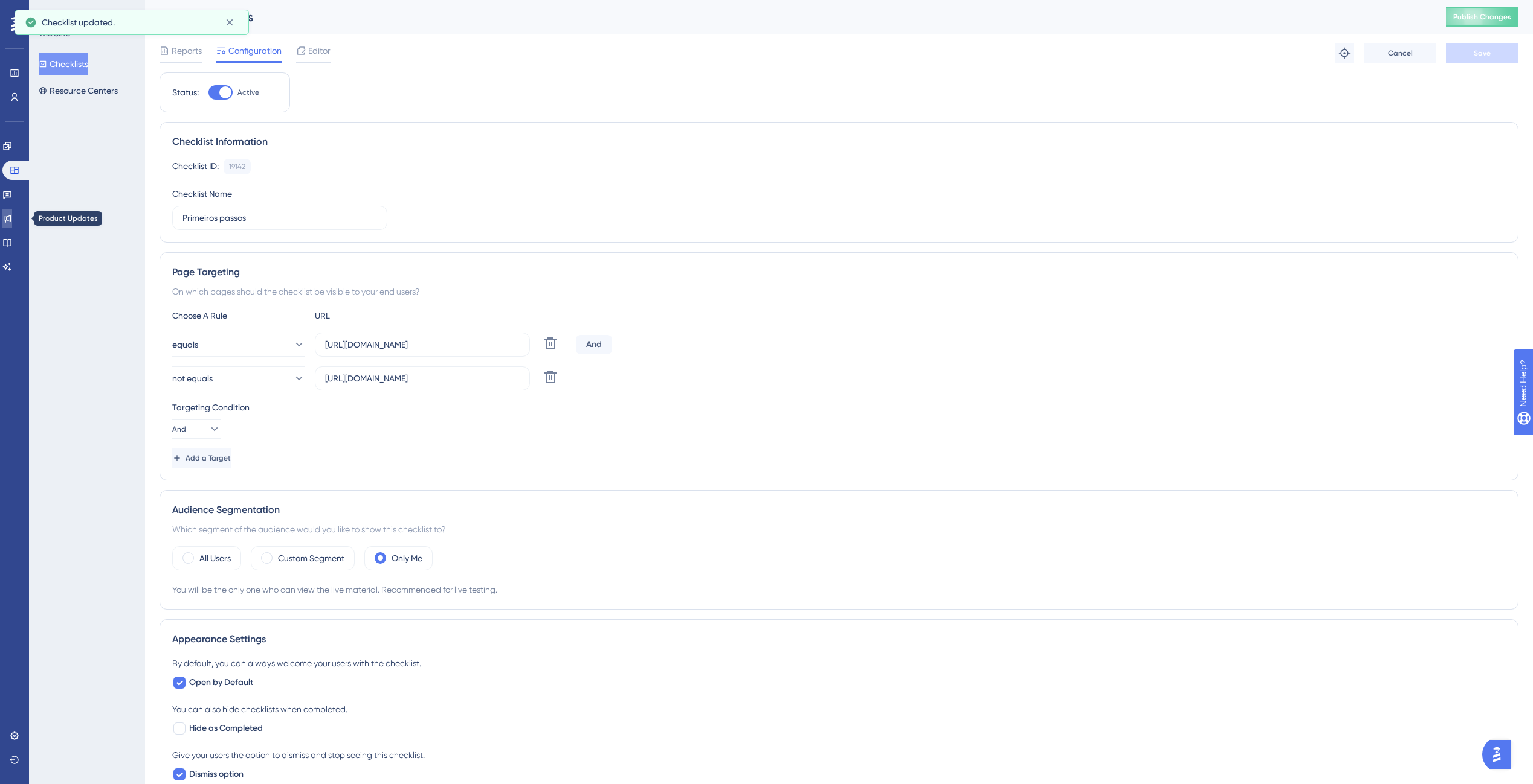
click at [12, 214] on icon at bounding box center [7, 219] width 10 height 10
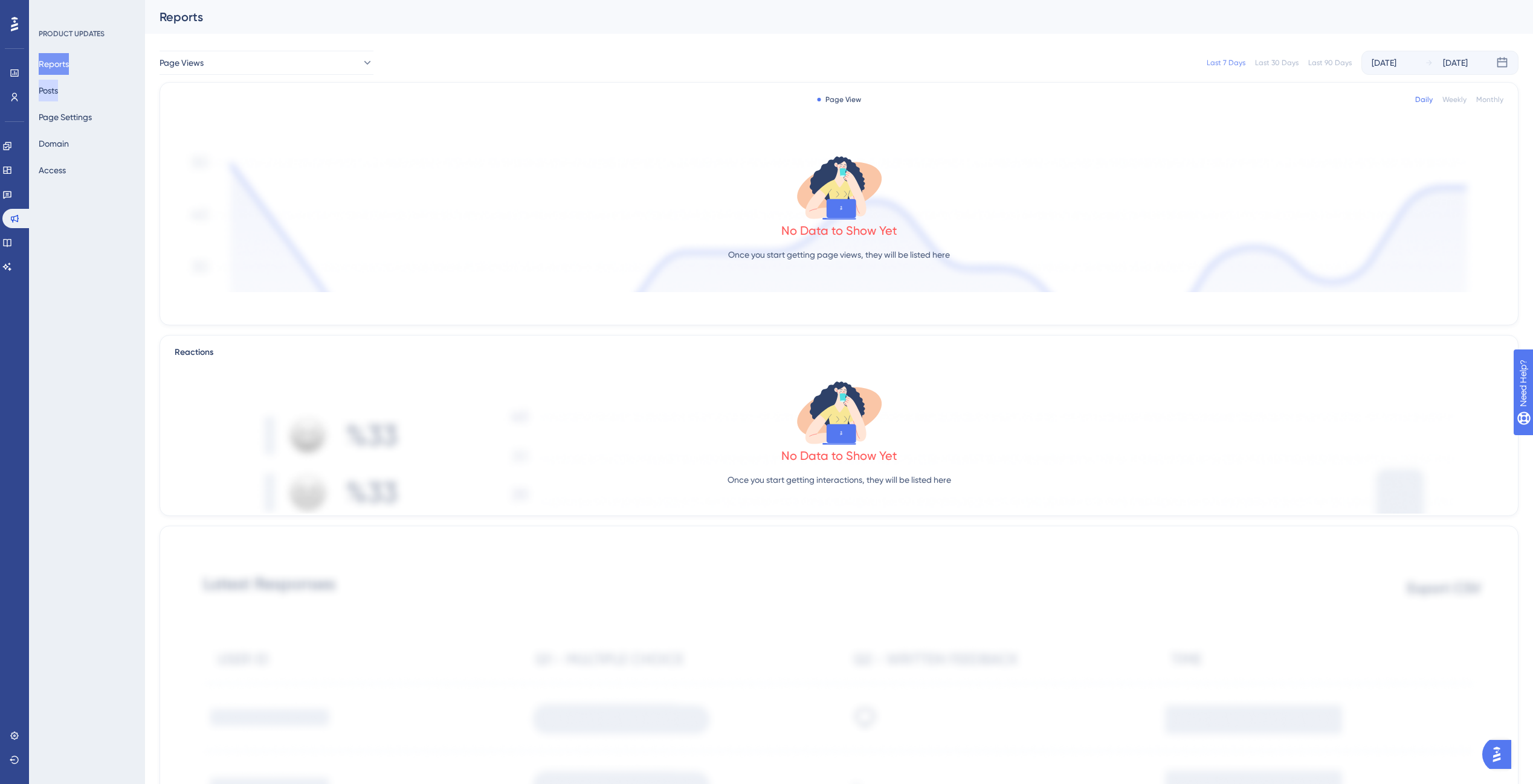
click at [58, 99] on button "Posts" at bounding box center [48, 91] width 20 height 22
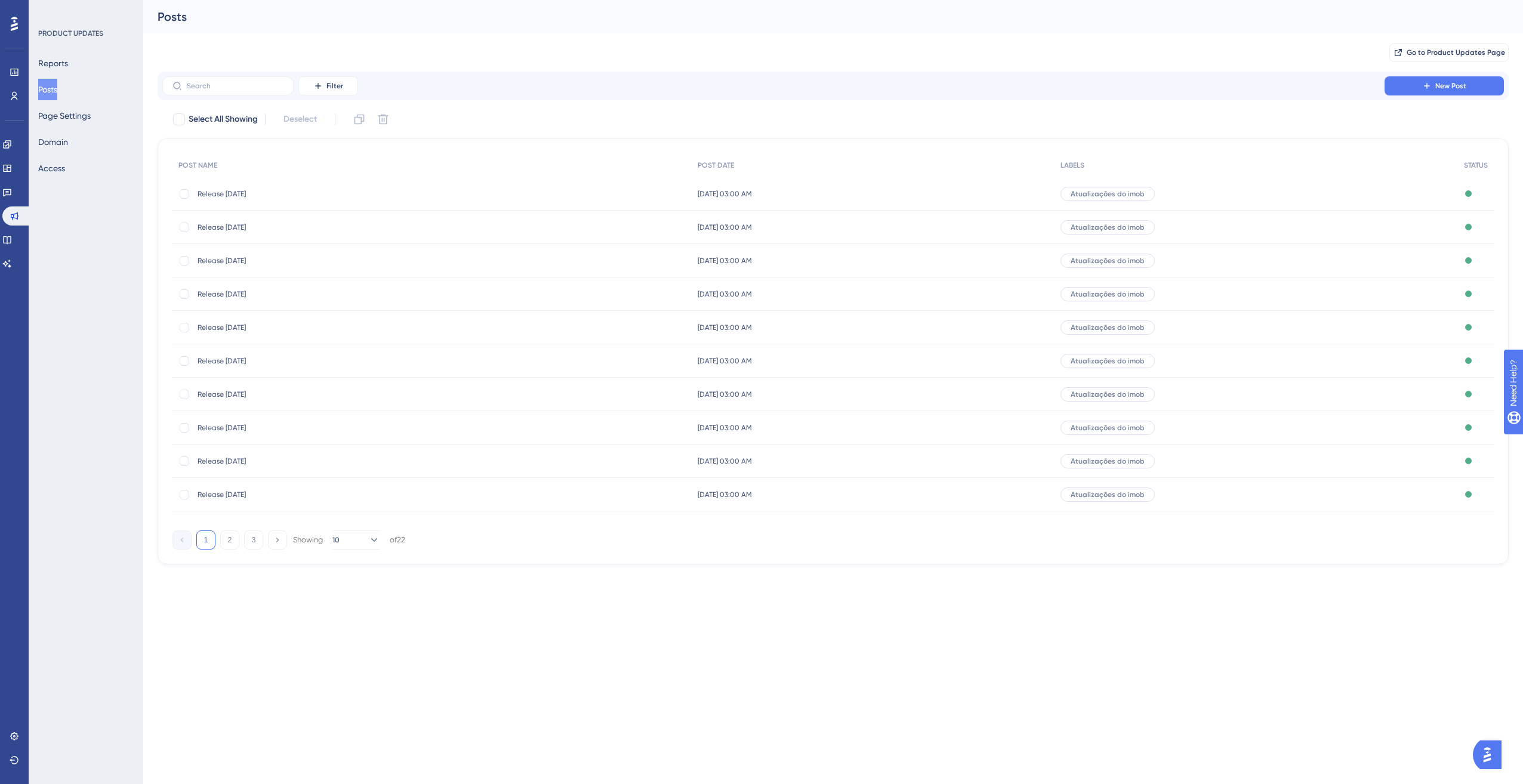
click at [62, 154] on div "Reports Posts Page Settings Domain Access" at bounding box center [86, 116] width 96 height 127
click at [64, 152] on button "Domain" at bounding box center [53, 142] width 30 height 21
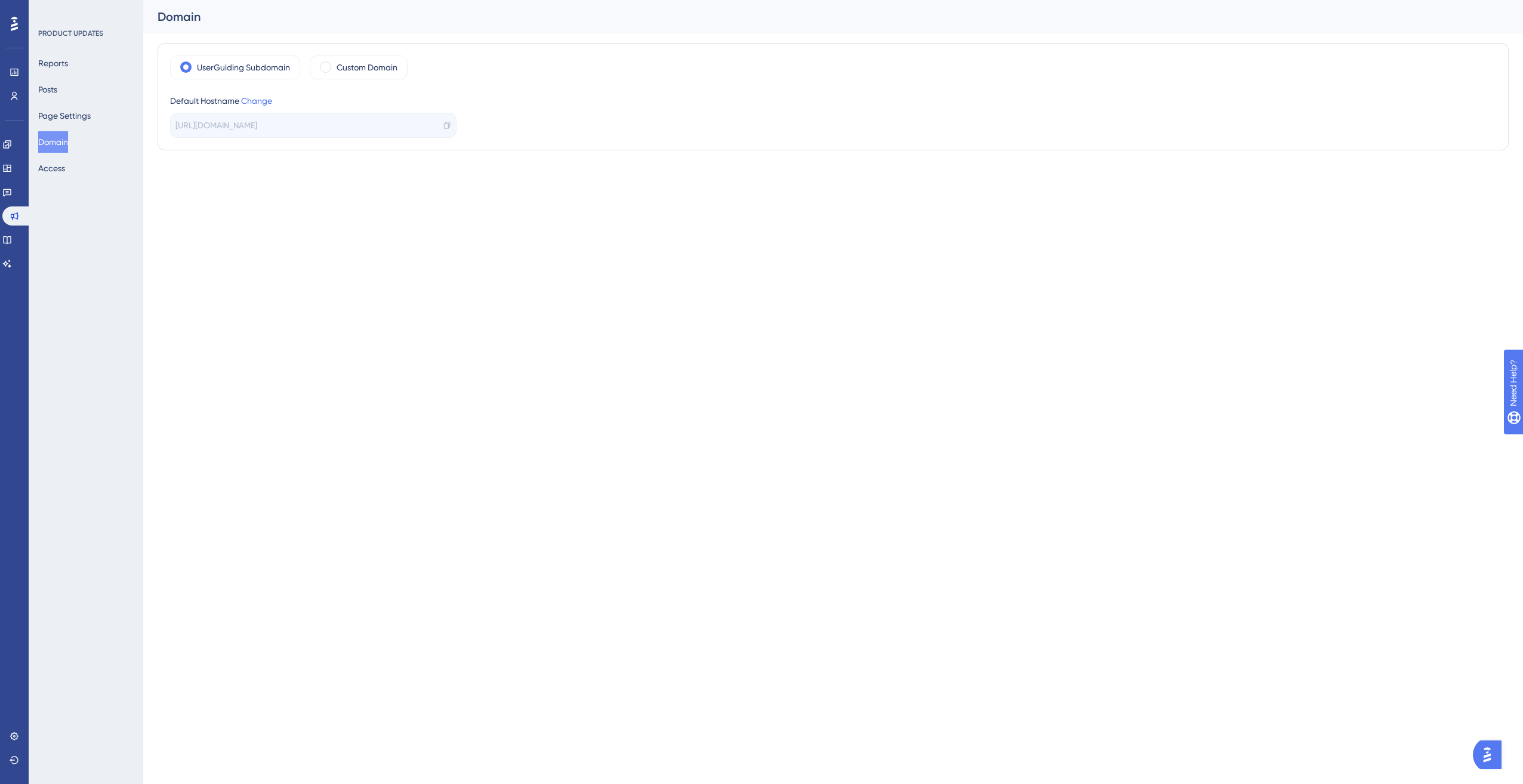
click at [22, 231] on base "Knowledge Base" at bounding box center [14, 240] width 23 height 19
click at [12, 233] on link at bounding box center [7, 240] width 10 height 19
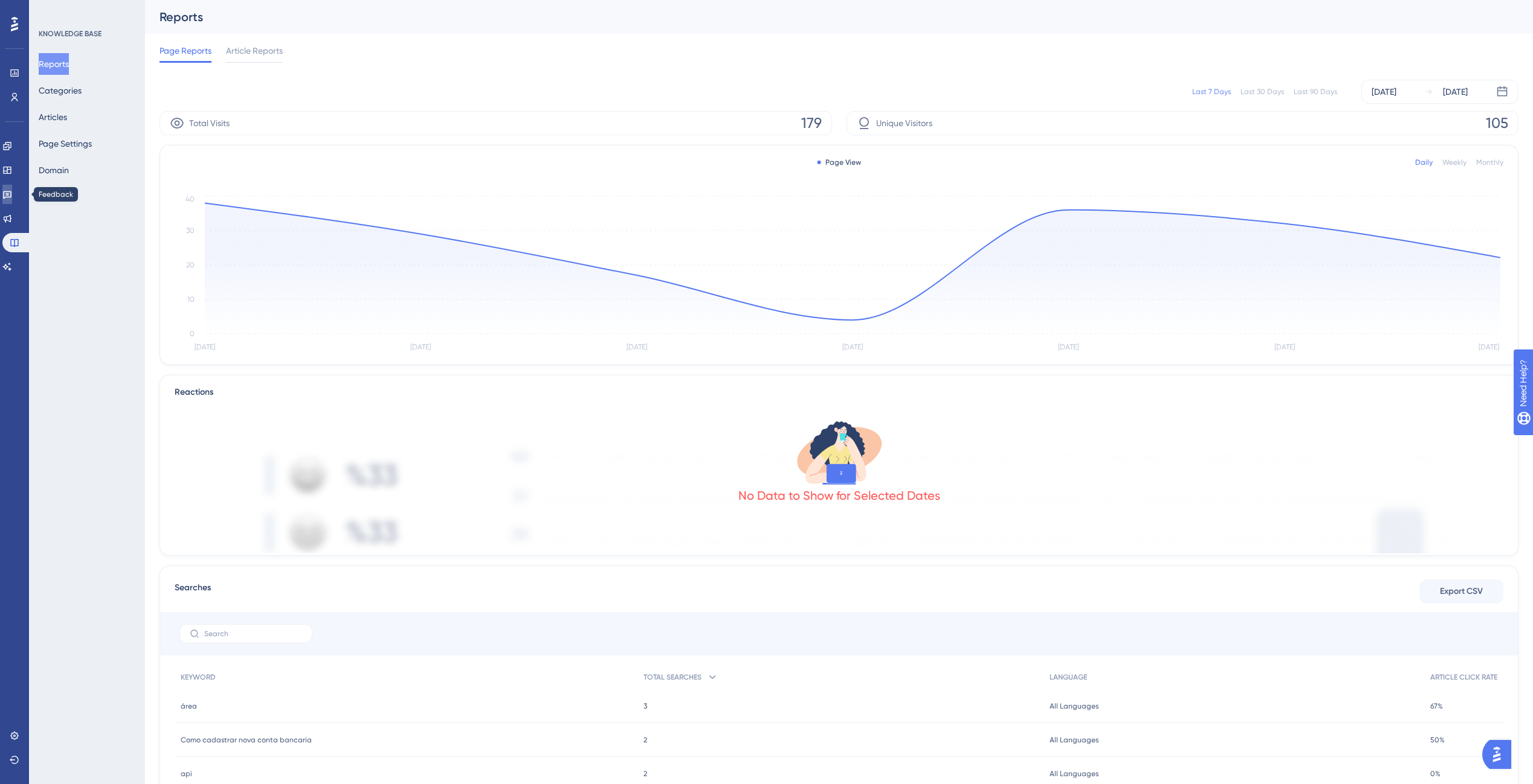
click at [10, 194] on icon at bounding box center [7, 194] width 10 height 10
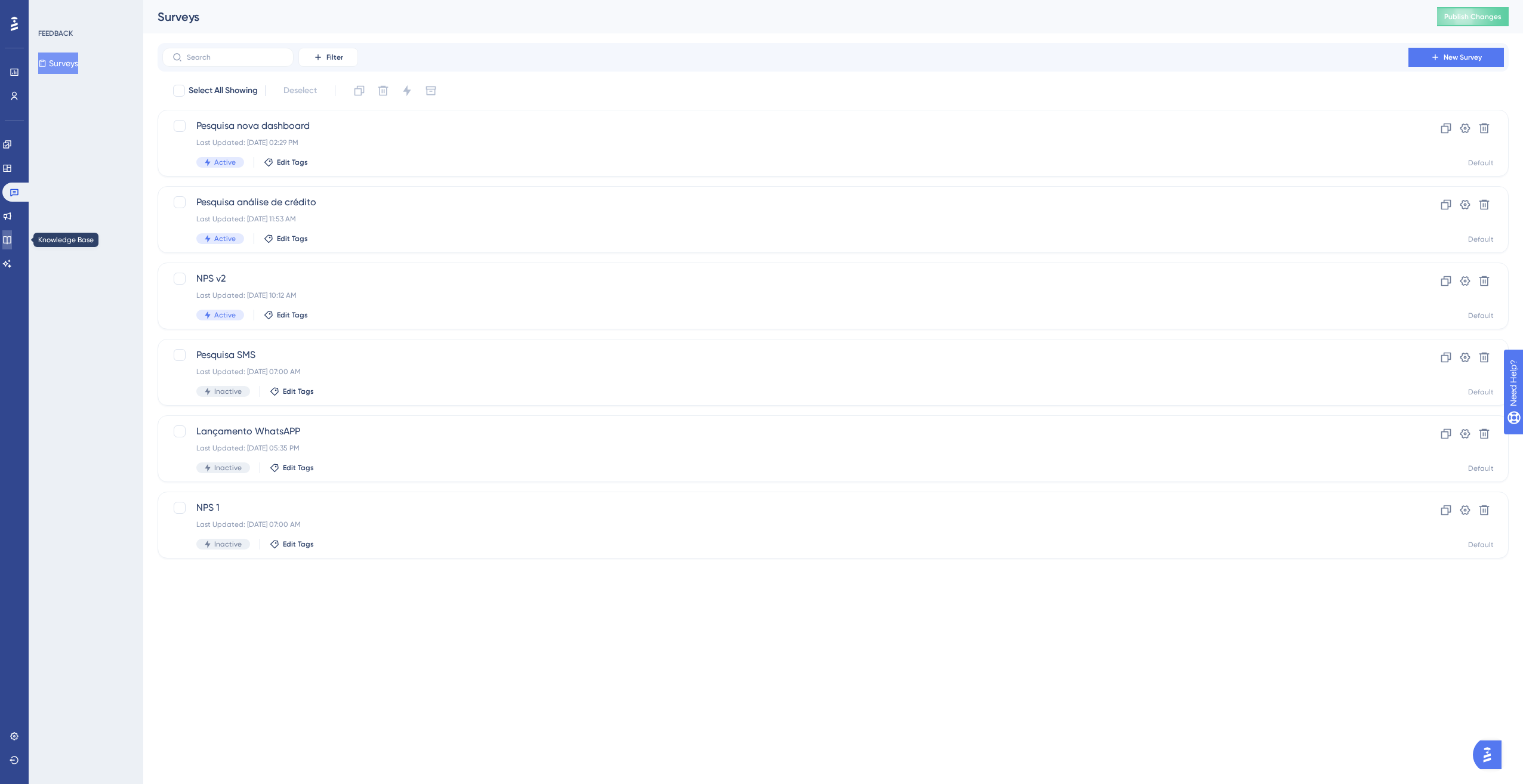
click at [11, 241] on icon at bounding box center [7, 240] width 8 height 8
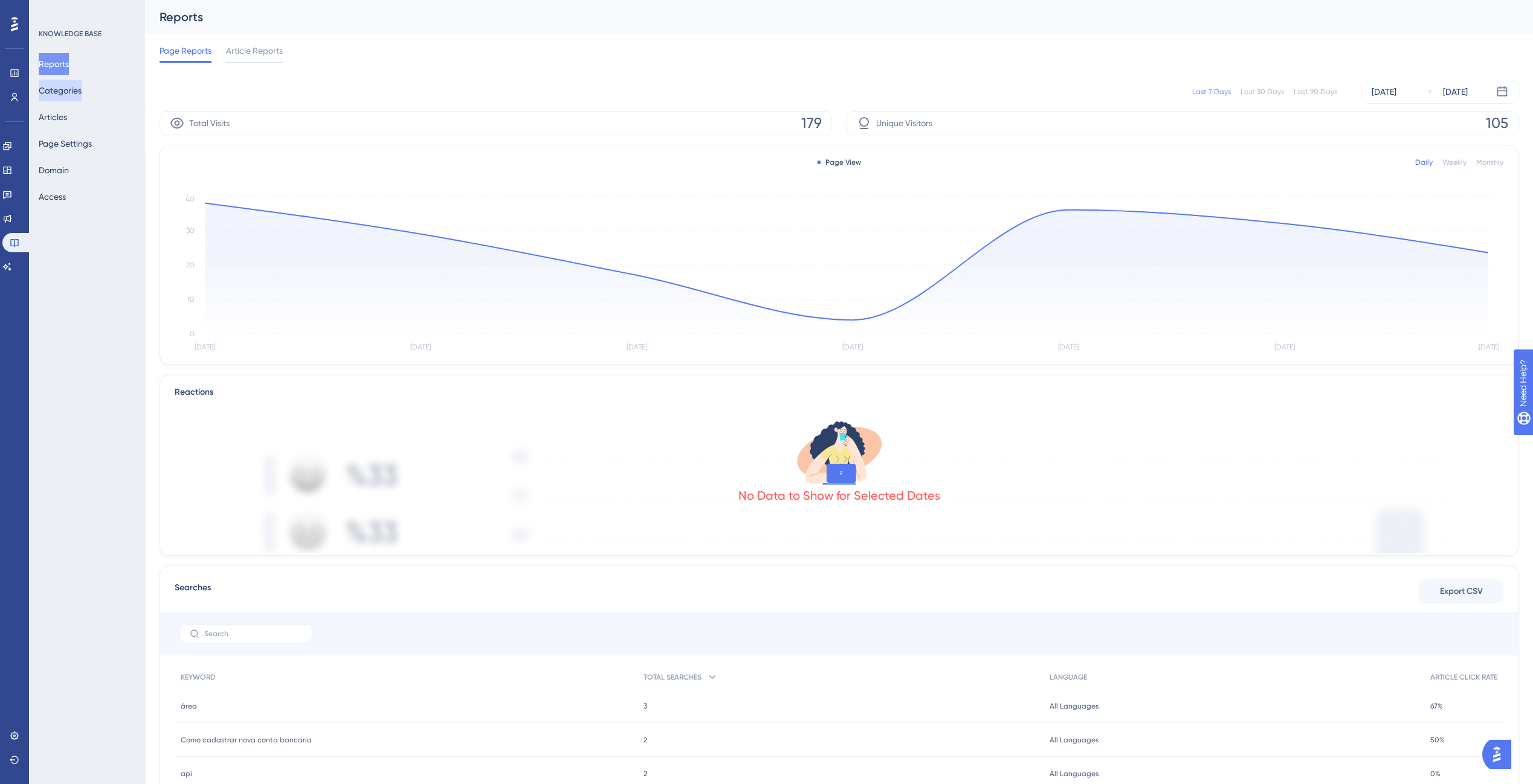
click at [71, 101] on div "Reports Categories Articles Page Settings Domain Access" at bounding box center [87, 130] width 98 height 155
click at [67, 115] on button "Articles" at bounding box center [52, 117] width 29 height 22
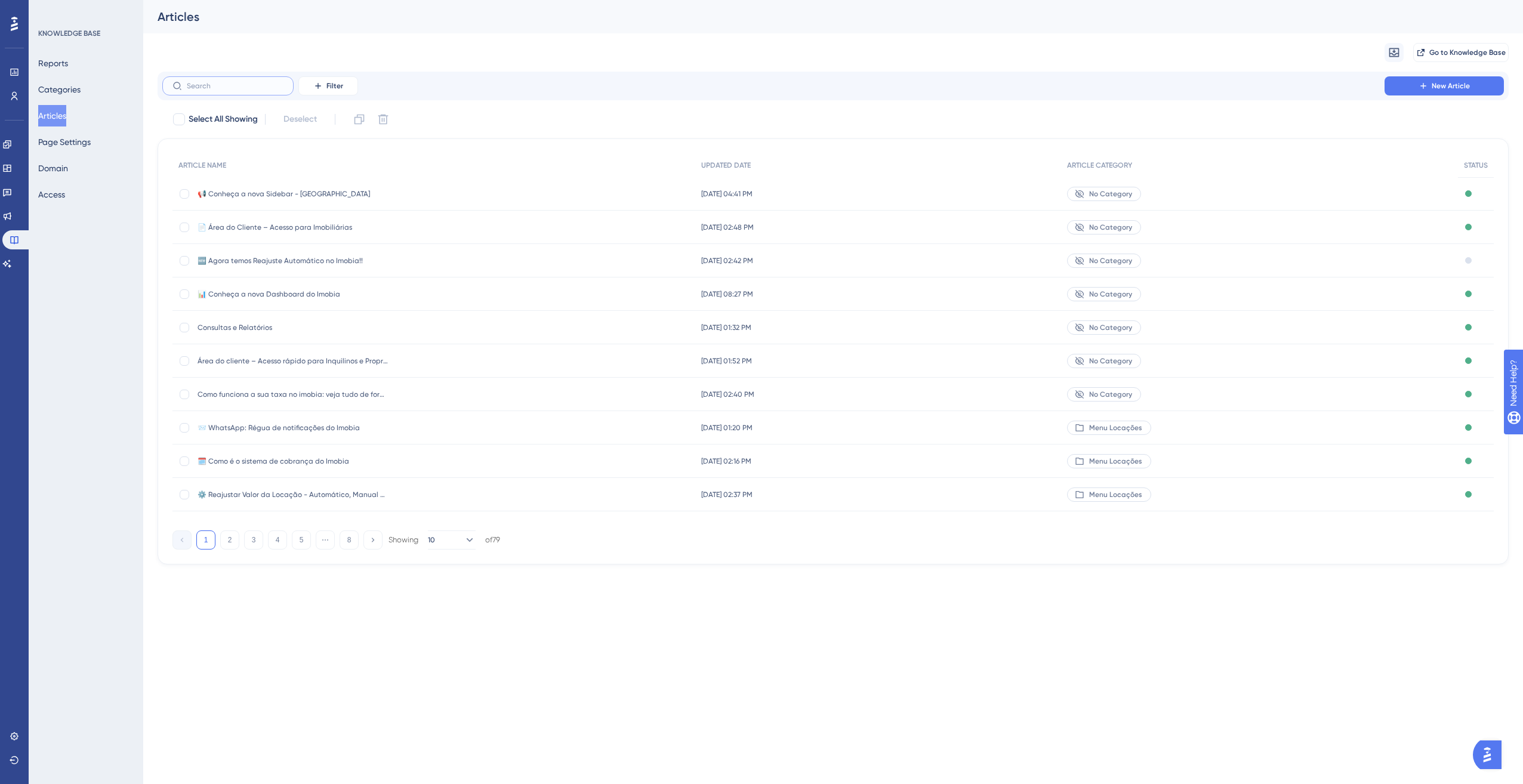
click at [224, 87] on input "text" at bounding box center [235, 86] width 96 height 9
type input "como fui"
checkbox input "true"
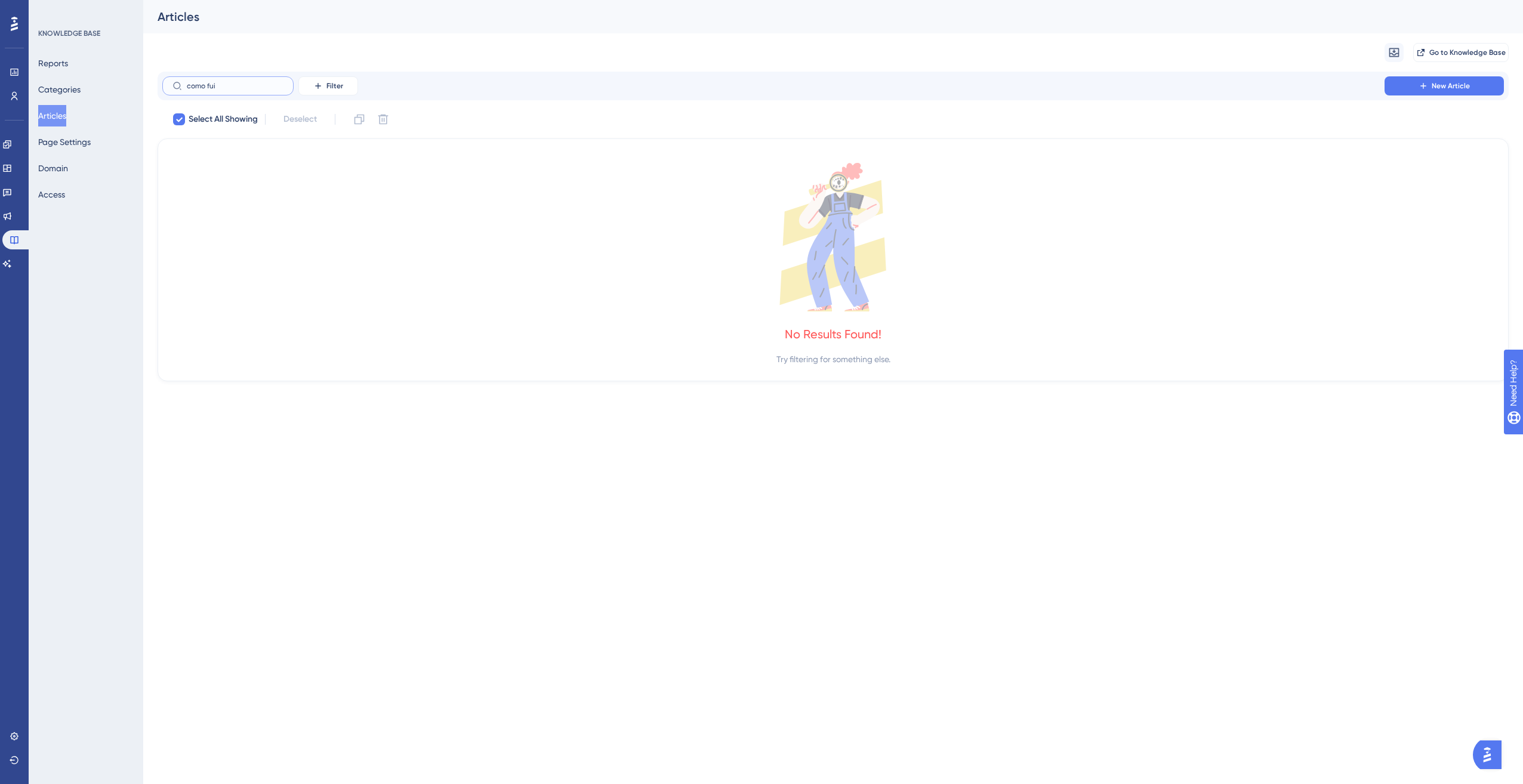
type input "como fu"
checkbox input "false"
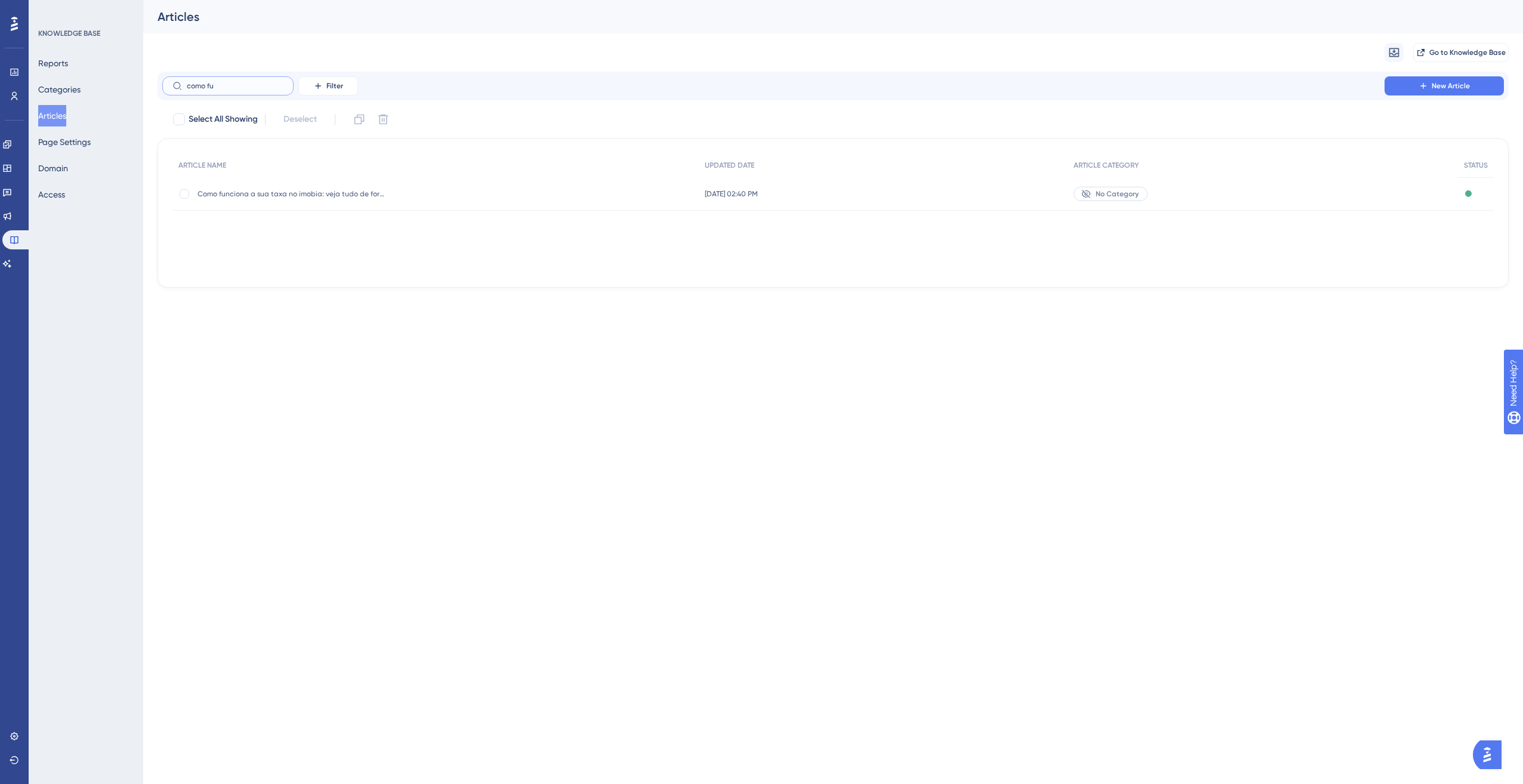
type input "como fu"
click at [345, 186] on div "Como funciona a sua taxa no imobia: veja tudo de forma simples e transparente C…" at bounding box center [293, 194] width 191 height 33
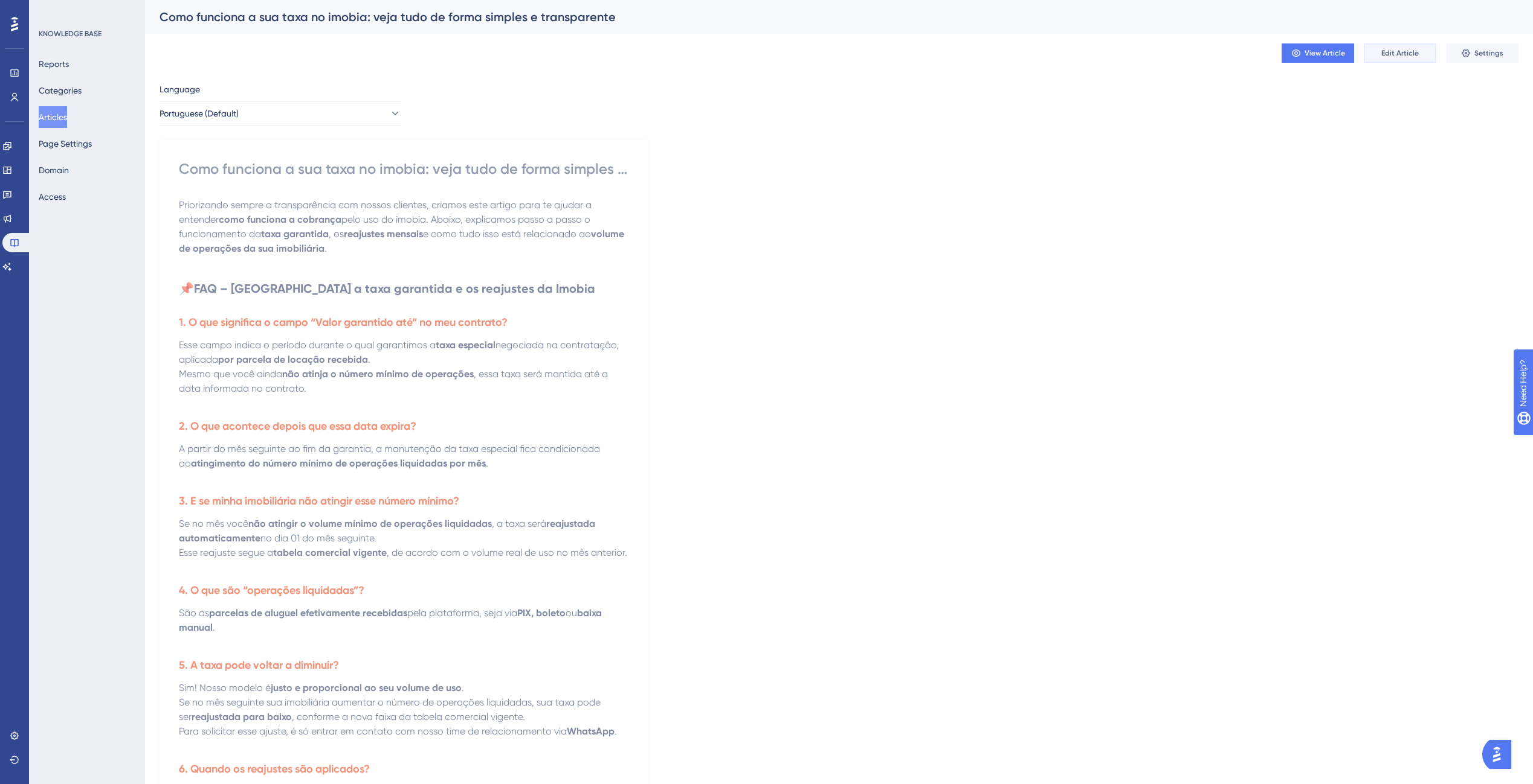
click at [1408, 55] on span "Edit Article" at bounding box center [1400, 53] width 37 height 10
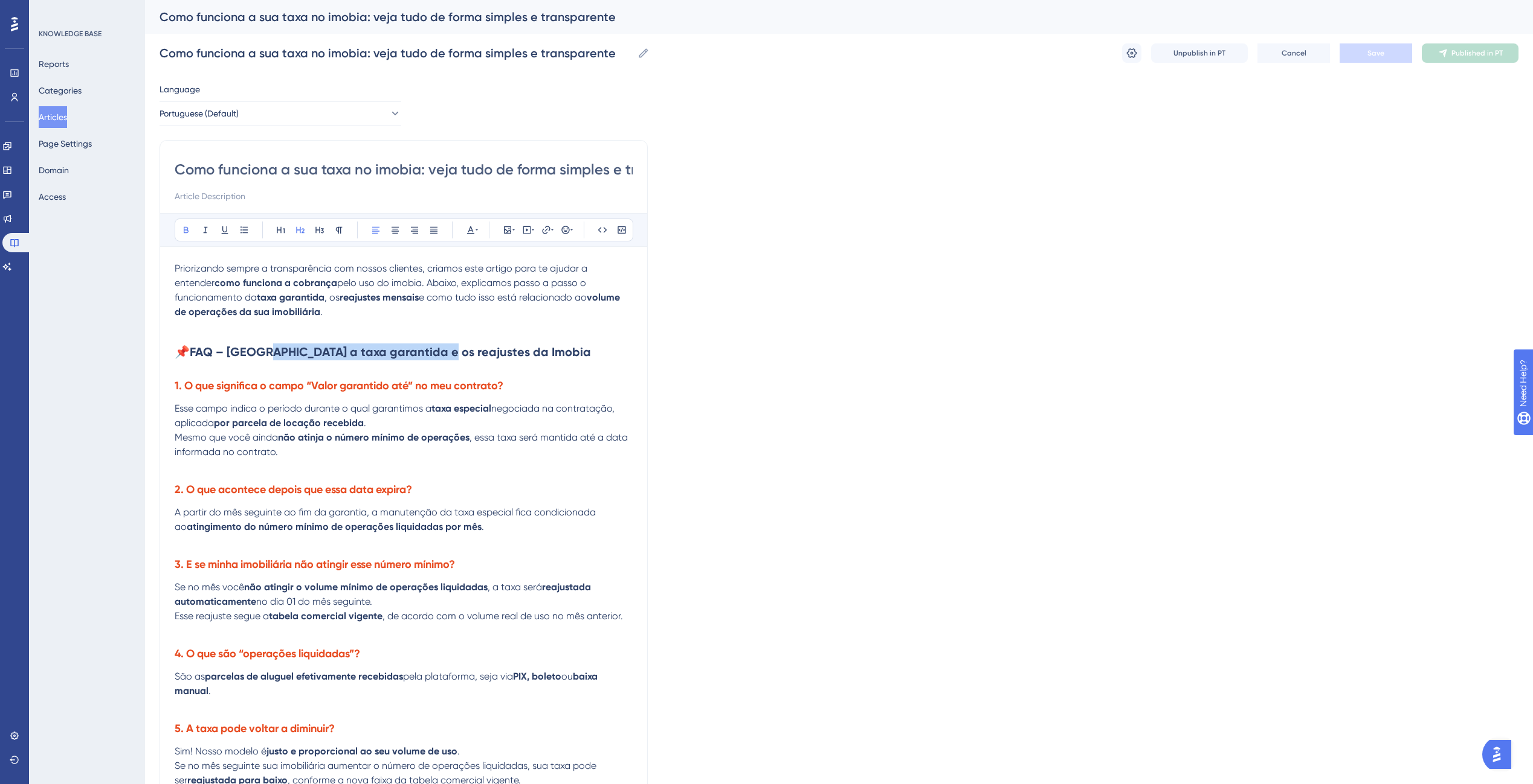
drag, startPoint x: 439, startPoint y: 356, endPoint x: 332, endPoint y: 340, distance: 108.2
click at [271, 340] on h2 "📌 FAQ – Entenda a taxa garantida e os reajustes da Imobia" at bounding box center [403, 352] width 458 height 36
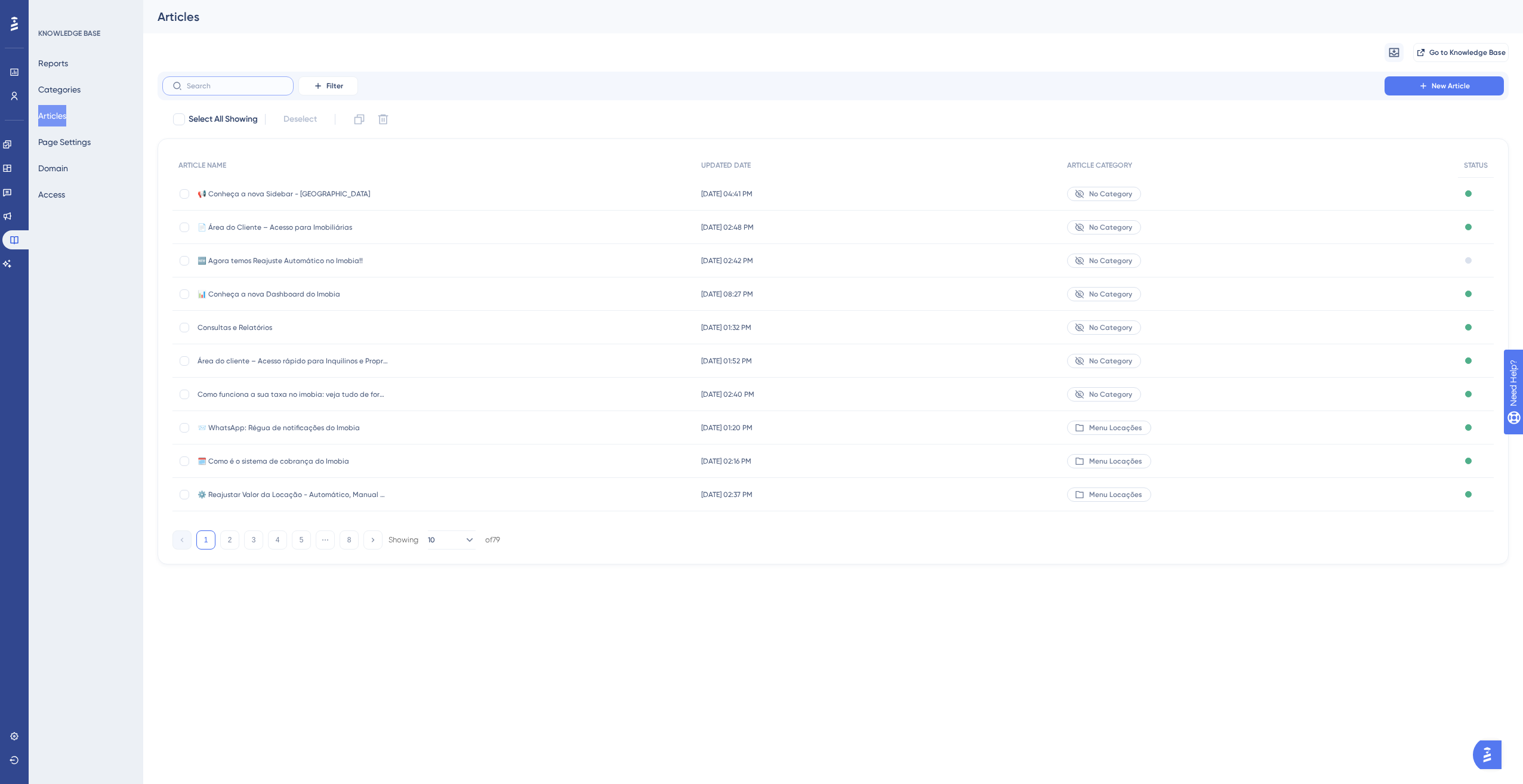
click at [230, 88] on input "text" at bounding box center [235, 86] width 96 height 9
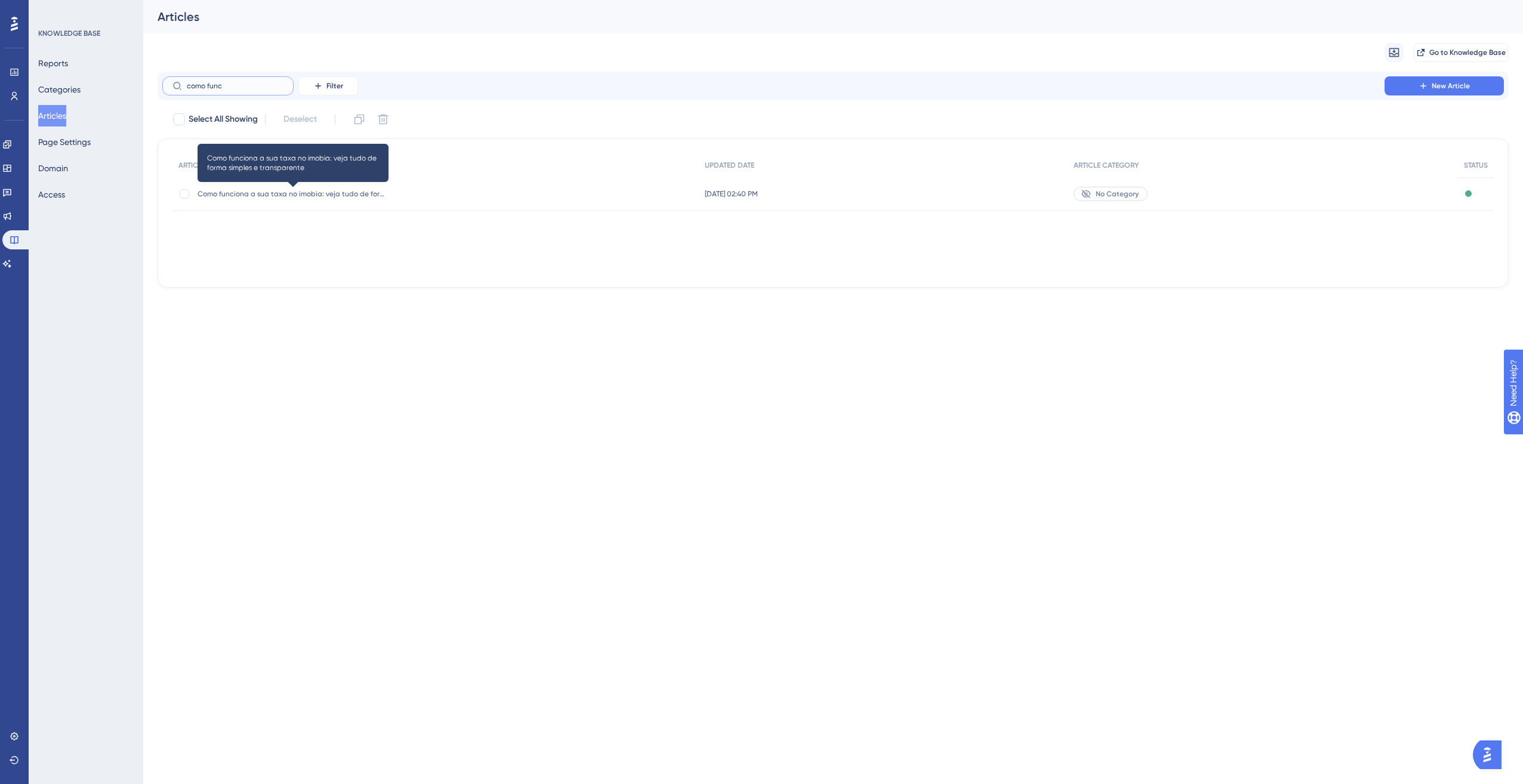
type input "como func"
click at [284, 199] on div "Como funciona a sua taxa no imobia: veja tudo de forma simples e transparente C…" at bounding box center [293, 194] width 191 height 33
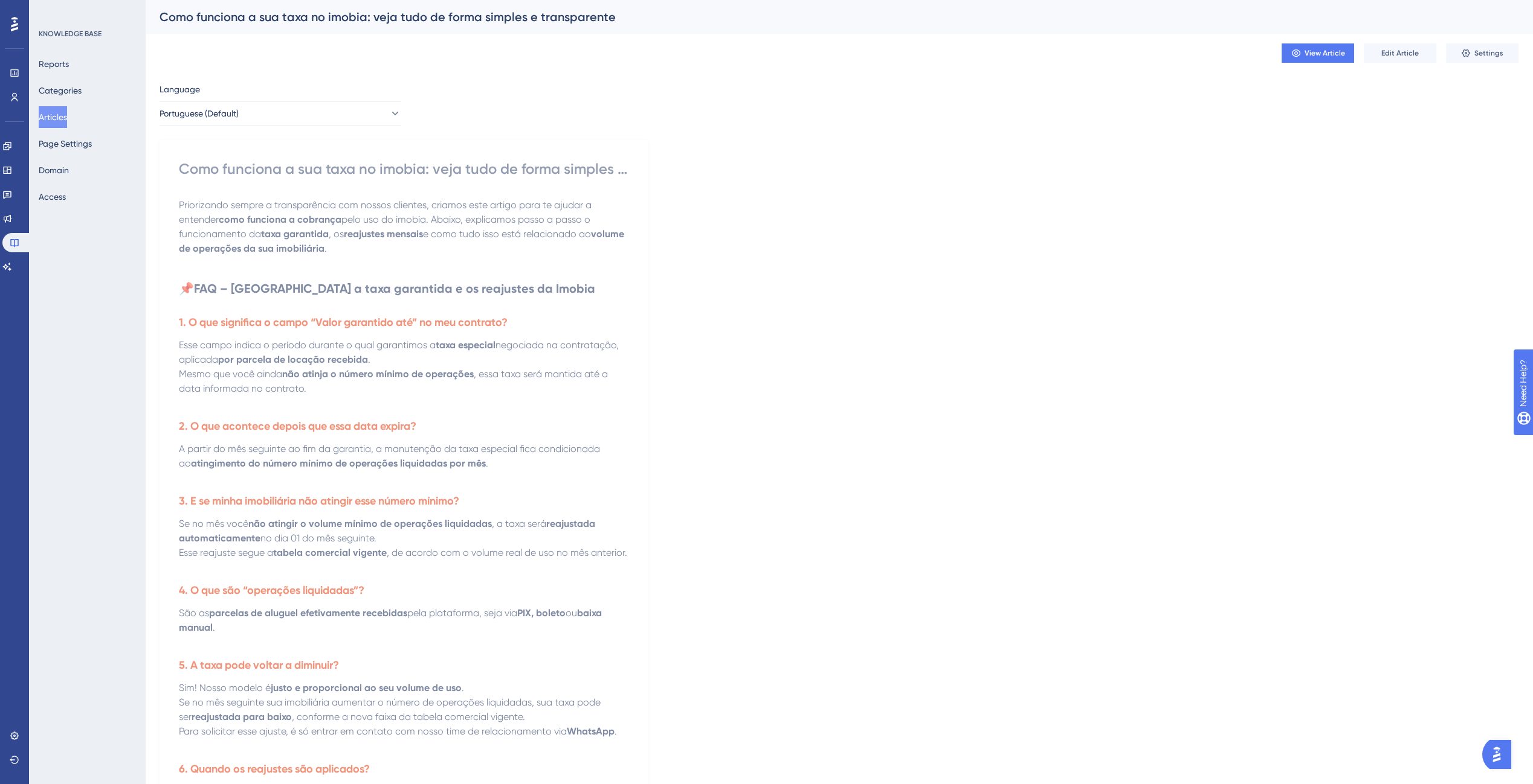
click at [291, 192] on div "Como funciona a sua taxa no imobia: veja tudo de forma simples e transparente P…" at bounding box center [403, 650] width 450 height 980
drag, startPoint x: 1415, startPoint y: 55, endPoint x: 1412, endPoint y: 61, distance: 6.7
click at [1412, 61] on button "Edit Article" at bounding box center [1399, 53] width 72 height 20
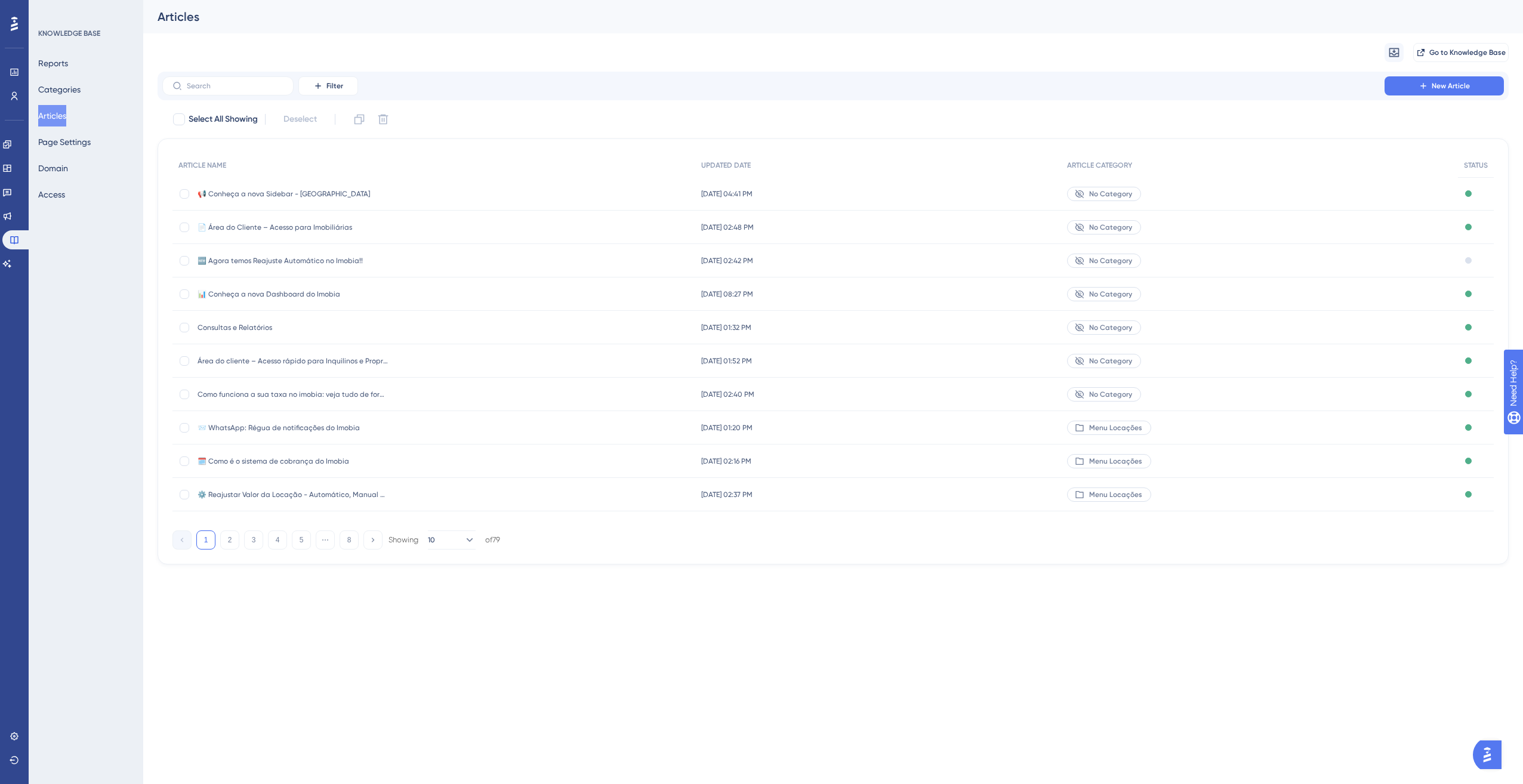
click at [867, 591] on div "Performance Users Engagement Widgets Feedback Product Updates Knowledge Base AI…" at bounding box center [761, 301] width 1523 height 602
